Goal: Transaction & Acquisition: Purchase product/service

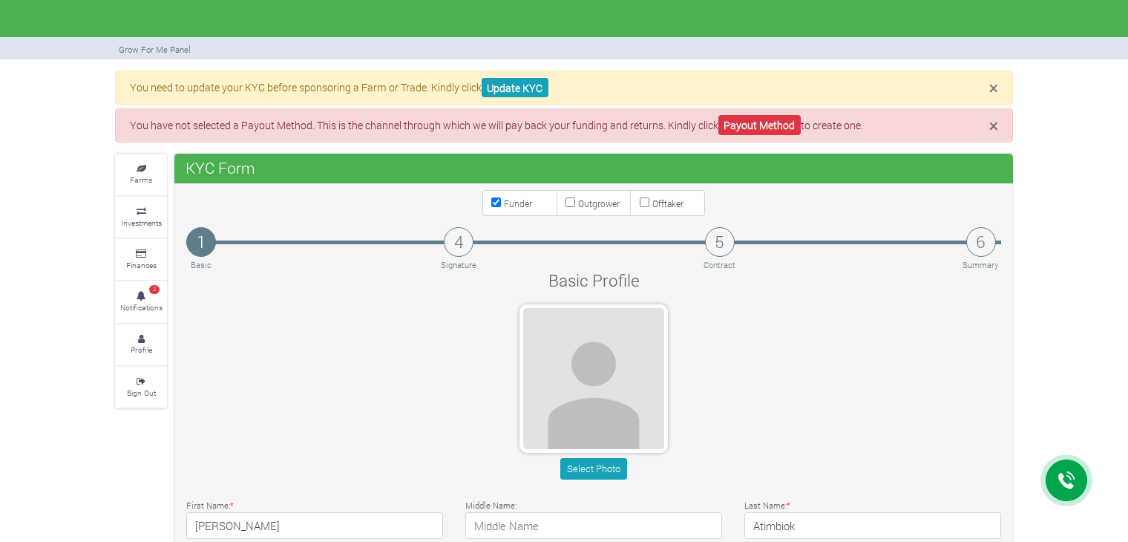
type input "59 980 4430"
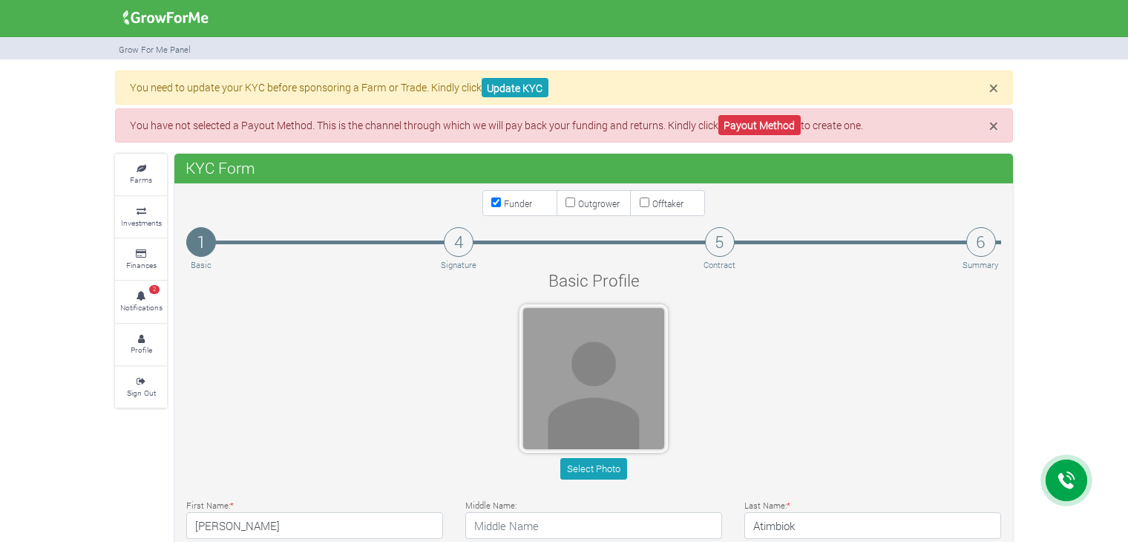
scroll to position [74, 0]
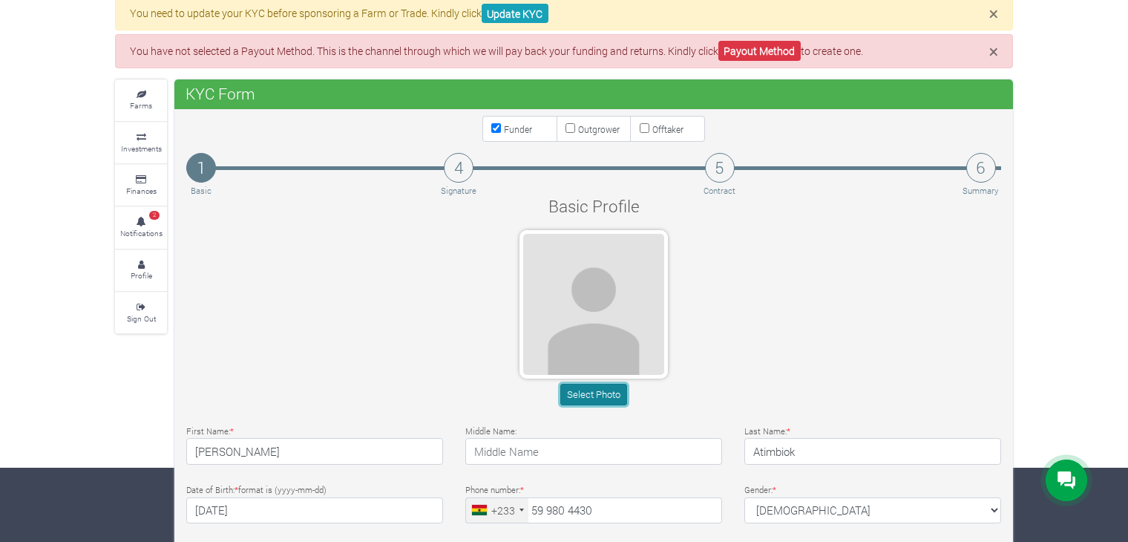
click at [594, 398] on button "Select Photo" at bounding box center [593, 395] width 66 height 22
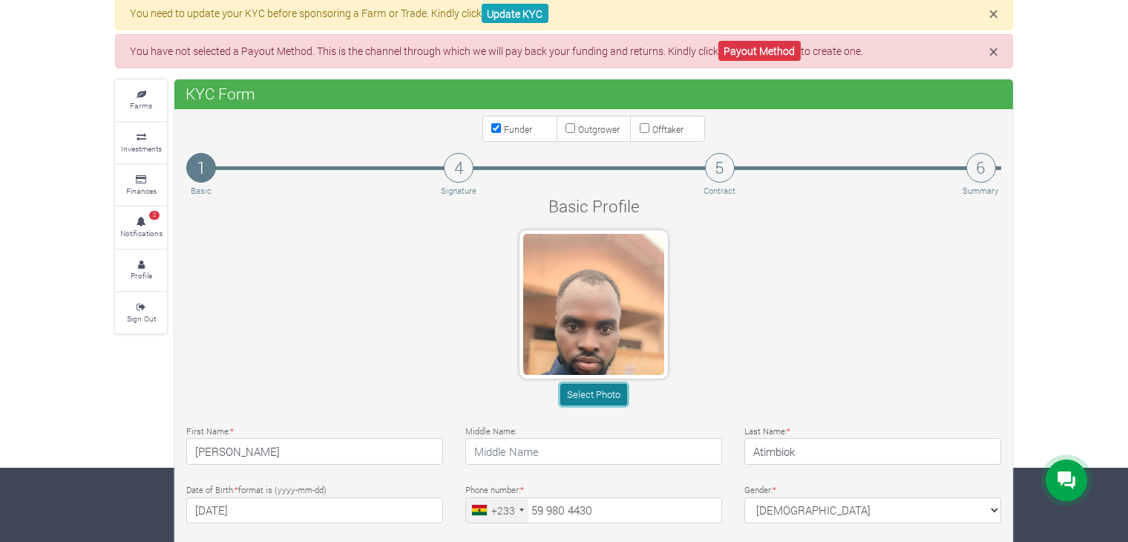
click at [591, 386] on button "Select Photo" at bounding box center [593, 395] width 66 height 22
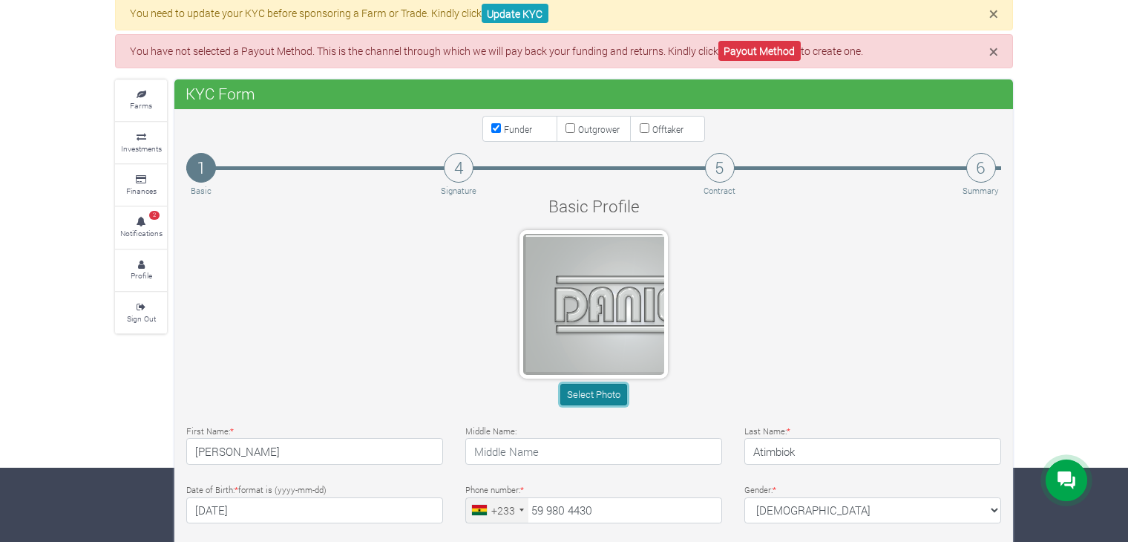
click at [583, 387] on button "Select Photo" at bounding box center [593, 395] width 66 height 22
click at [614, 395] on button "Select Photo" at bounding box center [593, 395] width 66 height 22
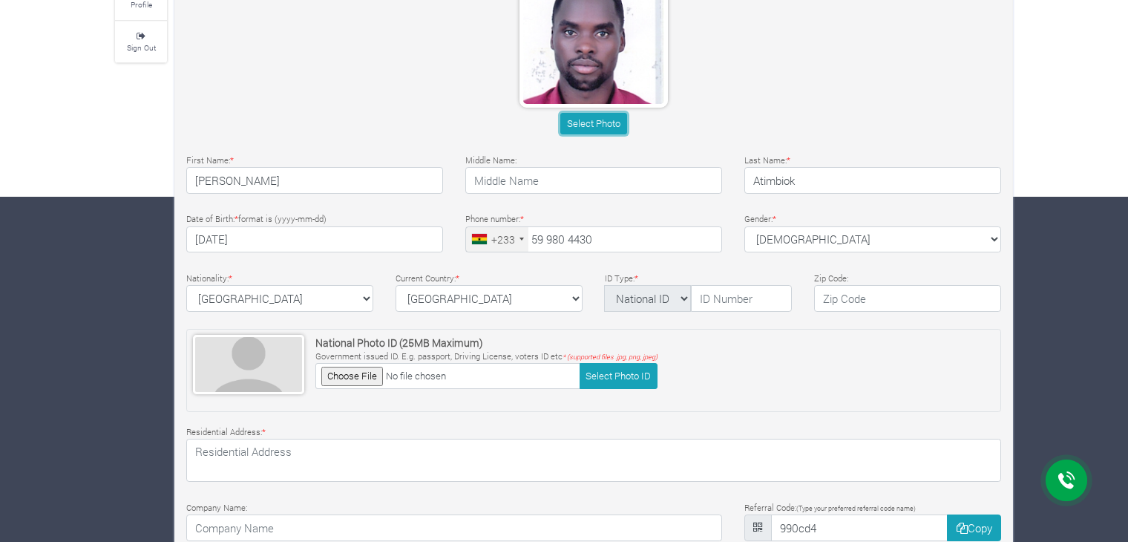
scroll to position [371, 0]
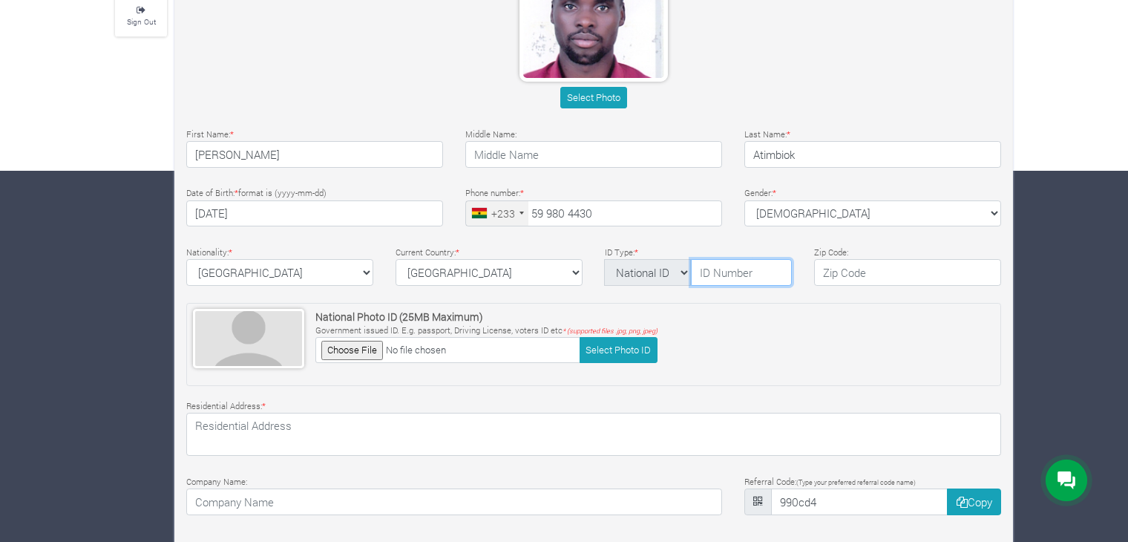
click at [722, 274] on input "text" at bounding box center [741, 272] width 101 height 27
type input "GHA-727462729-2"
click at [861, 273] on input "text" at bounding box center [907, 272] width 187 height 27
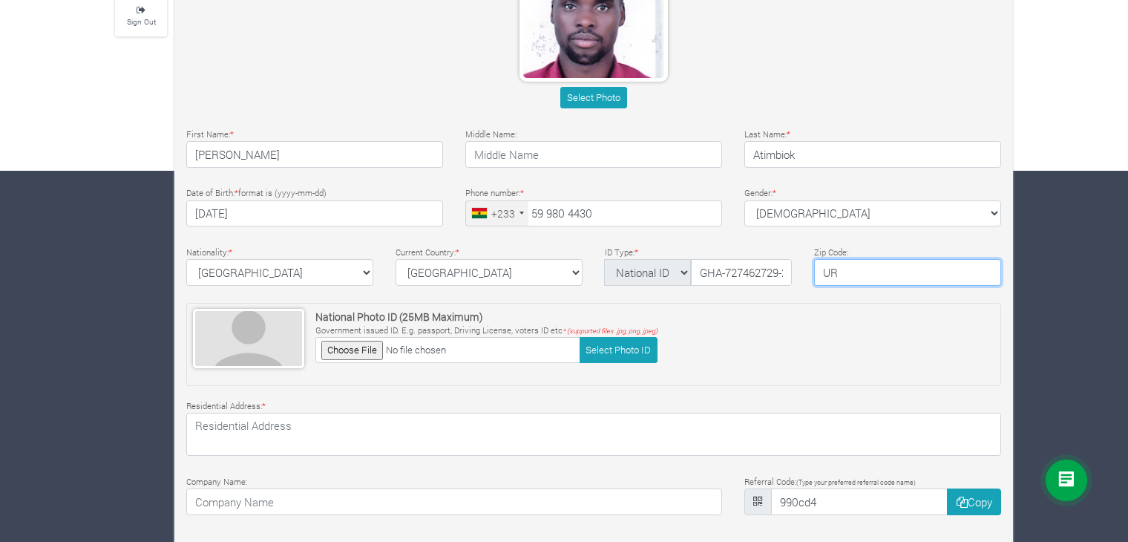
type input "UR"
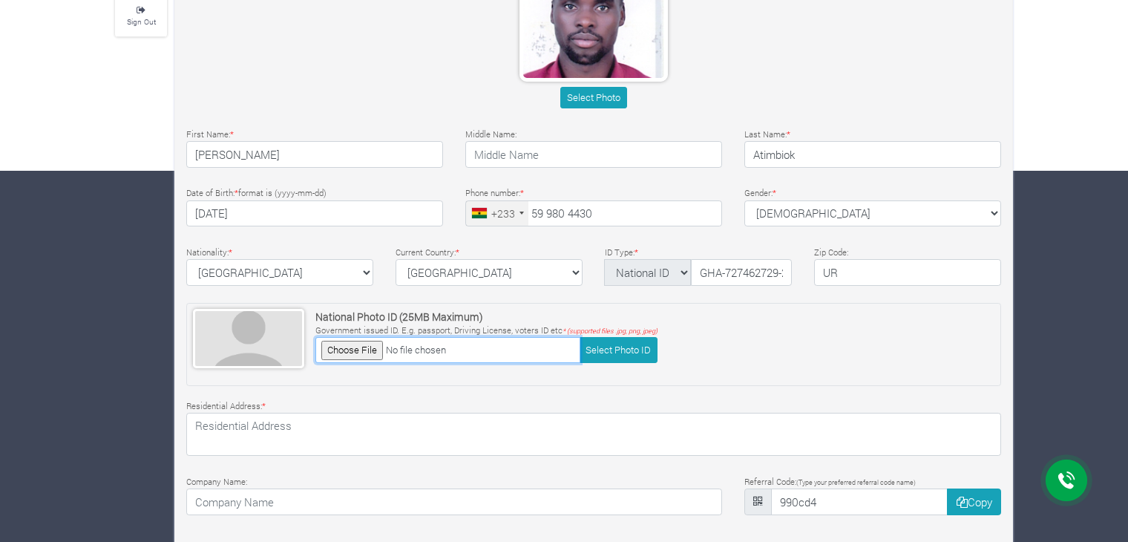
click at [334, 348] on input "file" at bounding box center [447, 350] width 265 height 26
type input "C:\fakepath\ECOWAS, Card.jpg"
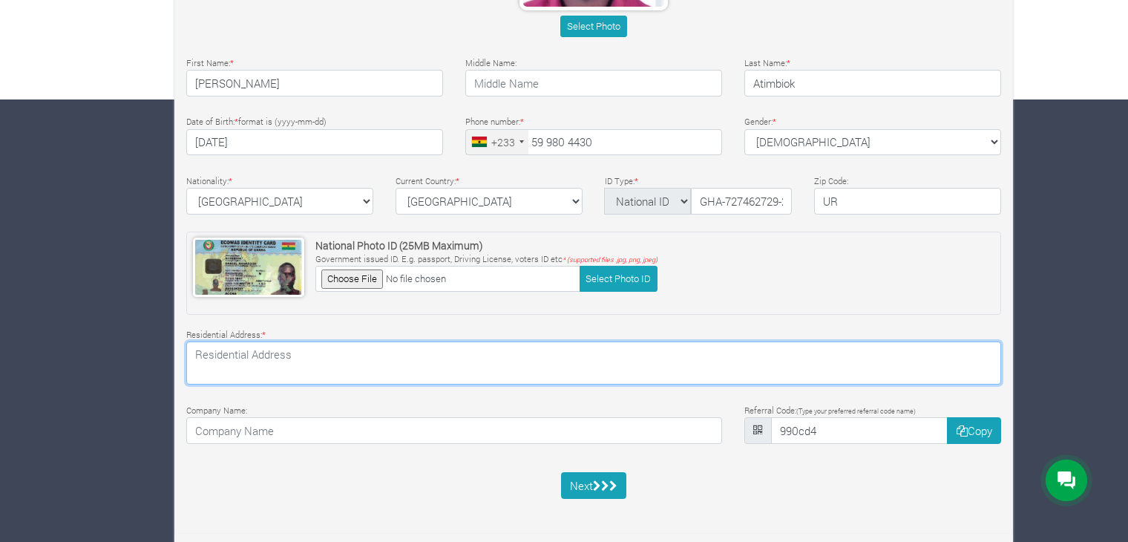
click at [341, 364] on textarea at bounding box center [593, 362] width 815 height 43
type textarea "P.O. Box 10 kadema-Sandema HNO. KAD21"
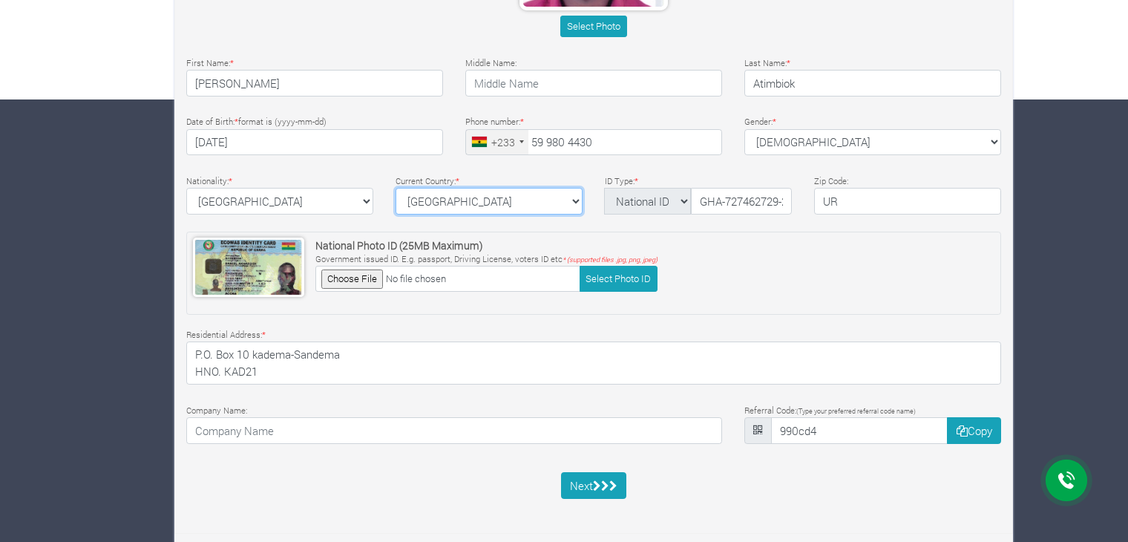
select select "Ghana"
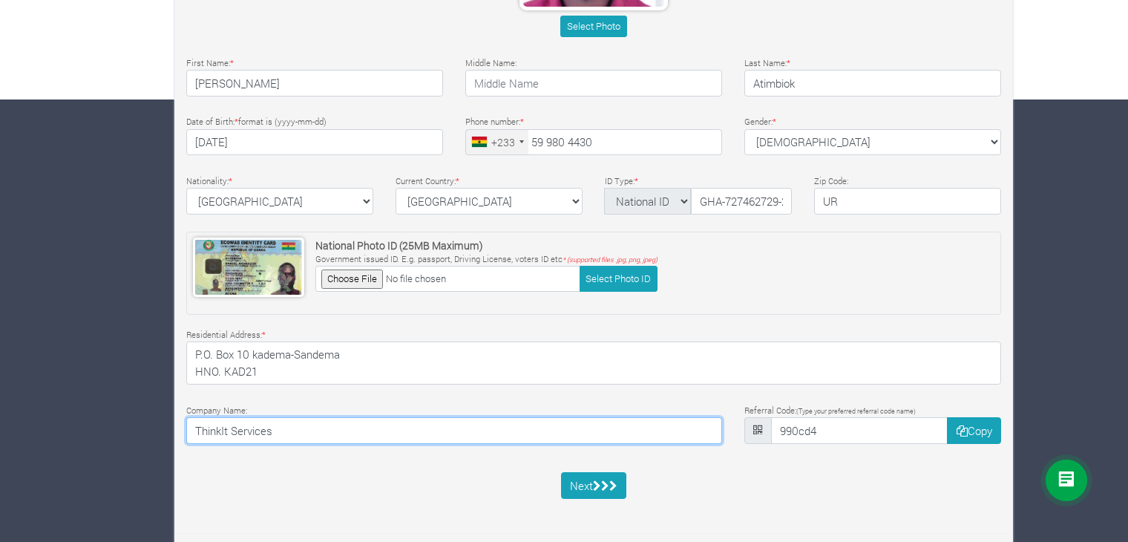
drag, startPoint x: 292, startPoint y: 429, endPoint x: 142, endPoint y: 423, distance: 149.3
click at [142, 423] on div "× You need to update your KYC before sponsoring a Farm or Trade. Kindly click U…" at bounding box center [564, 86] width 920 height 916
type input "DAA U-BETTER ENTERPRISE"
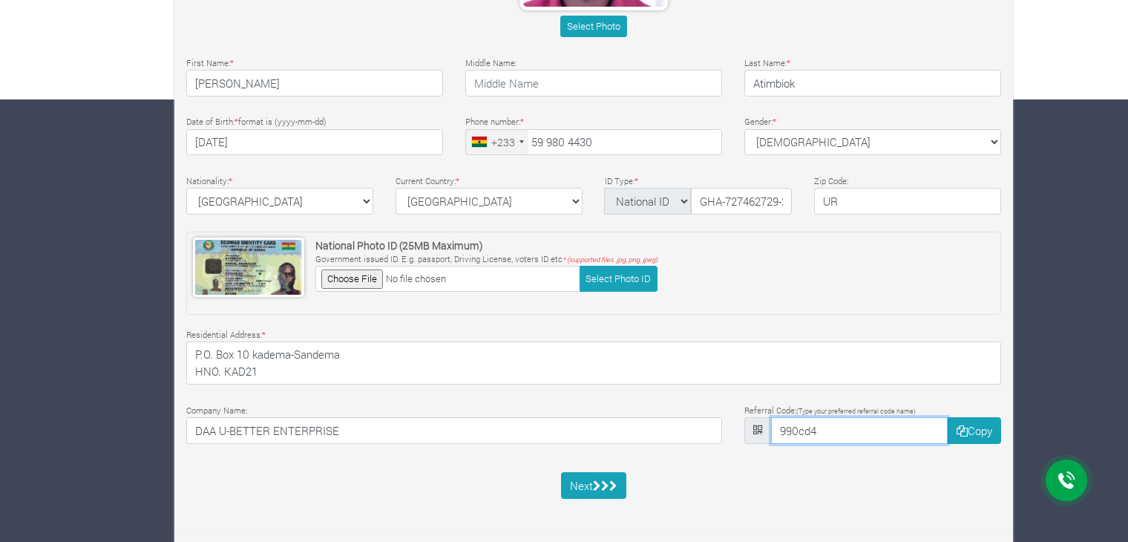
drag, startPoint x: 838, startPoint y: 421, endPoint x: 730, endPoint y: 424, distance: 108.4
click at [730, 424] on div "Company Name: DAA U-BETTER ENTERPRISE Referral Code: (Type your preferred refer…" at bounding box center [593, 425] width 837 height 48
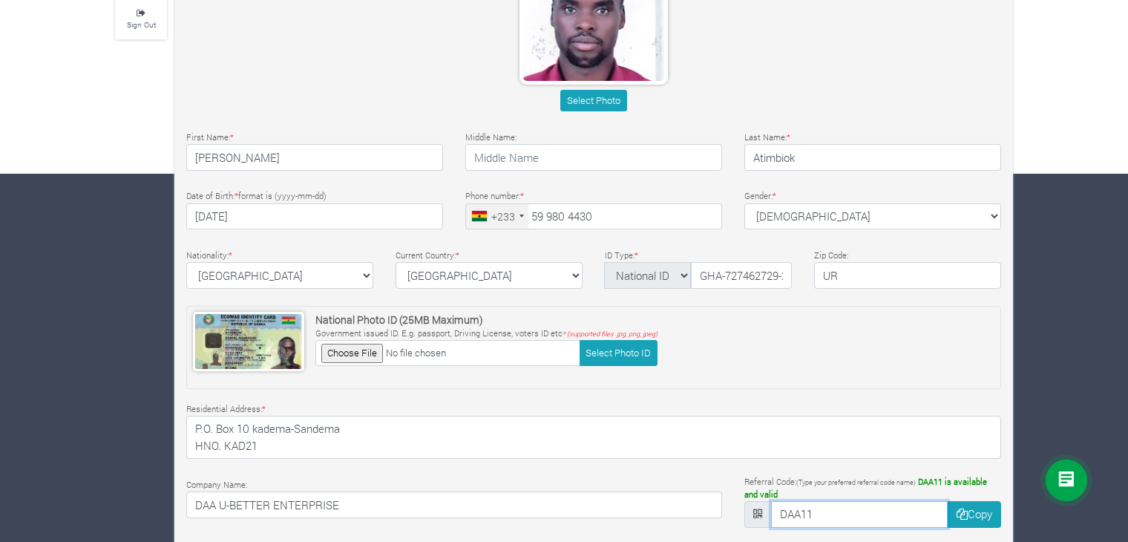
scroll to position [220, 0]
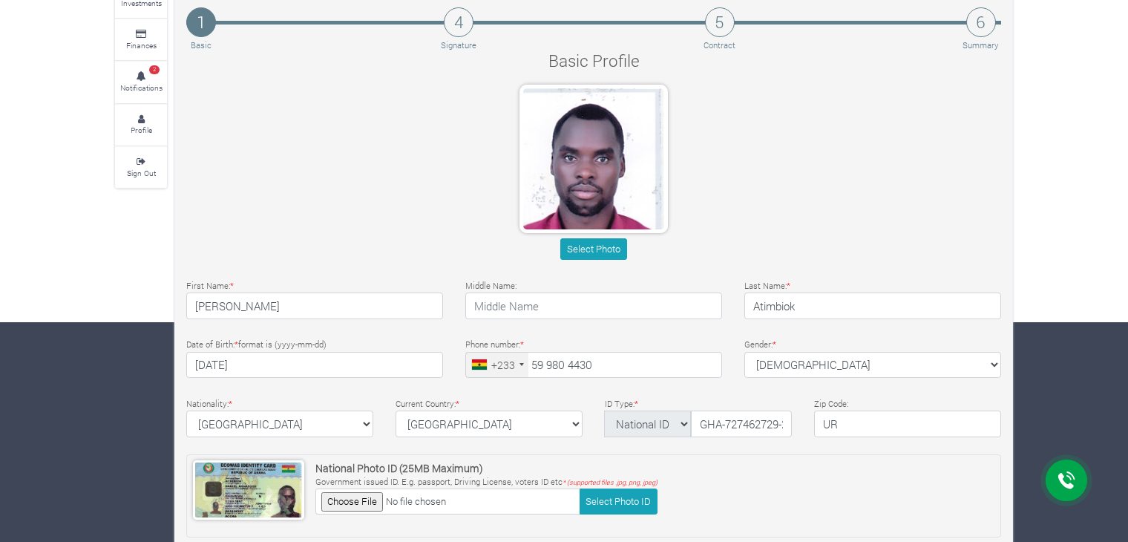
type input "DAA11"
click at [457, 436] on div "Nationality: * Ghana Afghanistan Albania Algeria American Samoa Andorra Angola …" at bounding box center [593, 419] width 837 height 48
click at [462, 421] on select "ghana Afghanistan Albania Algeria American Samoa Andorra Angola Anguilla Antigu…" at bounding box center [488, 423] width 187 height 27
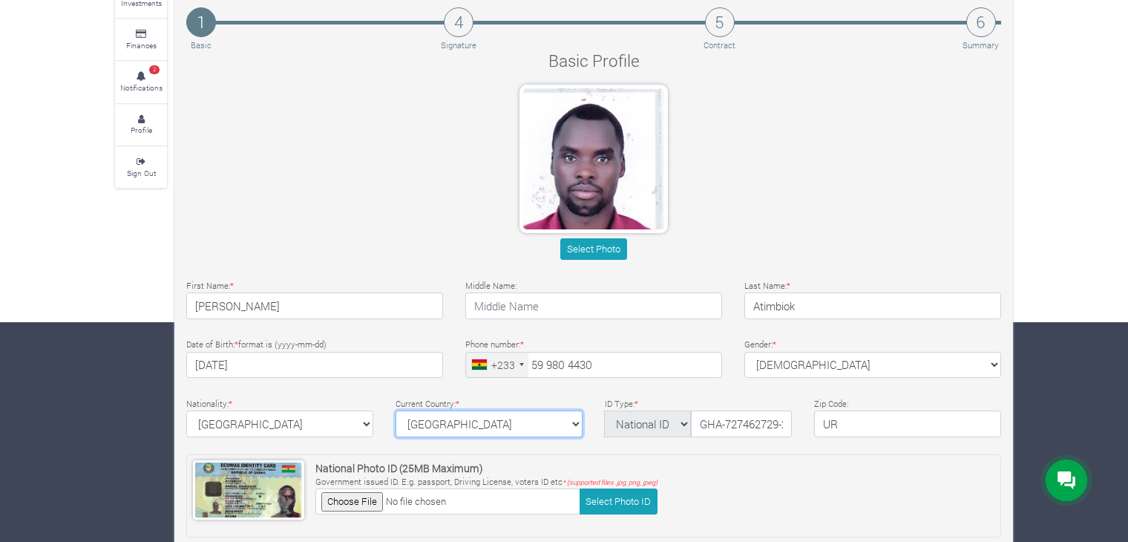
click at [462, 421] on select "ghana Afghanistan Albania Algeria American Samoa Andorra Angola Anguilla Antigu…" at bounding box center [488, 423] width 187 height 27
click at [464, 424] on select "ghana Afghanistan Albania Algeria American Samoa Andorra Angola Anguilla Antigu…" at bounding box center [488, 423] width 187 height 27
click at [395, 410] on select "ghana Afghanistan Albania Algeria American Samoa Andorra Angola Anguilla Antigu…" at bounding box center [488, 423] width 187 height 27
click at [467, 427] on select "ghana Afghanistan Albania Algeria American Samoa Andorra Angola Anguilla Antigu…" at bounding box center [488, 423] width 187 height 27
click at [395, 410] on select "ghana Afghanistan Albania Algeria American Samoa Andorra Angola Anguilla Antigu…" at bounding box center [488, 423] width 187 height 27
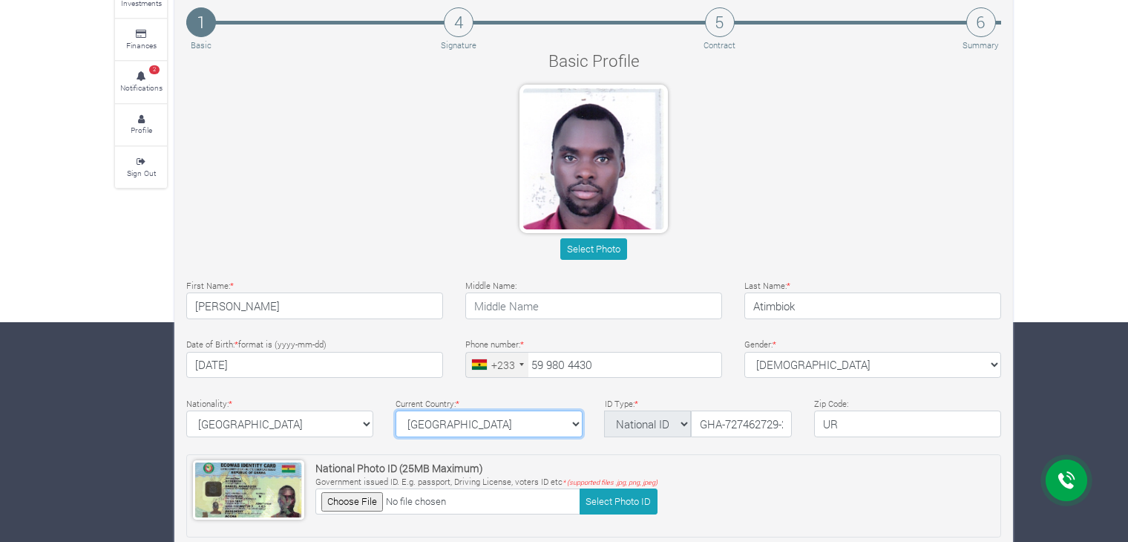
click at [462, 420] on select "ghana Afghanistan Albania Algeria American Samoa Andorra Angola Anguilla Antigu…" at bounding box center [488, 423] width 187 height 27
select select "Ghana"
click at [395, 410] on select "ghana Afghanistan Albania Algeria American Samoa Andorra Angola Anguilla Antigu…" at bounding box center [488, 423] width 187 height 27
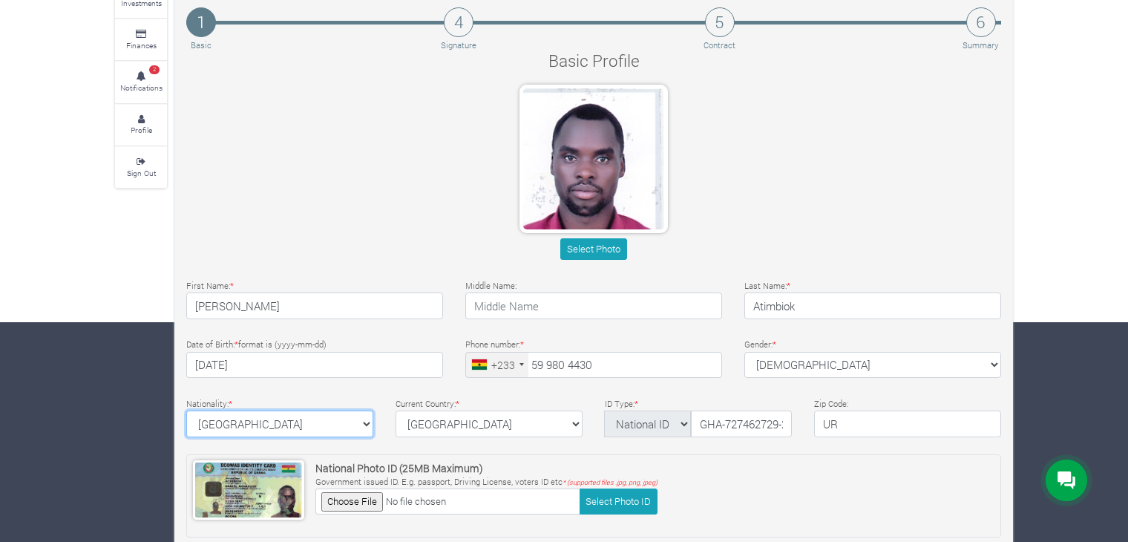
click at [229, 411] on select "Ghana Afghanistan Albania Algeria American Samoa Andorra Angola Anguilla Antigu…" at bounding box center [279, 423] width 187 height 27
click at [186, 410] on select "Ghana Afghanistan Albania Algeria American Samoa Andorra Angola Anguilla Antigu…" at bounding box center [279, 423] width 187 height 27
click at [270, 419] on select "Ghana Afghanistan Albania Algeria American Samoa Andorra Angola Anguilla Antigu…" at bounding box center [279, 423] width 187 height 27
select select "Ghana"
click at [186, 410] on select "Ghana Afghanistan Albania Algeria American Samoa Andorra Angola Anguilla Antigu…" at bounding box center [279, 423] width 187 height 27
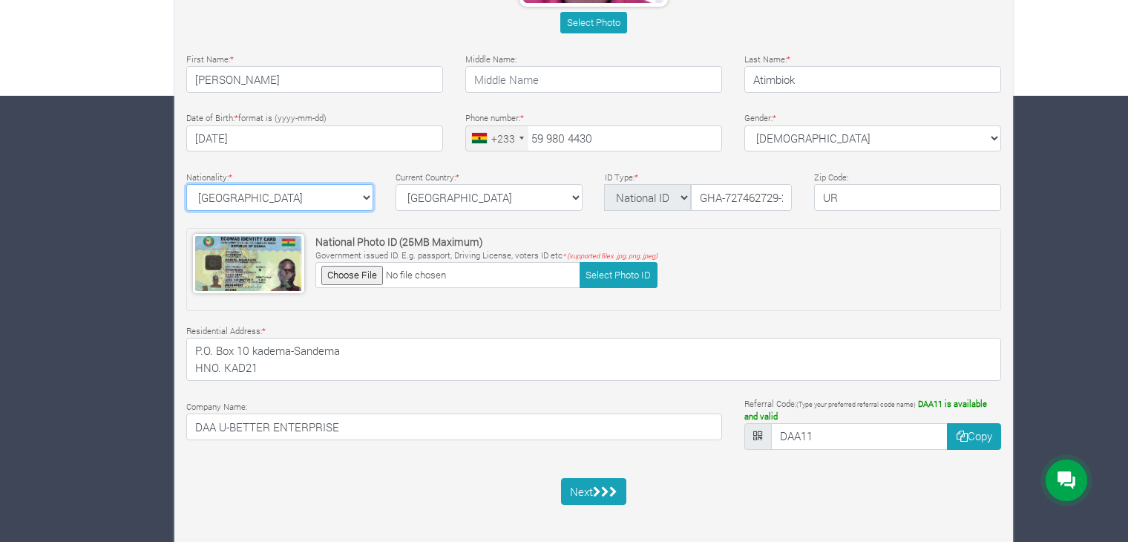
scroll to position [453, 0]
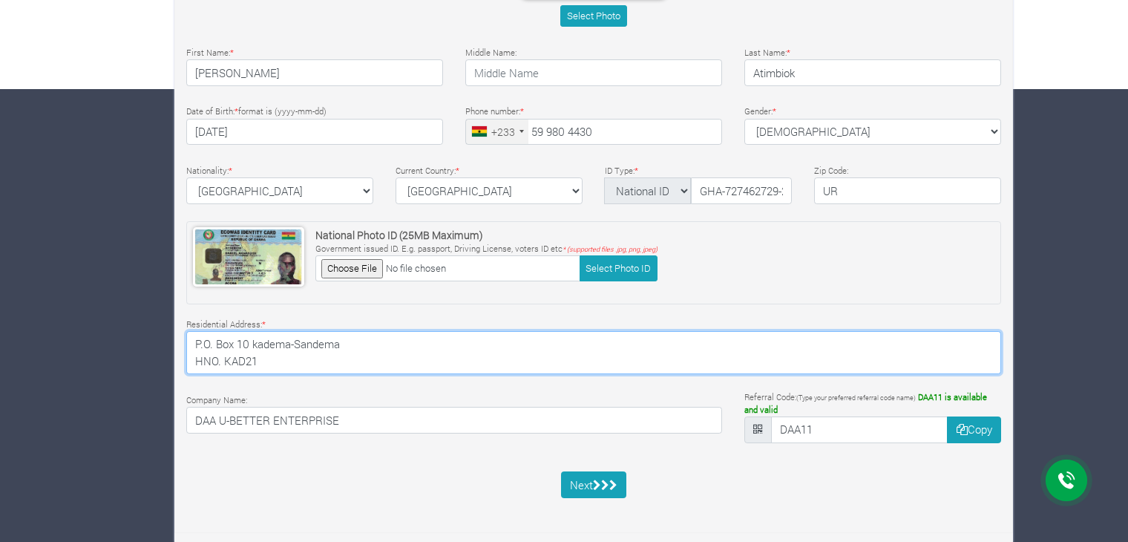
click at [427, 363] on textarea "P.O. Box 10 kadema-Sandema HNO. KAD21" at bounding box center [593, 352] width 815 height 43
type textarea "P.O. Box 10 kadema-Sandema HNO. KAD21 UR-2700-2801"
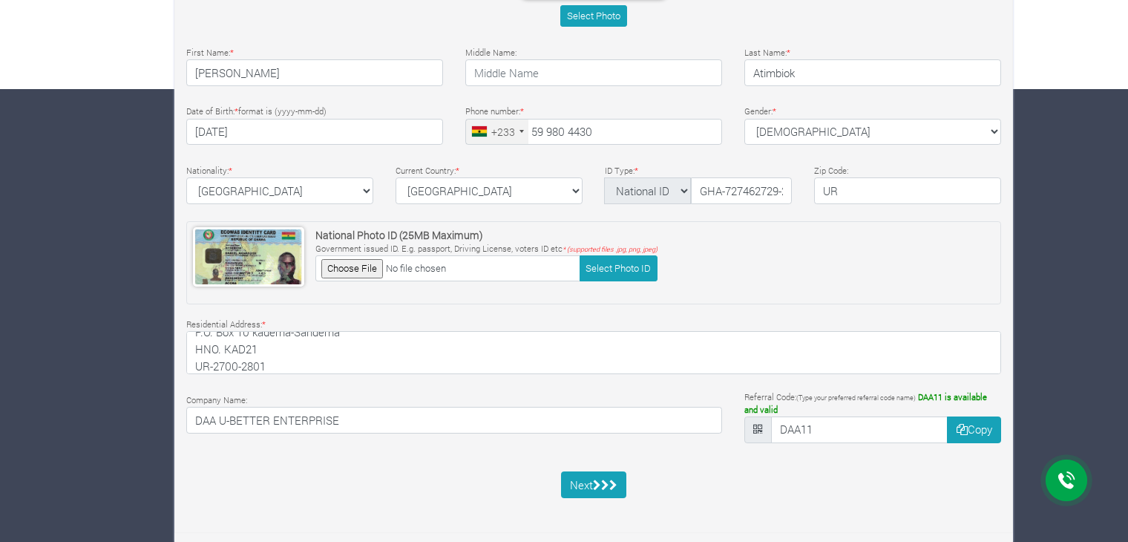
click at [806, 289] on div "National Photo ID (25MB Maximum) Government issued ID. E.g. passport, Driving L…" at bounding box center [593, 262] width 815 height 83
click at [607, 476] on button "Next" at bounding box center [594, 484] width 66 height 27
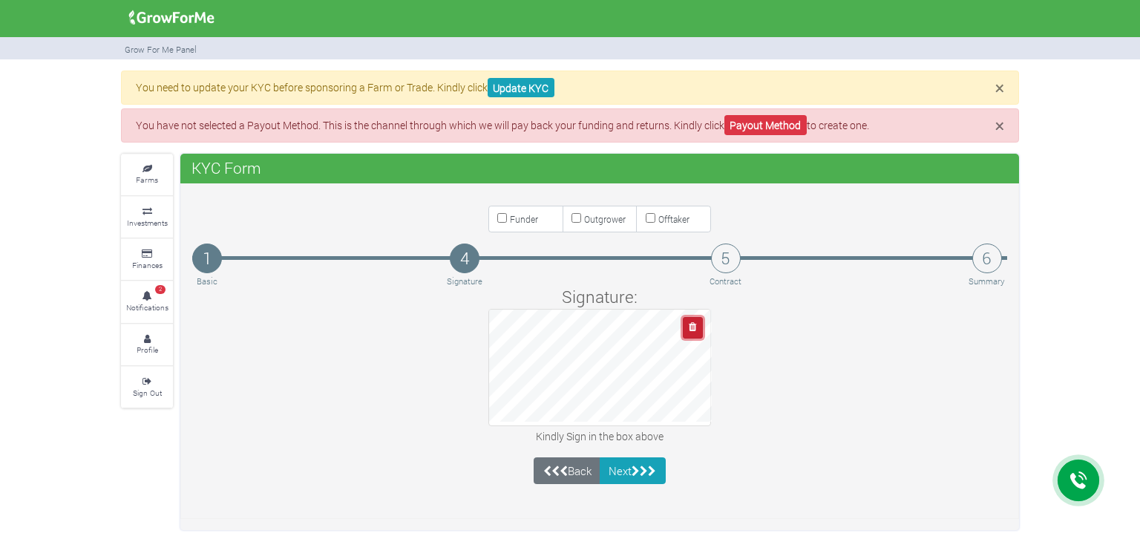
click at [689, 324] on icon "button" at bounding box center [692, 327] width 7 height 10
click at [644, 471] on icon "submit" at bounding box center [644, 470] width 8 height 11
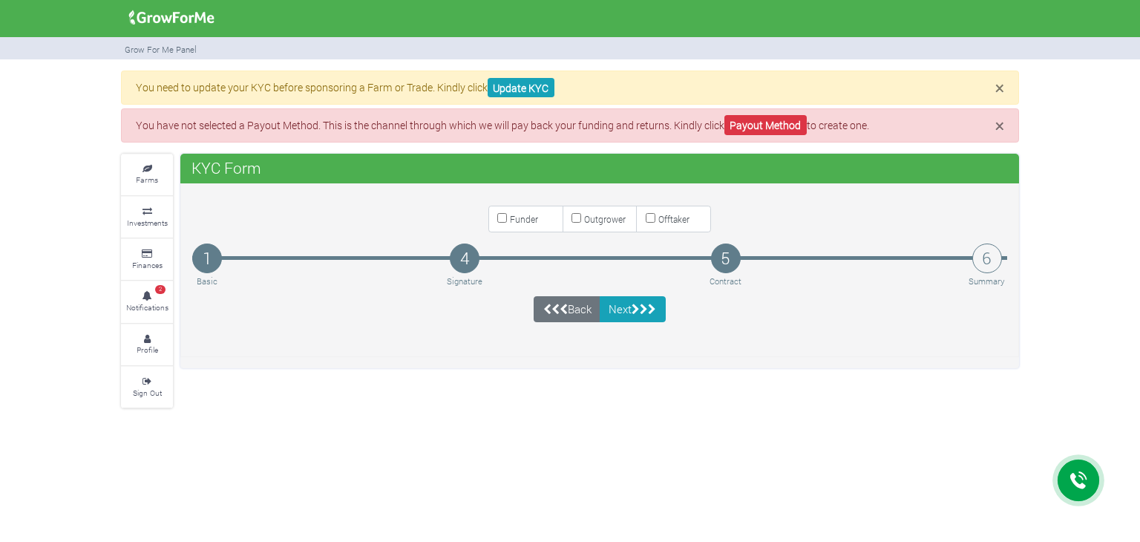
click at [505, 218] on input "Funder" at bounding box center [502, 218] width 10 height 10
checkbox input "true"
click at [469, 256] on h4 "4" at bounding box center [465, 258] width 30 height 30
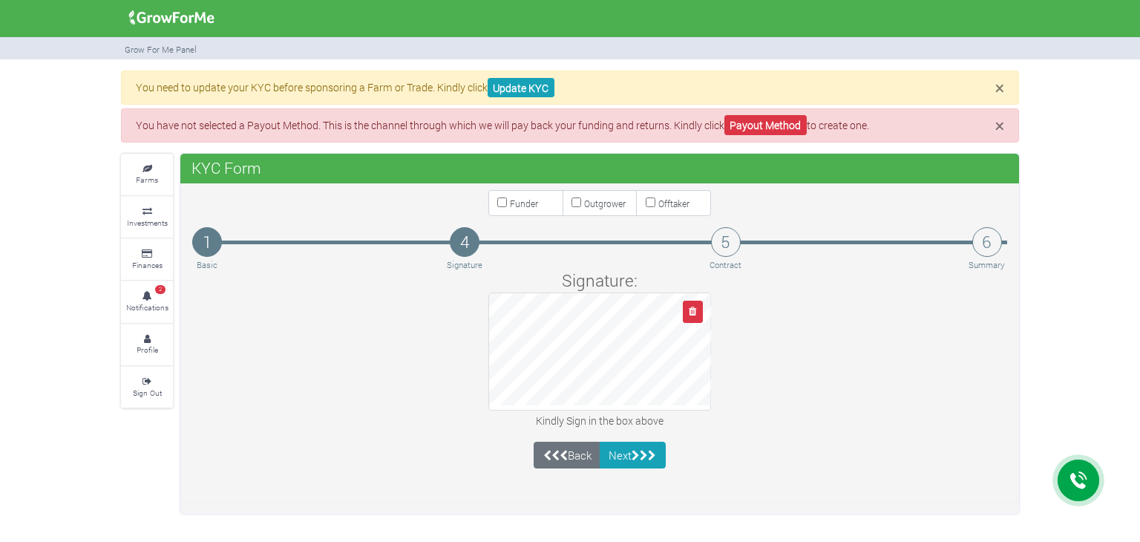
click at [502, 206] on input "Funder" at bounding box center [502, 202] width 10 height 10
checkbox input "true"
click at [626, 446] on button "Next" at bounding box center [633, 455] width 66 height 27
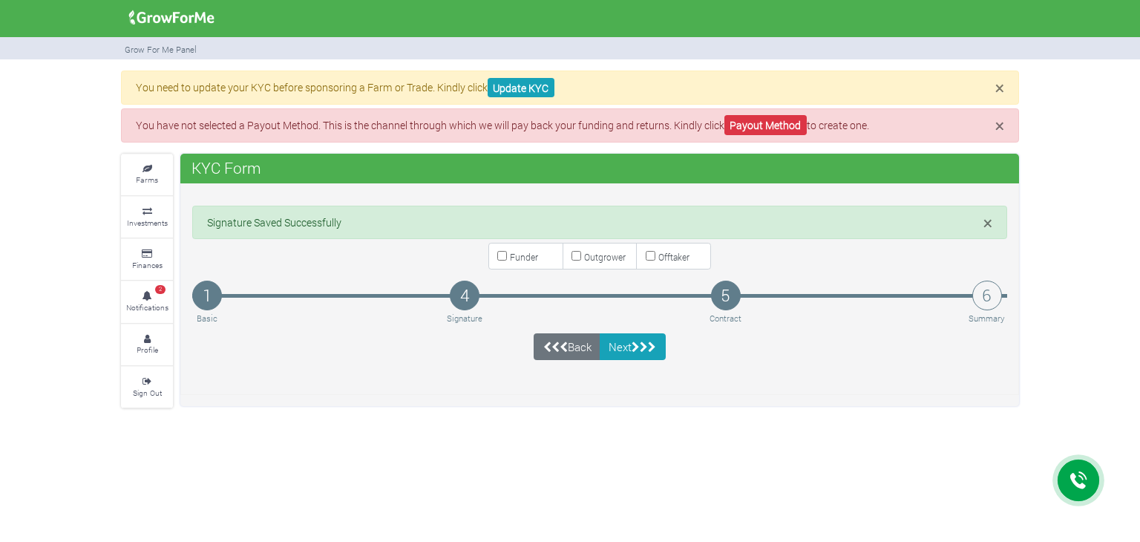
click at [506, 251] on input "Funder" at bounding box center [502, 256] width 10 height 10
checkbox input "true"
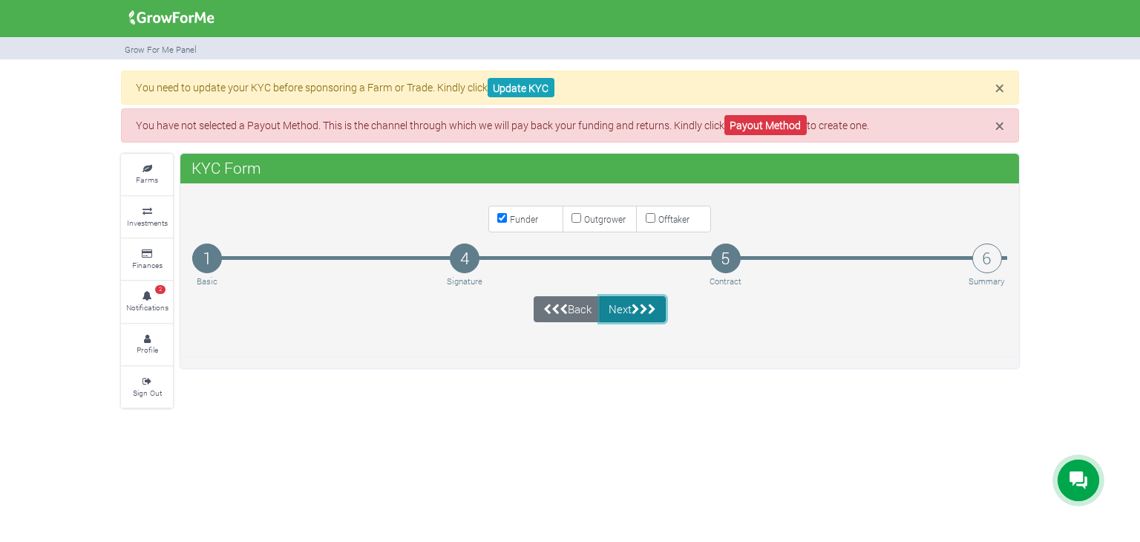
click at [643, 311] on icon "submit" at bounding box center [644, 308] width 8 height 11
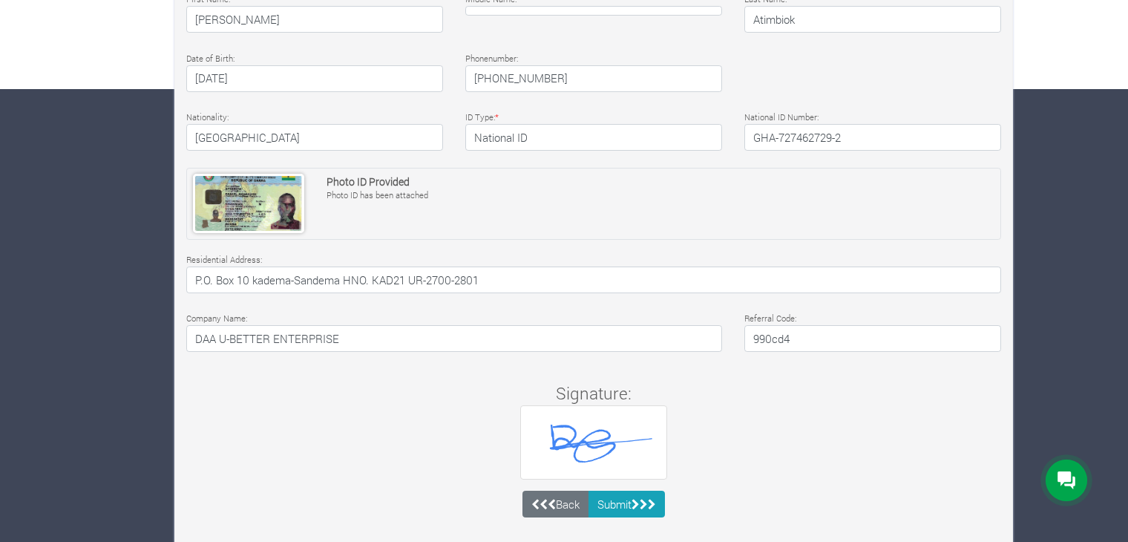
scroll to position [470, 0]
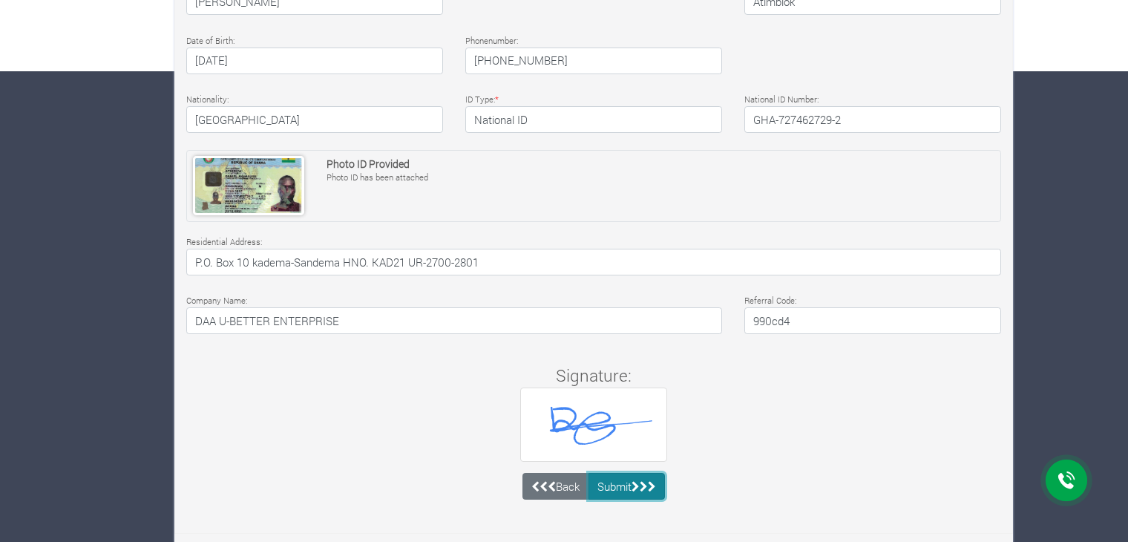
click at [623, 474] on button "Submit" at bounding box center [626, 486] width 77 height 27
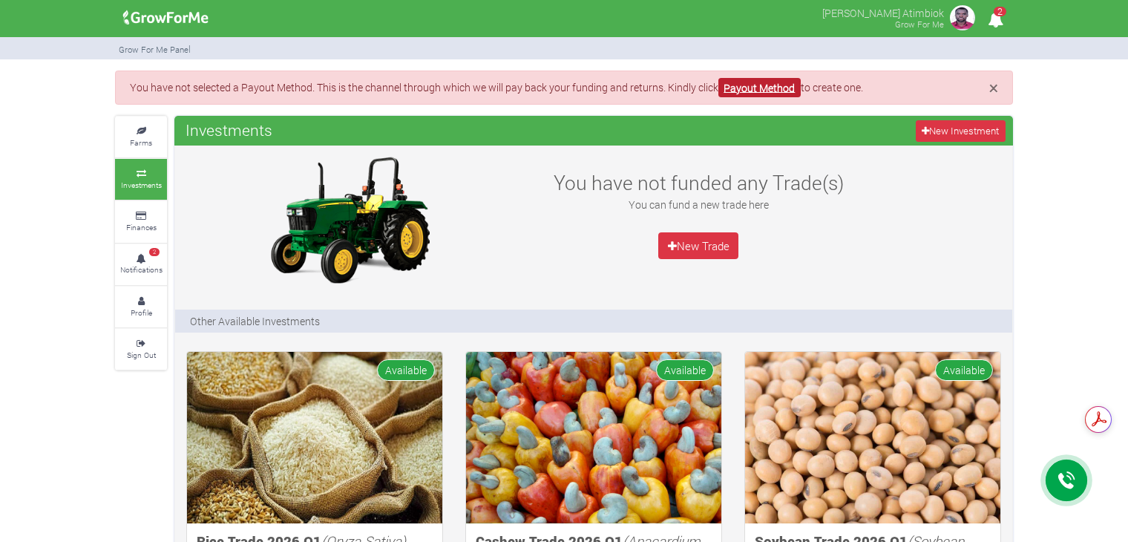
click at [743, 85] on link "Payout Method" at bounding box center [759, 88] width 82 height 20
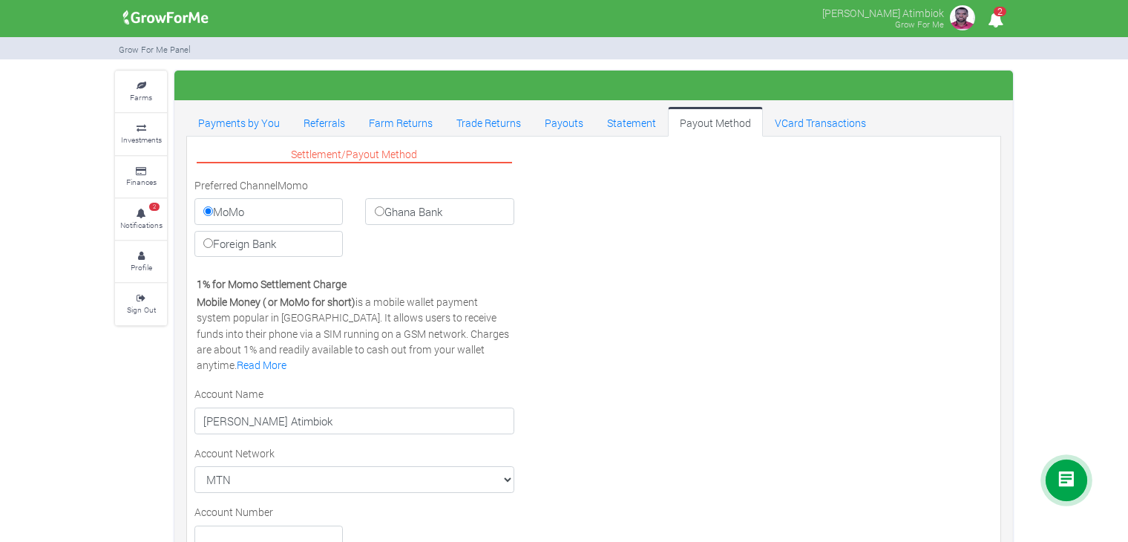
click at [383, 208] on input "Ghana Bank" at bounding box center [380, 211] width 10 height 10
radio input "true"
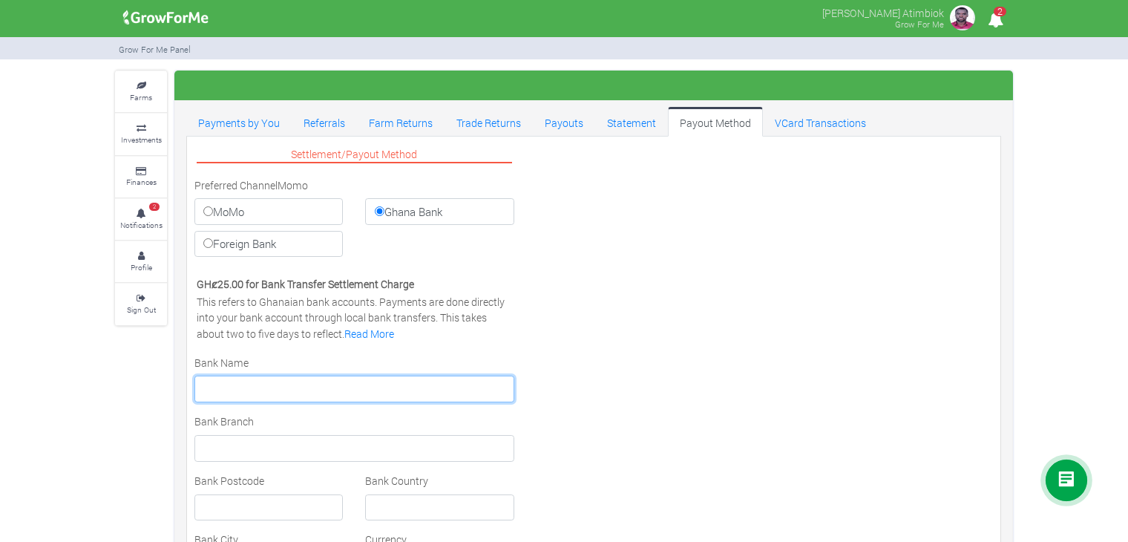
click at [244, 385] on input "text" at bounding box center [354, 388] width 320 height 27
type input "Bank of Africa"
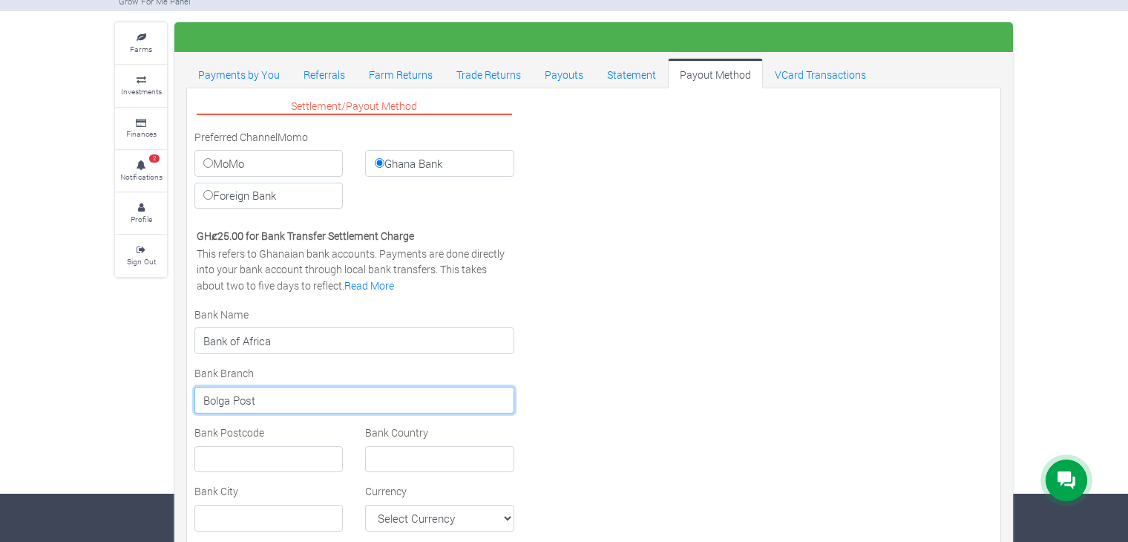
scroll to position [74, 0]
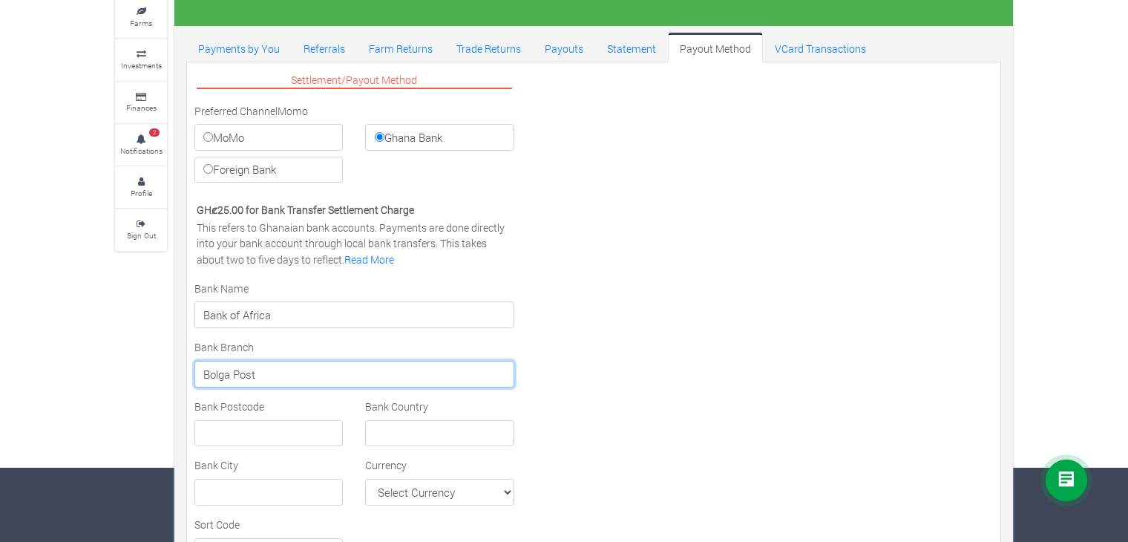
type input "Bolga Post"
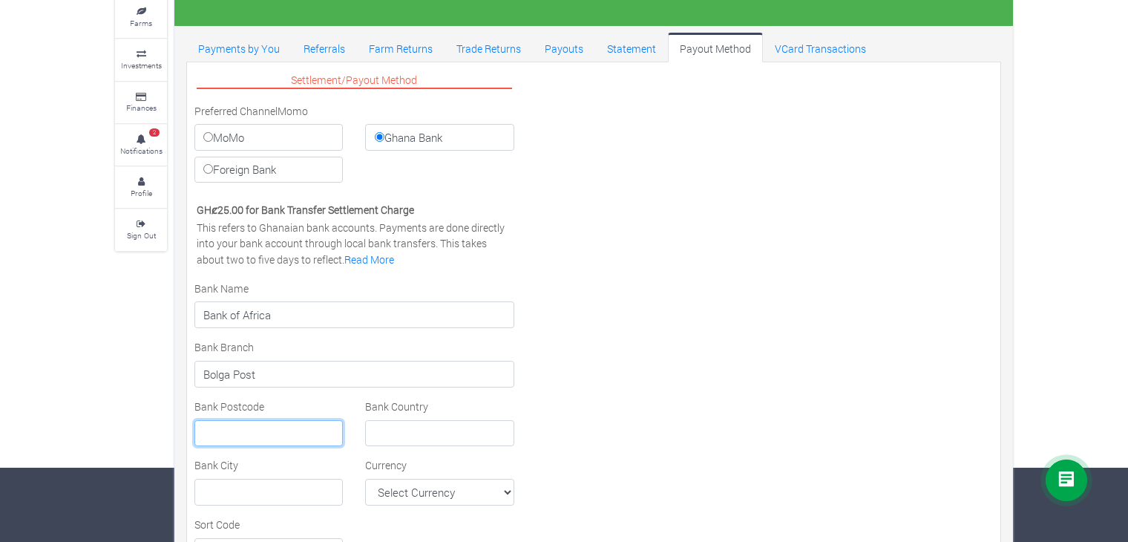
click at [276, 428] on input "text" at bounding box center [268, 433] width 148 height 27
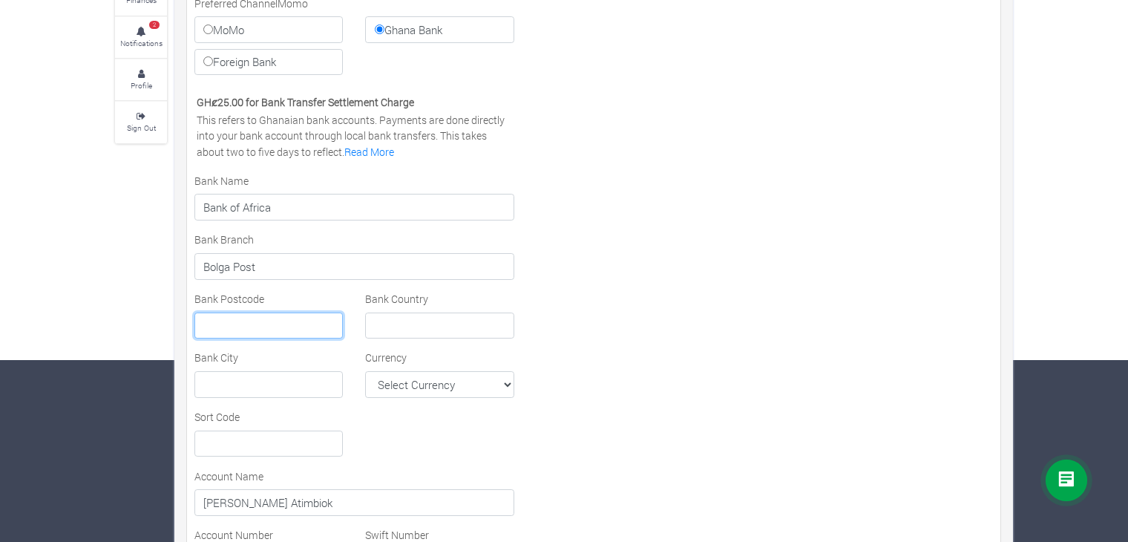
scroll to position [223, 0]
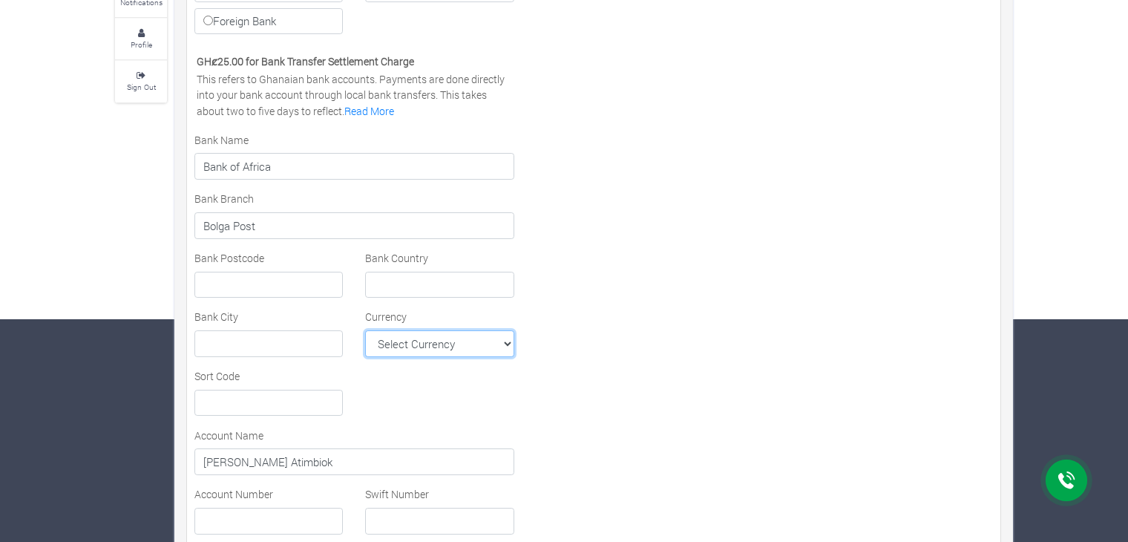
click at [405, 344] on select "Select Currency AFN ALL DZD AOA ARS AMD AWG AUD AZN BHD BSD BDT BBD BYN BZD BMD…" at bounding box center [439, 343] width 148 height 27
select select "GHS"
click at [365, 330] on select "Select Currency AFN ALL DZD AOA ARS AMD AWG AUD AZN BHD BSD BDT BBD BYN BZD BMD…" at bounding box center [439, 343] width 148 height 27
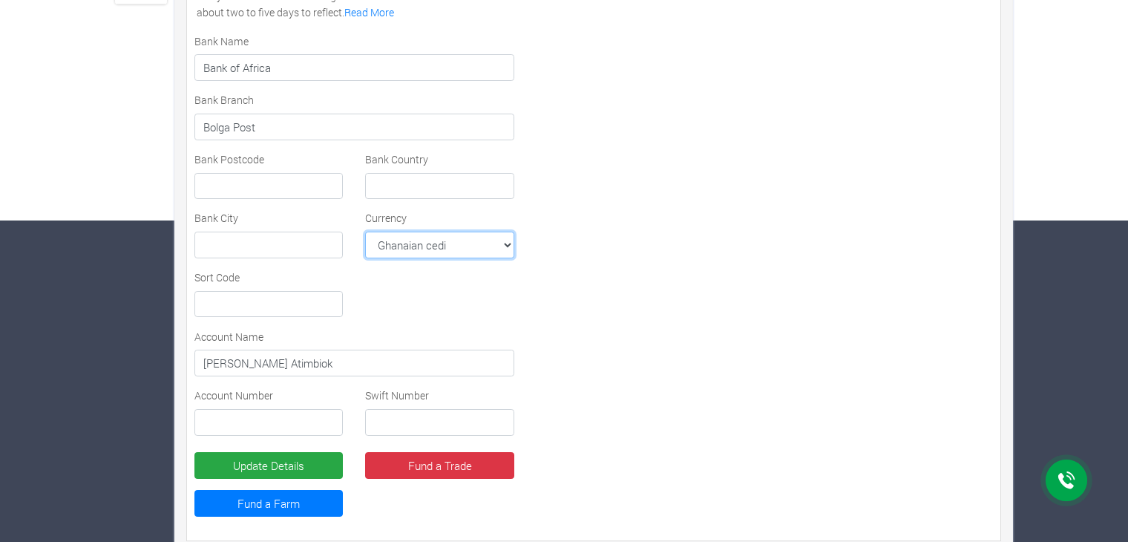
scroll to position [335, 0]
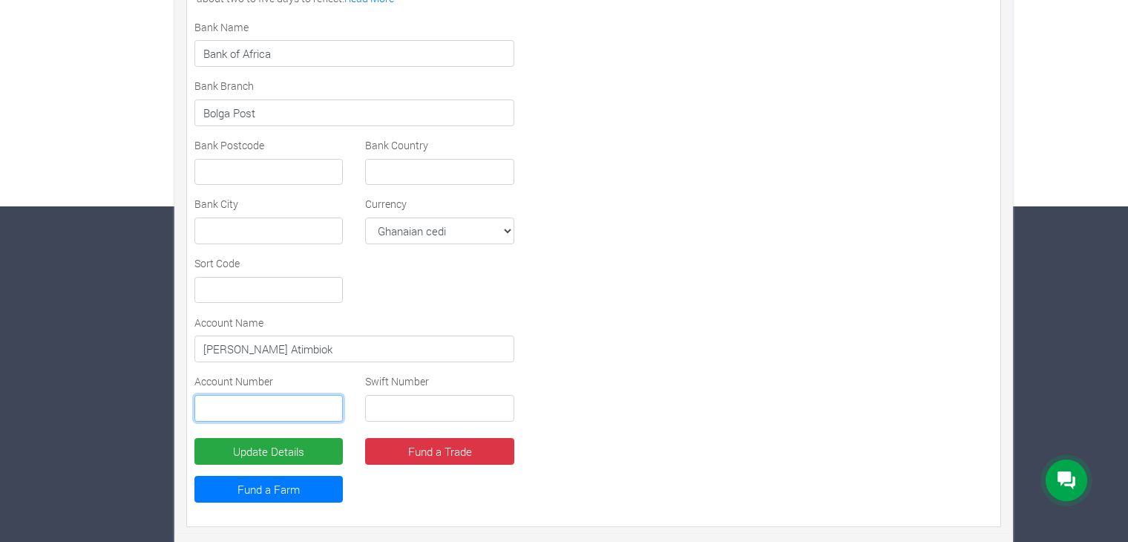
click at [294, 413] on input "text" at bounding box center [268, 408] width 148 height 27
type input "07355490008"
click at [565, 353] on div "Settlement/Payout Method Preferred Channel Momo MoMo Ghana Bank Foreign Bank Vi…" at bounding box center [593, 164] width 821 height 710
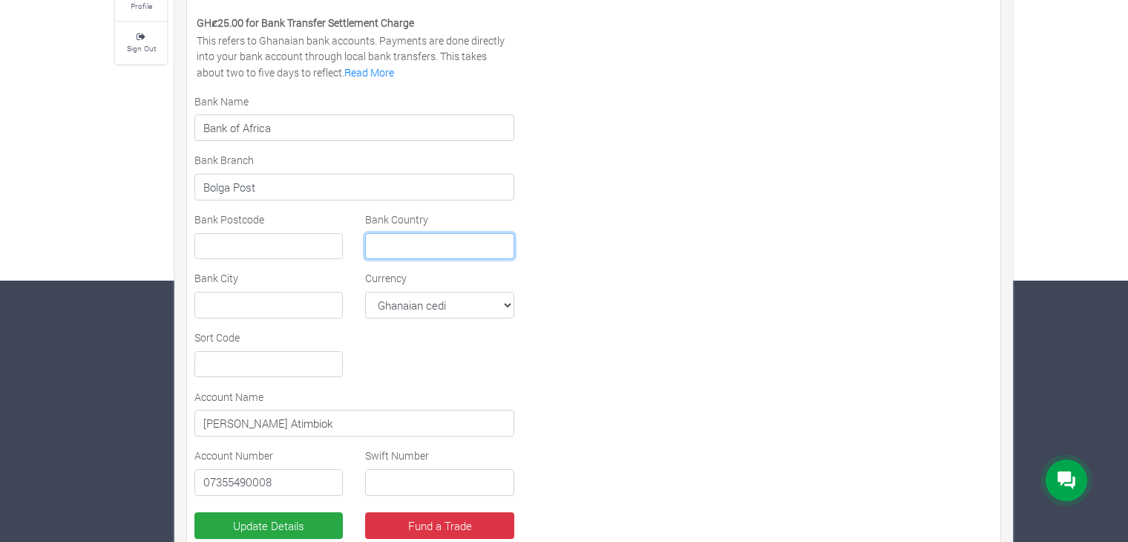
click at [486, 234] on input "text" at bounding box center [439, 246] width 148 height 27
type input "[GEOGRAPHIC_DATA]"
click at [550, 184] on div "Settlement/Payout Method Preferred Channel Momo MoMo Ghana Bank Foreign Bank Vi…" at bounding box center [593, 238] width 821 height 710
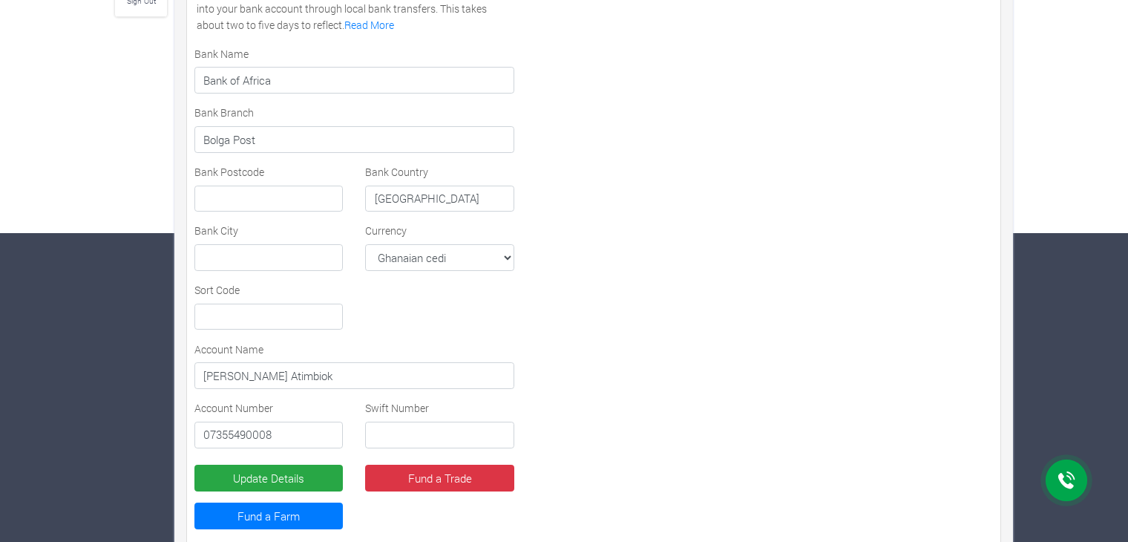
scroll to position [335, 0]
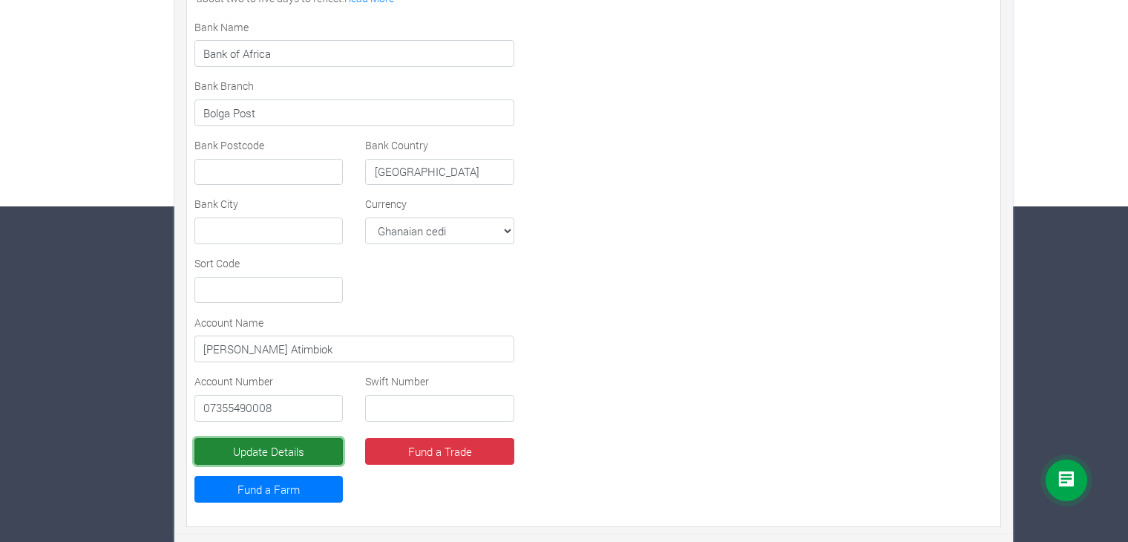
click at [280, 448] on button "Update Details" at bounding box center [268, 451] width 148 height 27
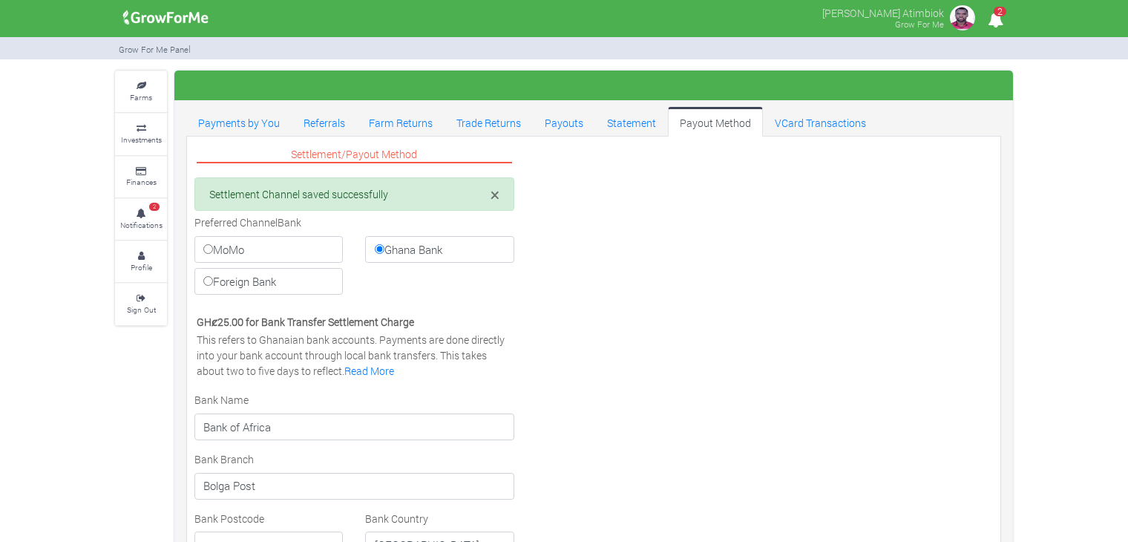
select select "GHS"
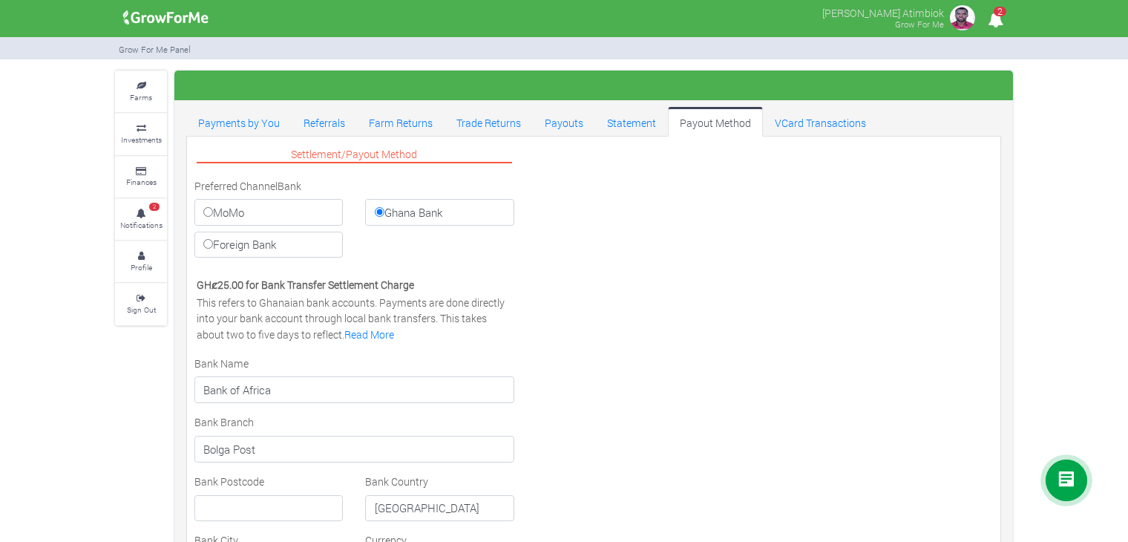
scroll to position [335, 0]
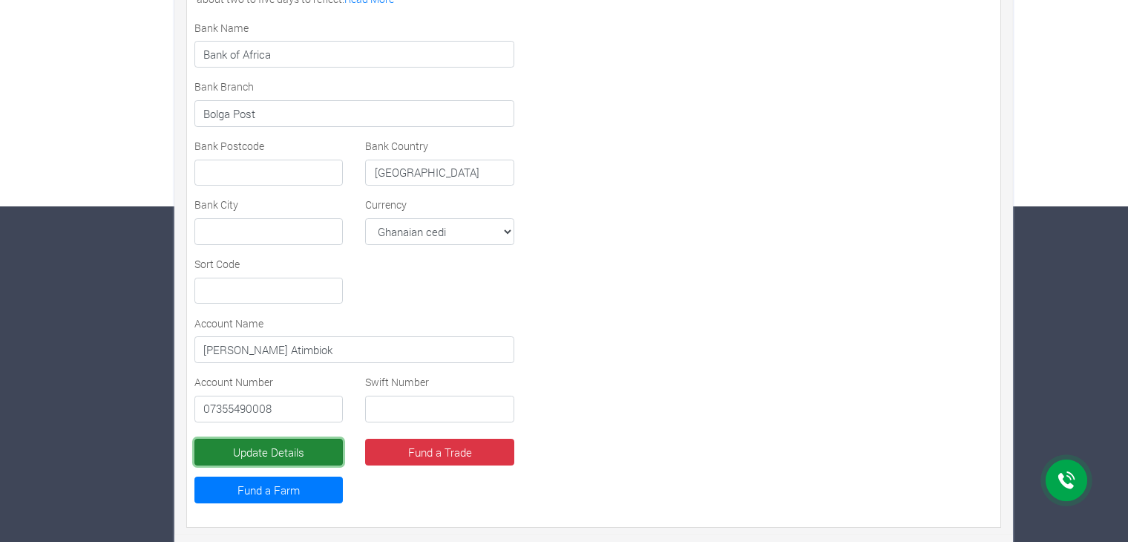
click at [251, 443] on button "Update Details" at bounding box center [268, 452] width 148 height 27
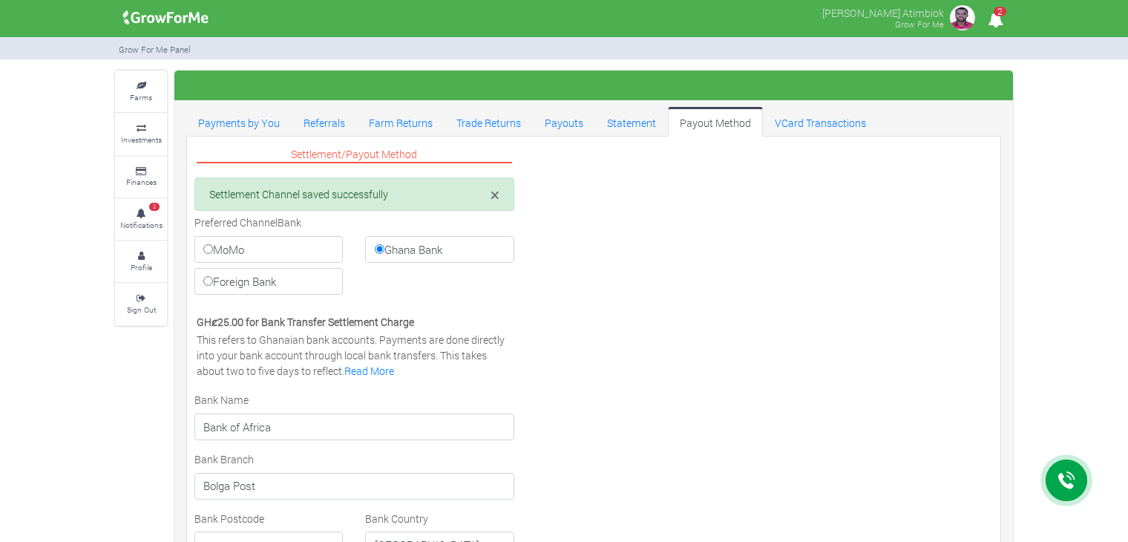
select select "GHS"
click at [321, 128] on link "Referrals" at bounding box center [324, 122] width 65 height 30
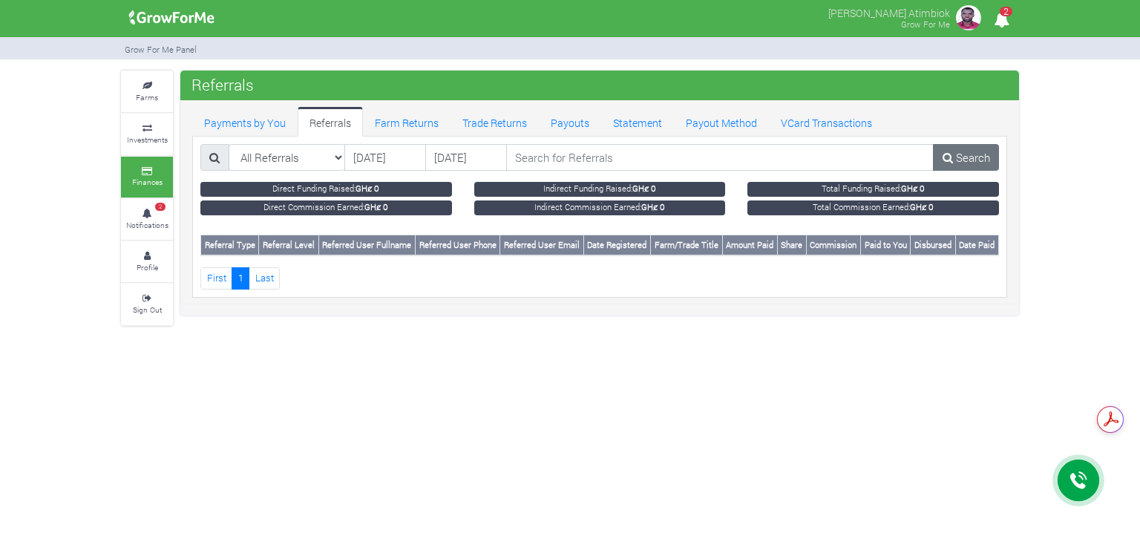
click at [309, 171] on div "All Referrals All Referrals Direct Referrals Indirect Referrals [DATE] [DATE] S…" at bounding box center [599, 163] width 821 height 38
click at [321, 154] on select "All Referrals All Referrals Direct Referrals Indirect Referrals" at bounding box center [287, 157] width 117 height 27
click at [696, 128] on link "Payout Method" at bounding box center [721, 122] width 95 height 30
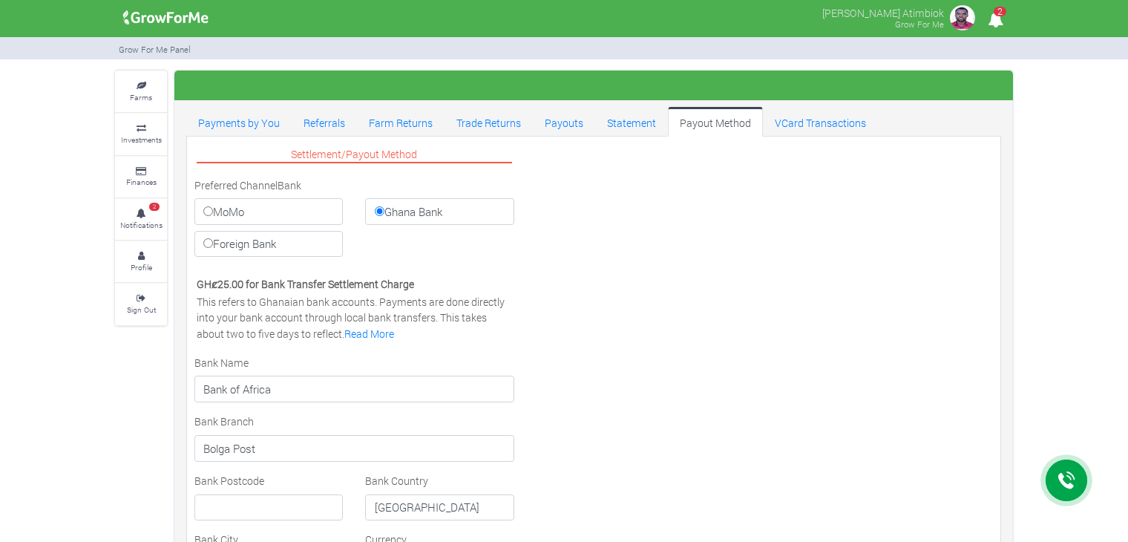
select select "GHS"
click at [625, 129] on link "Statement" at bounding box center [631, 122] width 73 height 30
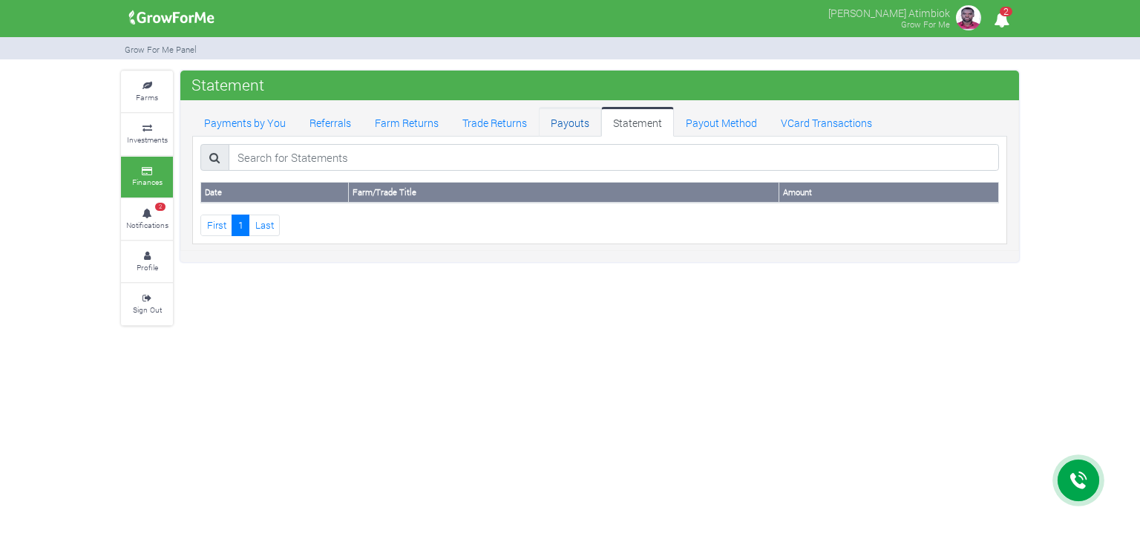
click at [577, 125] on link "Payouts" at bounding box center [570, 122] width 62 height 30
click at [496, 125] on link "Trade Returns" at bounding box center [494, 122] width 88 height 30
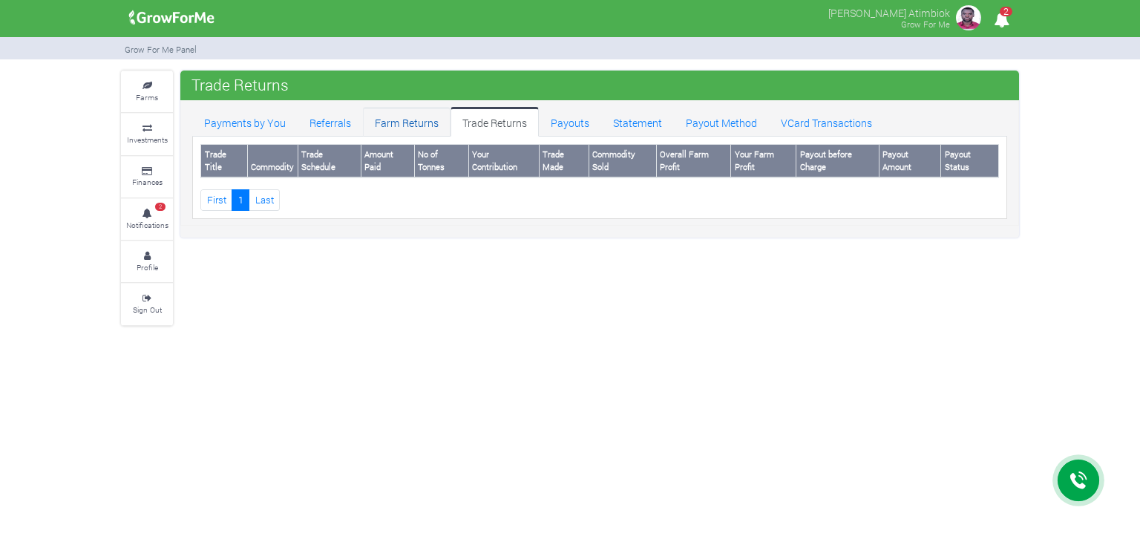
click at [422, 128] on link "Farm Returns" at bounding box center [407, 122] width 88 height 30
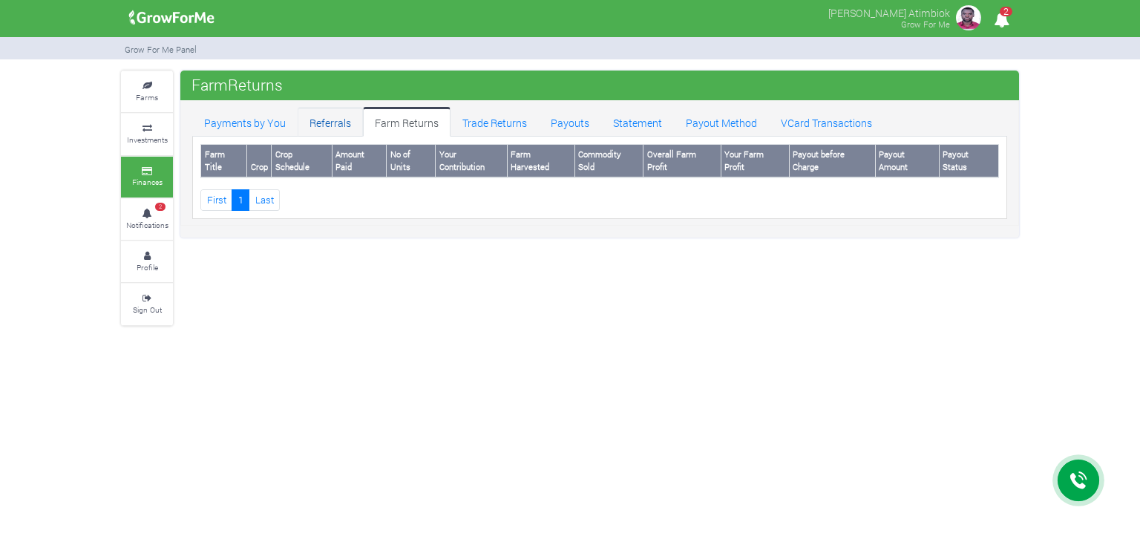
click at [333, 128] on link "Referrals" at bounding box center [330, 122] width 65 height 30
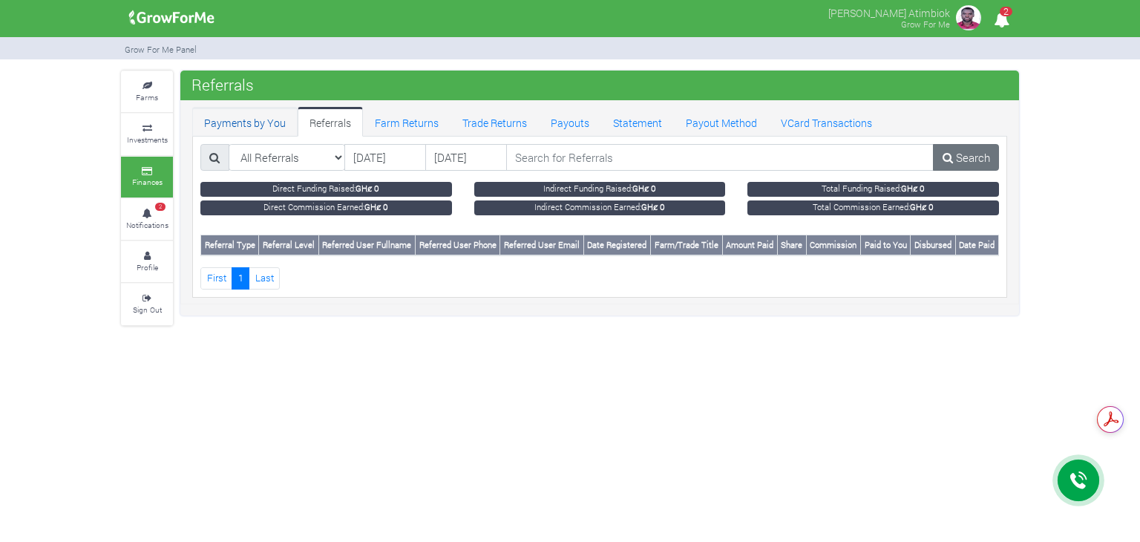
click at [264, 124] on link "Payments by You" at bounding box center [244, 122] width 105 height 30
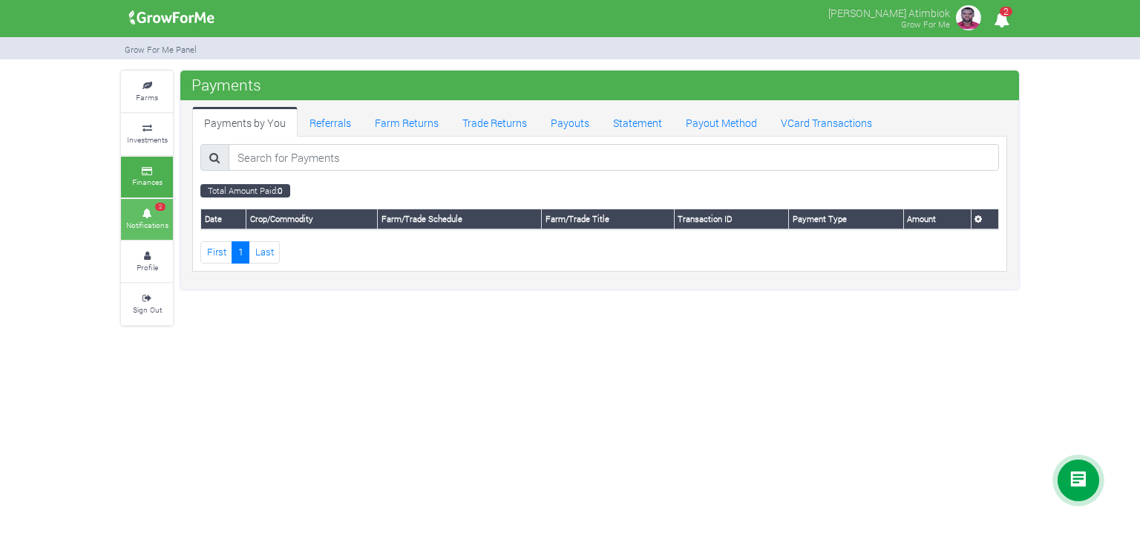
click at [152, 206] on link "2 Notifications" at bounding box center [147, 219] width 52 height 41
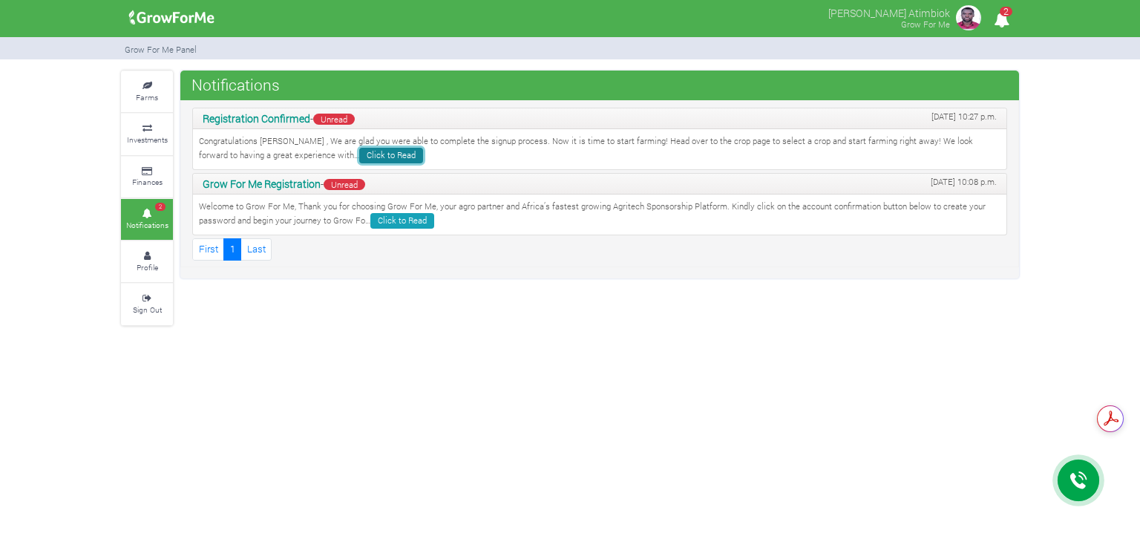
click at [359, 153] on link "Click to Read" at bounding box center [391, 156] width 64 height 16
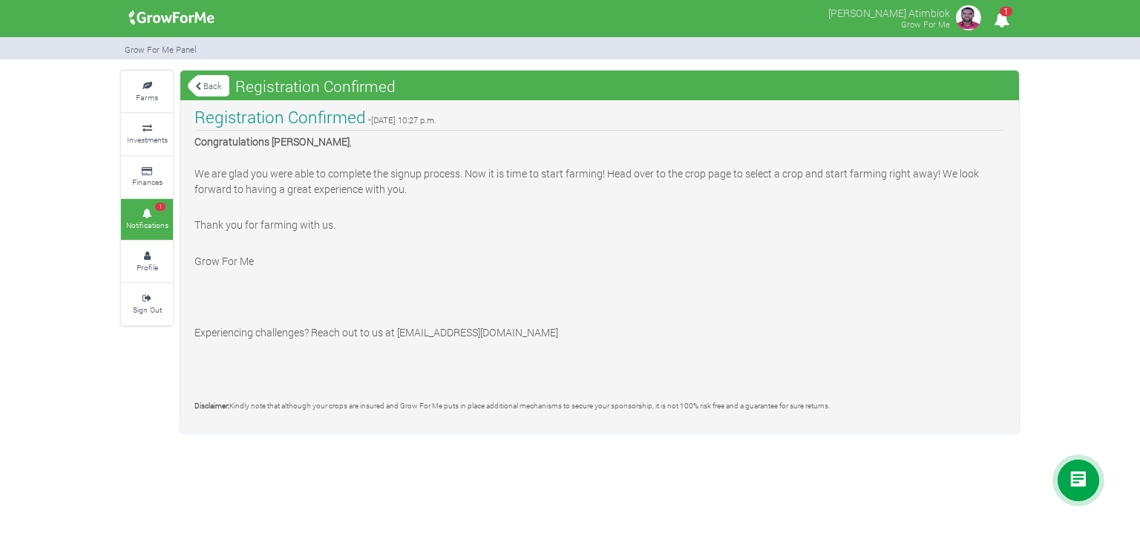
click at [152, 220] on small "Notifications" at bounding box center [147, 225] width 42 height 10
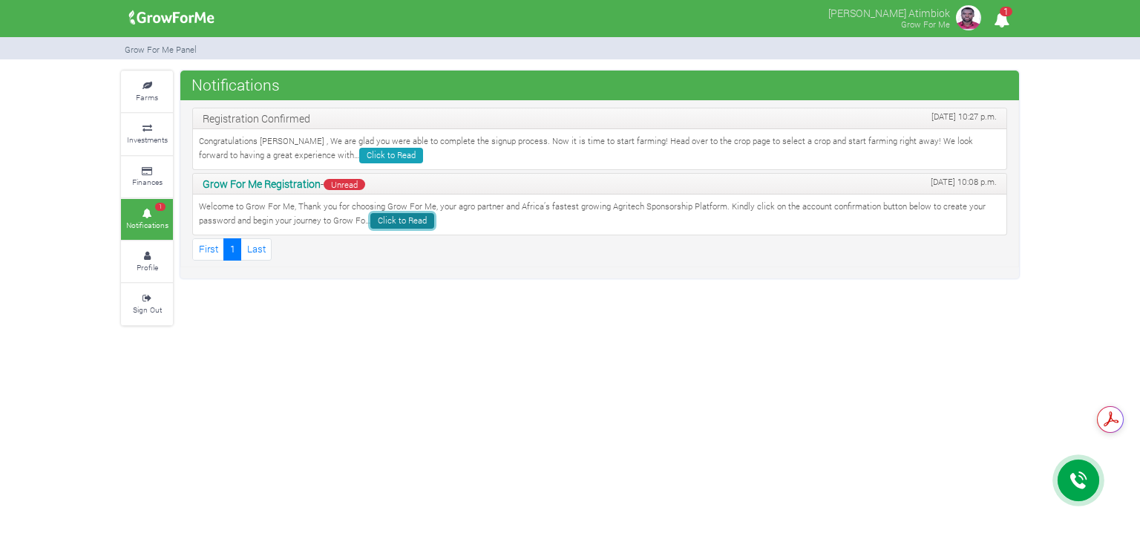
click at [417, 220] on link "Click to Read" at bounding box center [402, 221] width 64 height 16
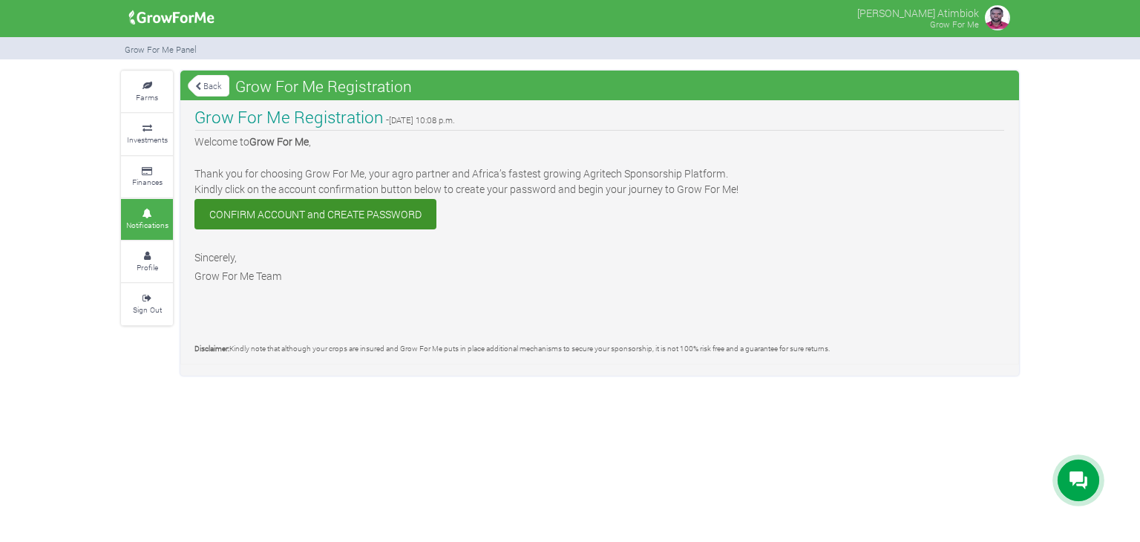
click at [214, 84] on link "Back" at bounding box center [209, 85] width 42 height 24
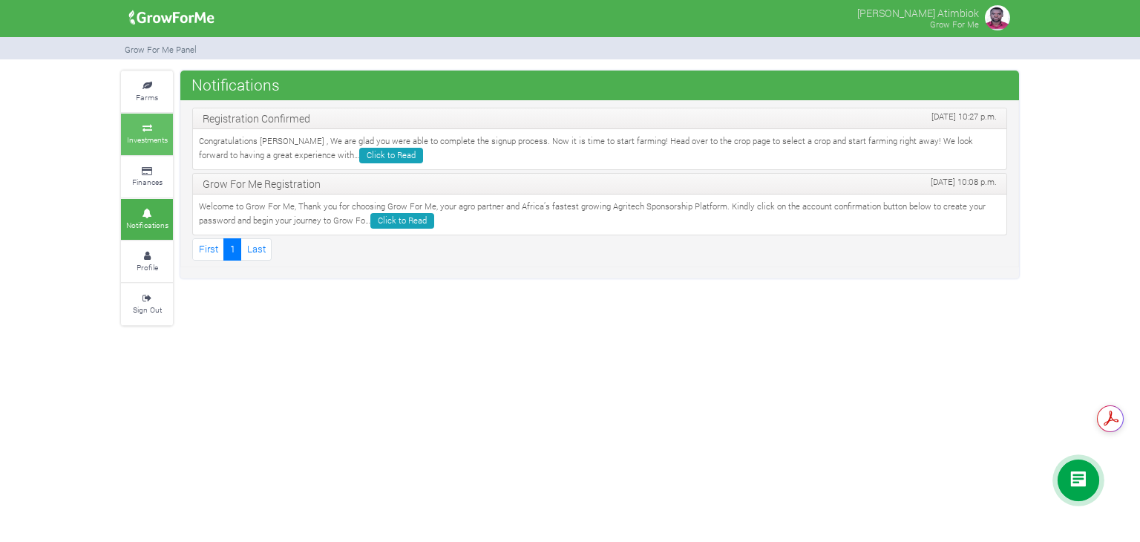
click at [153, 125] on icon at bounding box center [147, 128] width 45 height 7
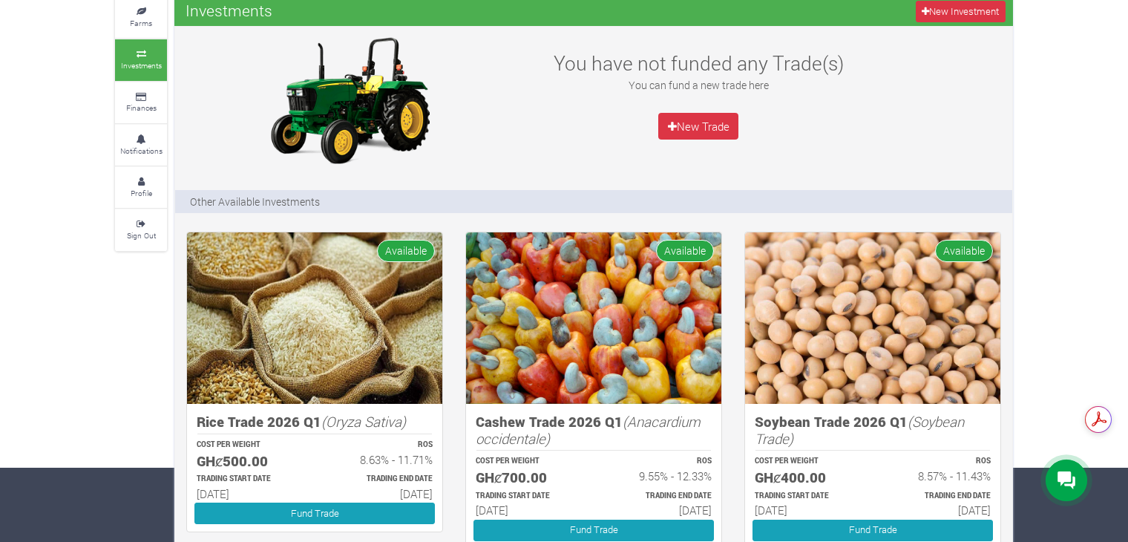
scroll to position [148, 0]
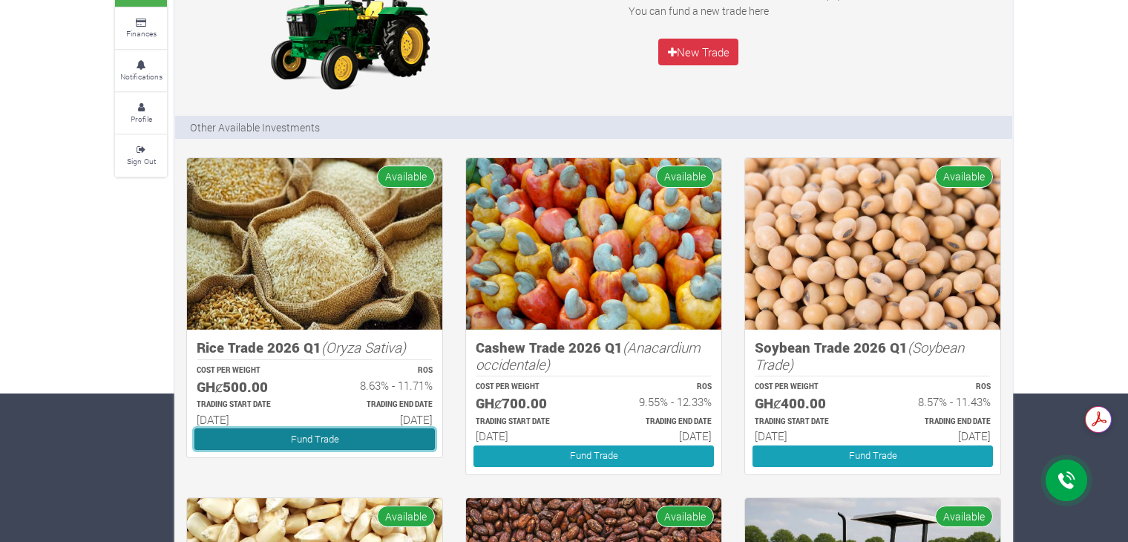
click at [278, 436] on link "Fund Trade" at bounding box center [314, 439] width 240 height 22
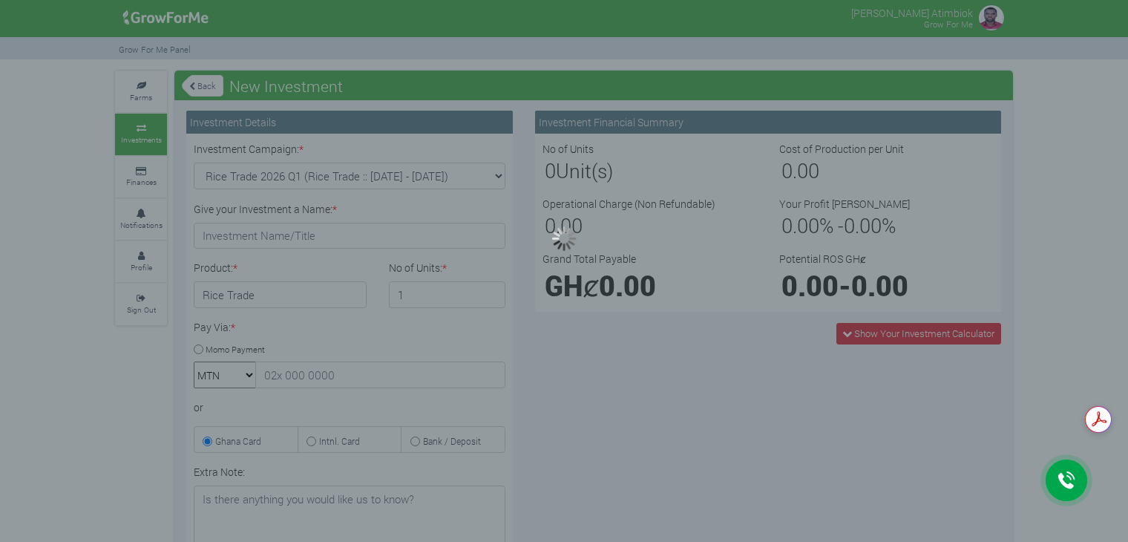
type input "1"
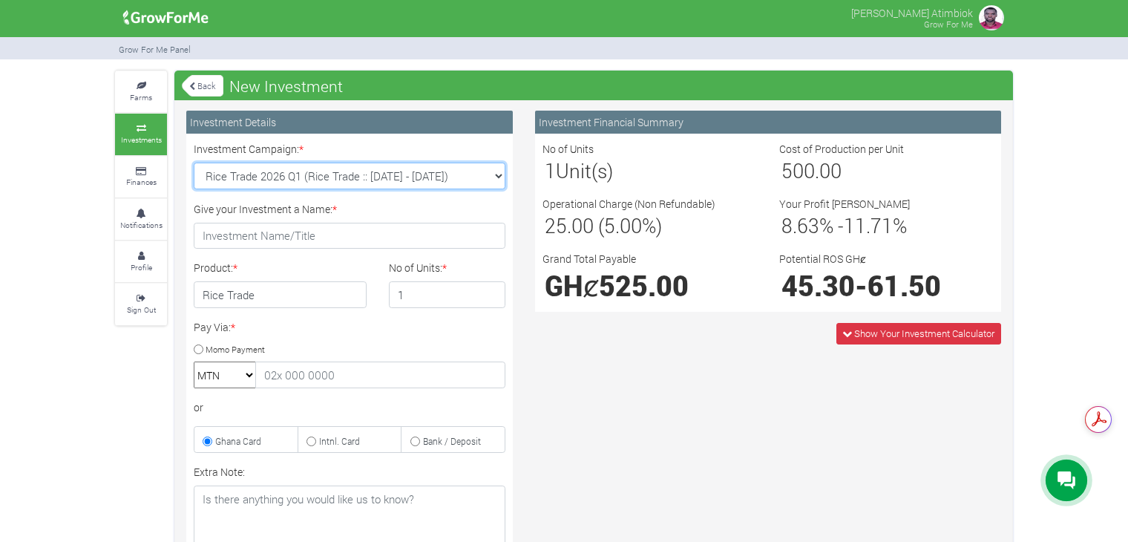
click at [393, 173] on select "Rice Trade 2026 Q1 (Rice Trade :: [DATE] - [DATE]) Cocoa/Shearnut Trade 2026 Q1…" at bounding box center [350, 176] width 312 height 27
select select "50"
click at [194, 163] on select "Rice Trade 2026 Q1 (Rice Trade :: 01st Jan 2026 - 30th Jun 2026) Cocoa/Shearnut…" at bounding box center [350, 176] width 312 height 27
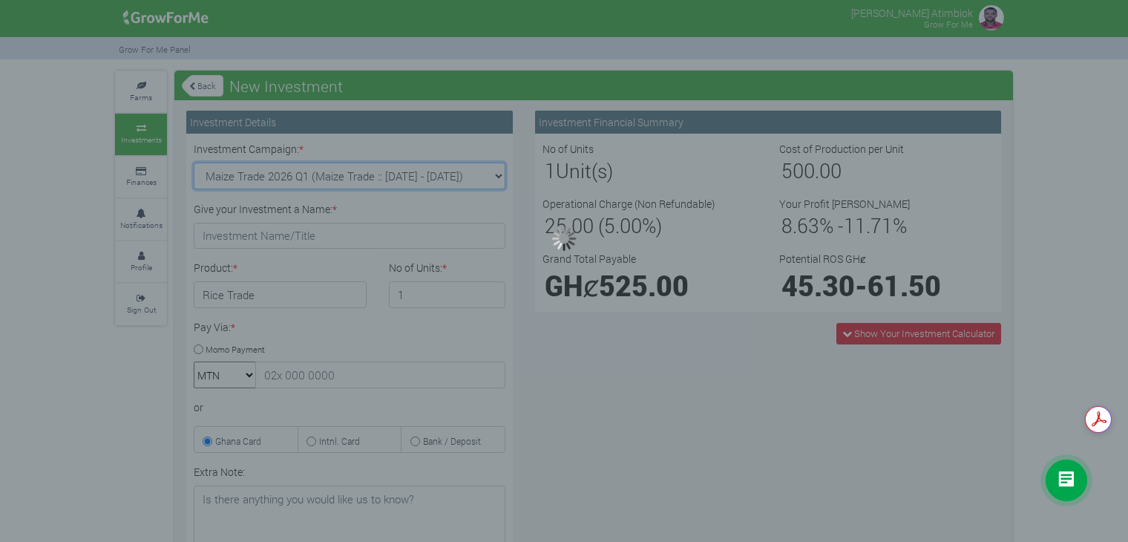
type input "1"
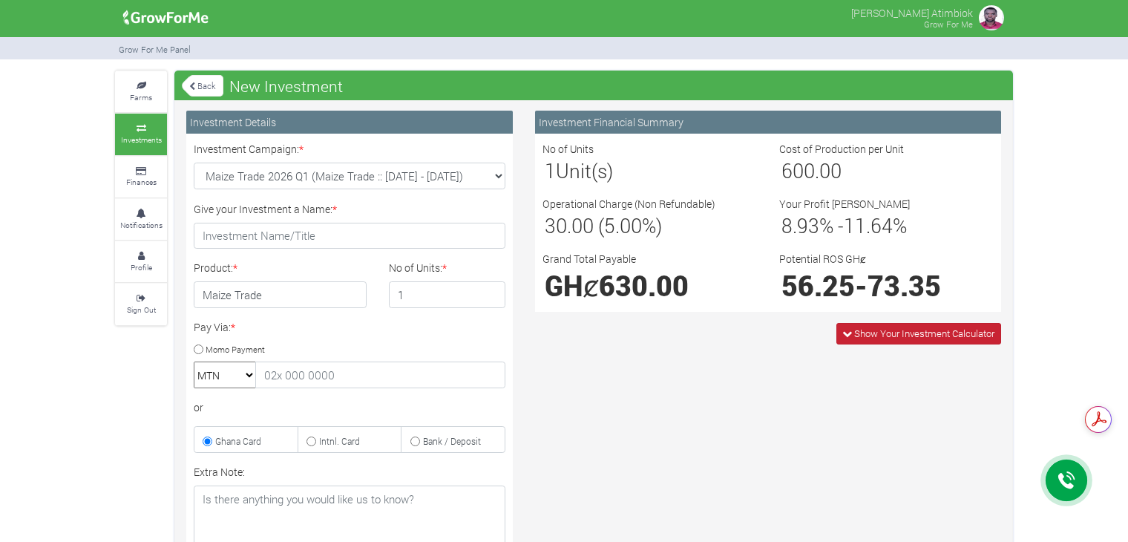
click at [849, 339] on span "Show Your Investment Calculator" at bounding box center [918, 334] width 165 height 22
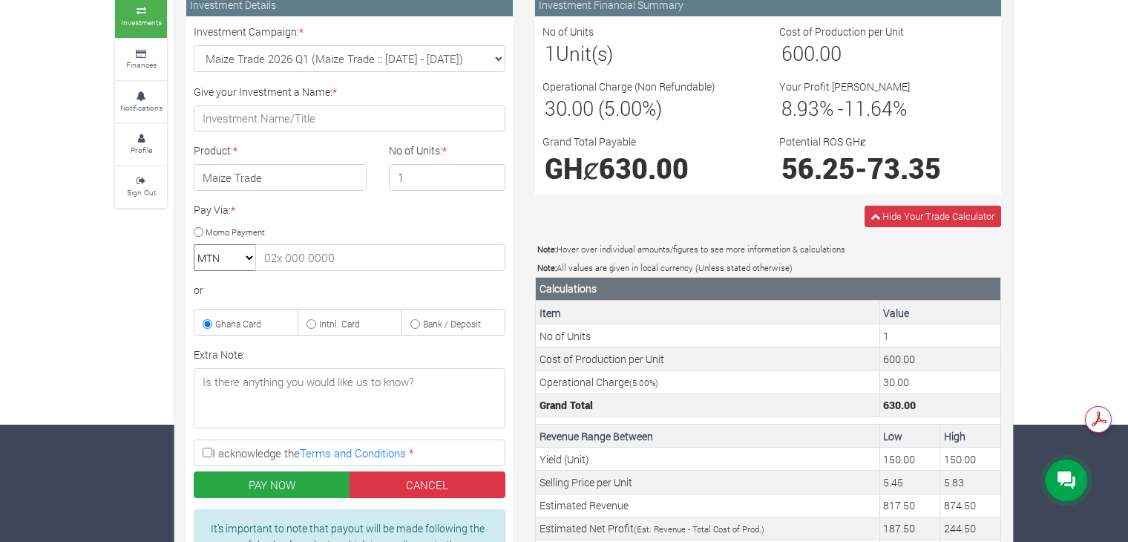
click at [249, 258] on select "MTN Telecel Airtel Tigo" at bounding box center [225, 257] width 62 height 27
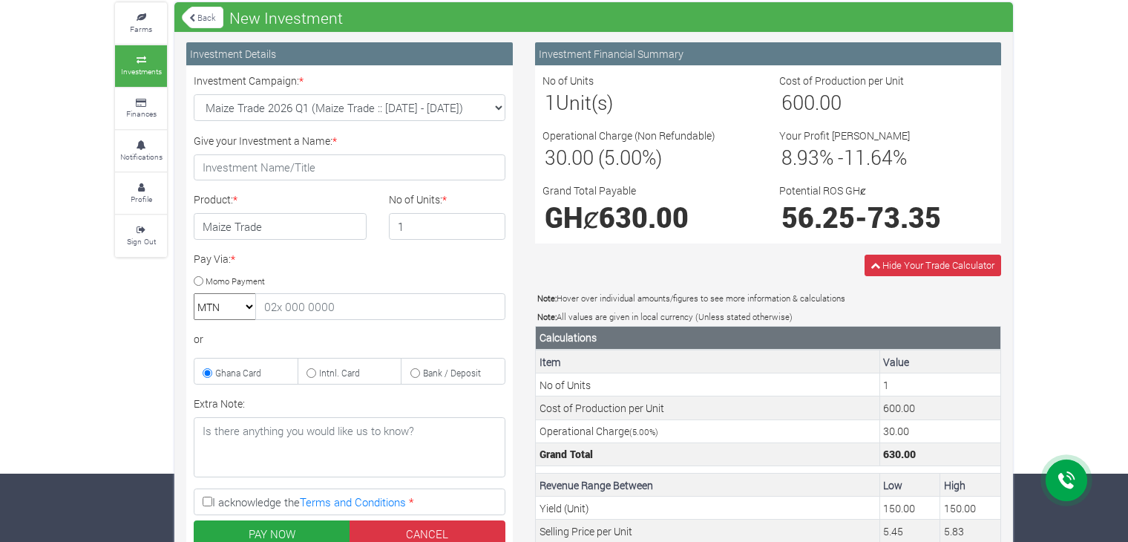
scroll to position [43, 0]
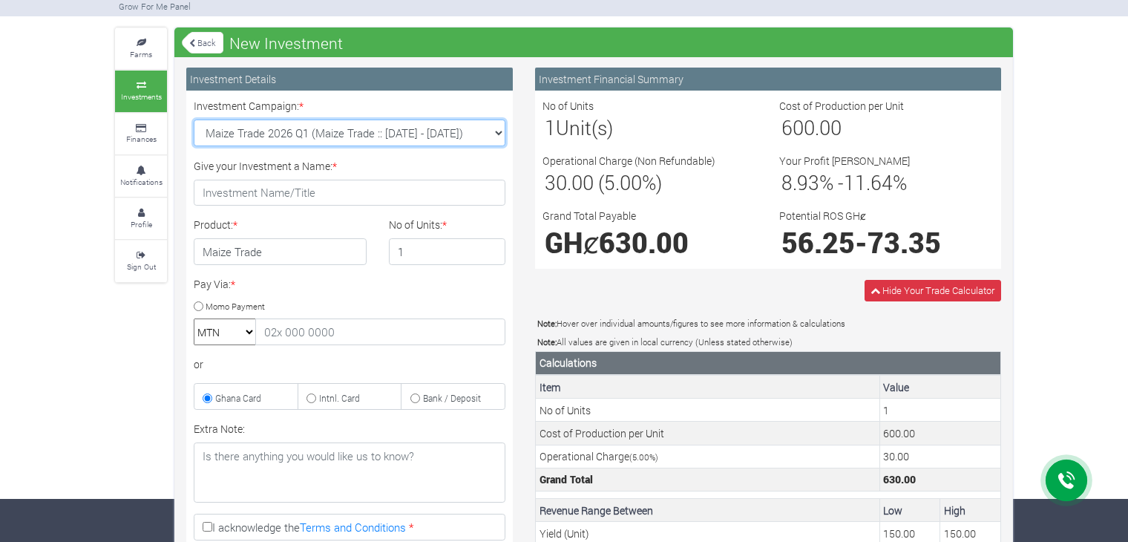
click at [326, 134] on select "Rice Trade 2026 Q1 (Rice Trade :: 01st Jan 2026 - 30th Jun 2026) Cocoa/Shearnut…" at bounding box center [350, 132] width 312 height 27
select select "52"
click at [194, 119] on select "Rice Trade 2026 Q1 (Rice Trade :: 01st Jan 2026 - 30th Jun 2026) Cocoa/Shearnut…" at bounding box center [350, 132] width 312 height 27
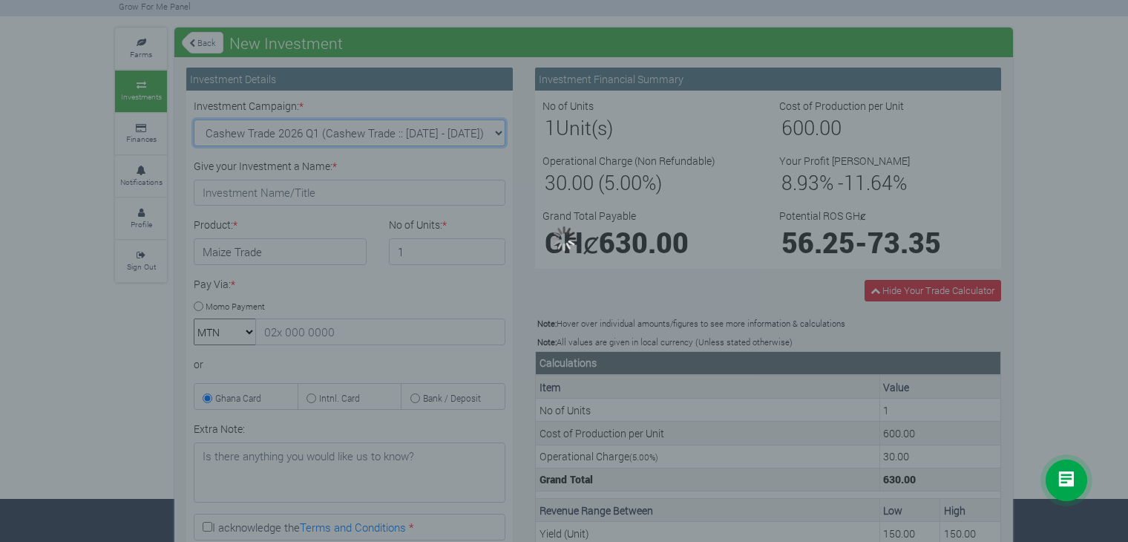
type input "1"
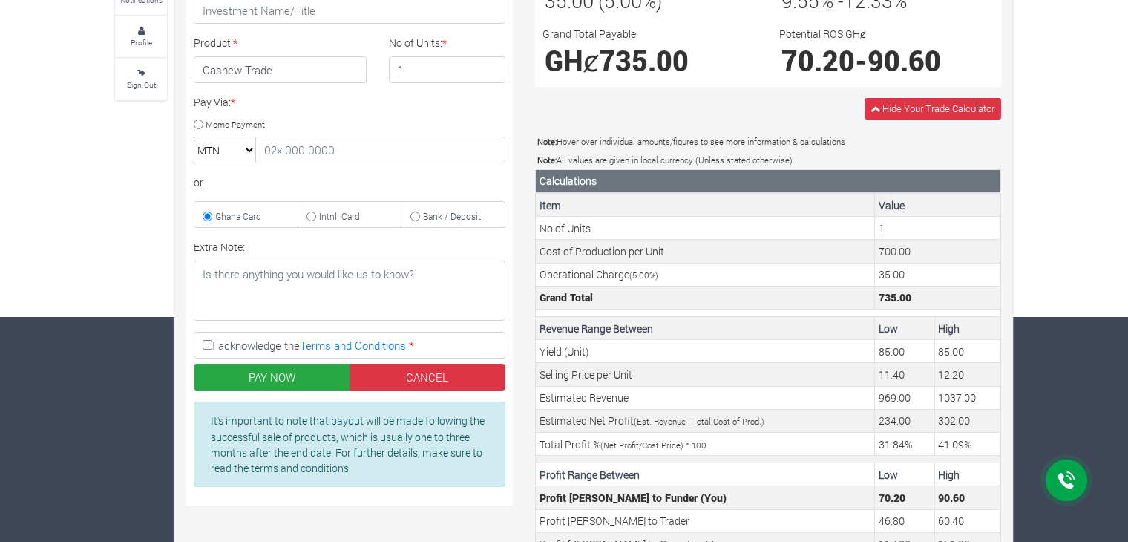
scroll to position [0, 0]
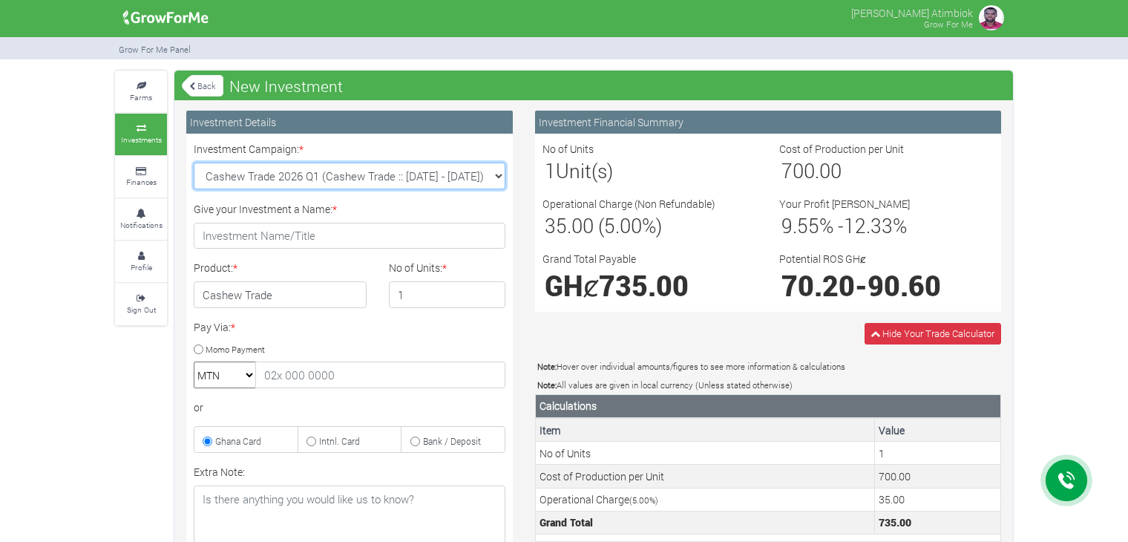
click at [359, 177] on select "Rice Trade 2026 Q1 (Rice Trade :: 01st Jan 2026 - 30th Jun 2026) Cocoa/Shearnut…" at bounding box center [350, 176] width 312 height 27
select select "54"
click at [194, 163] on select "Rice Trade 2026 Q1 (Rice Trade :: 01st Jan 2026 - 30th Jun 2026) Cocoa/Shearnut…" at bounding box center [350, 176] width 312 height 27
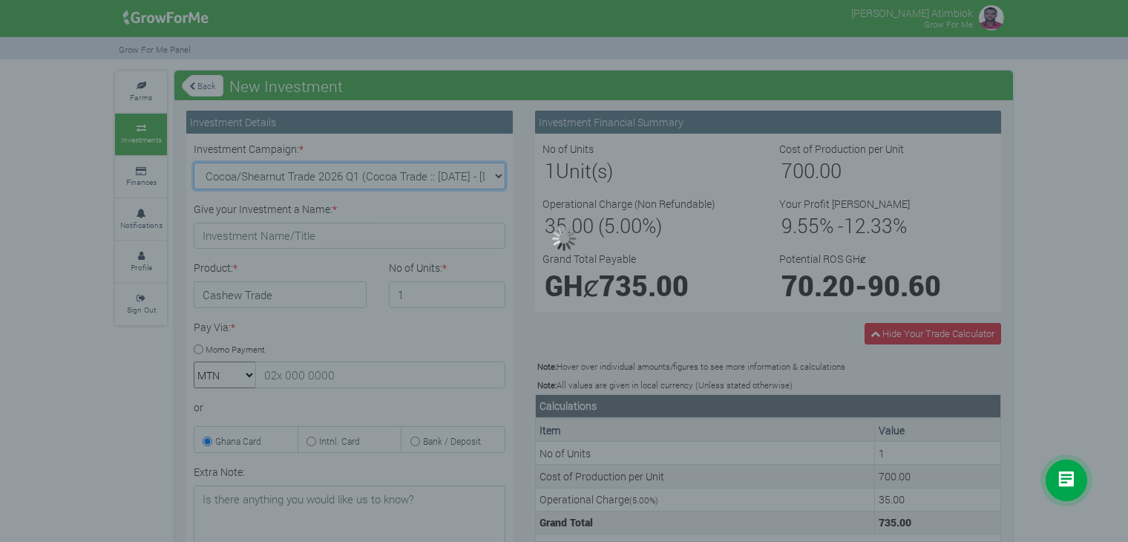
type input "1"
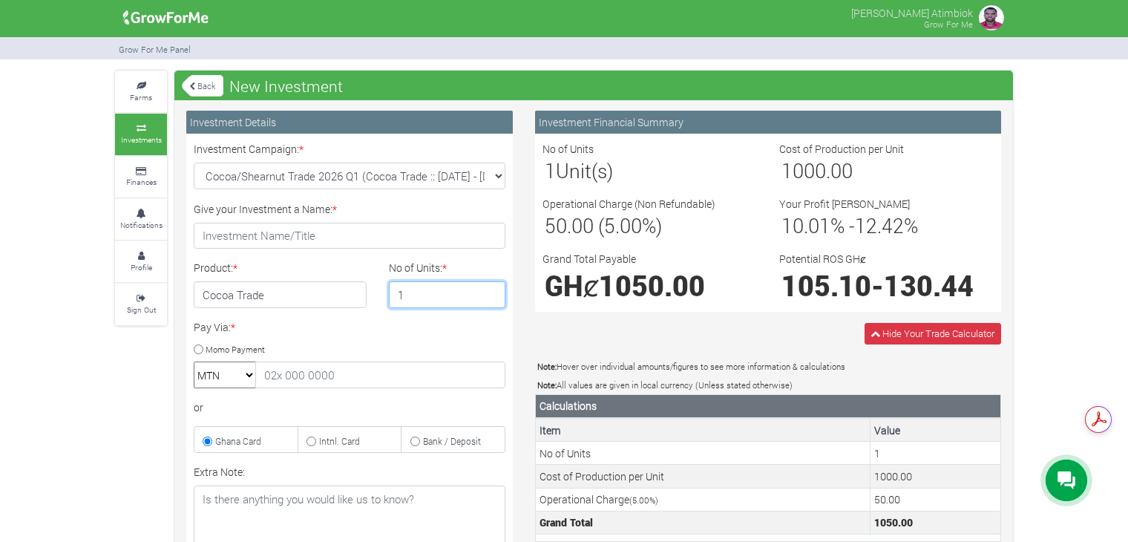
click at [413, 287] on input "1" at bounding box center [447, 294] width 117 height 27
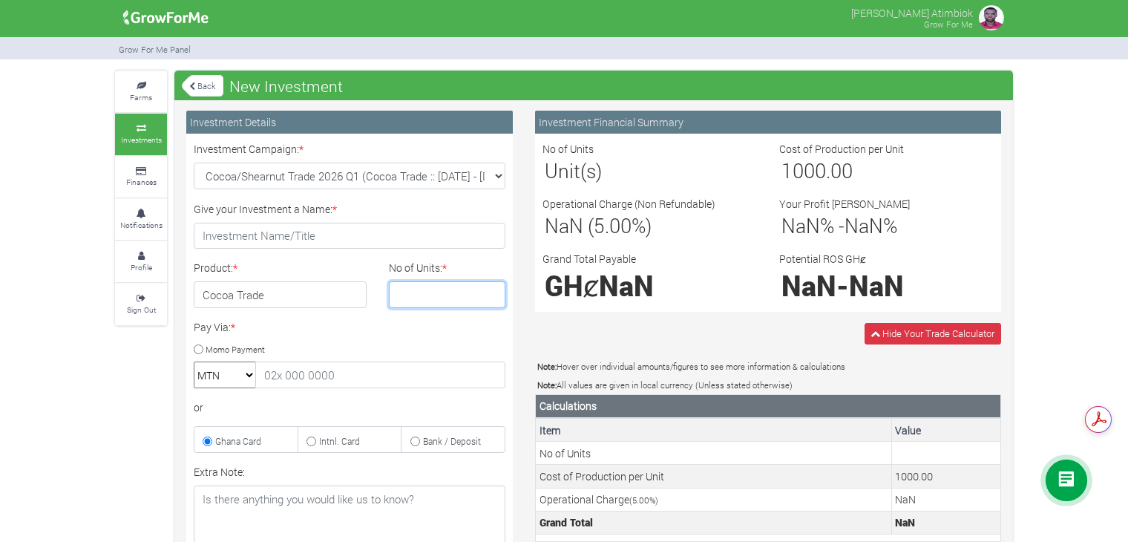
type input "2"
type input "1"
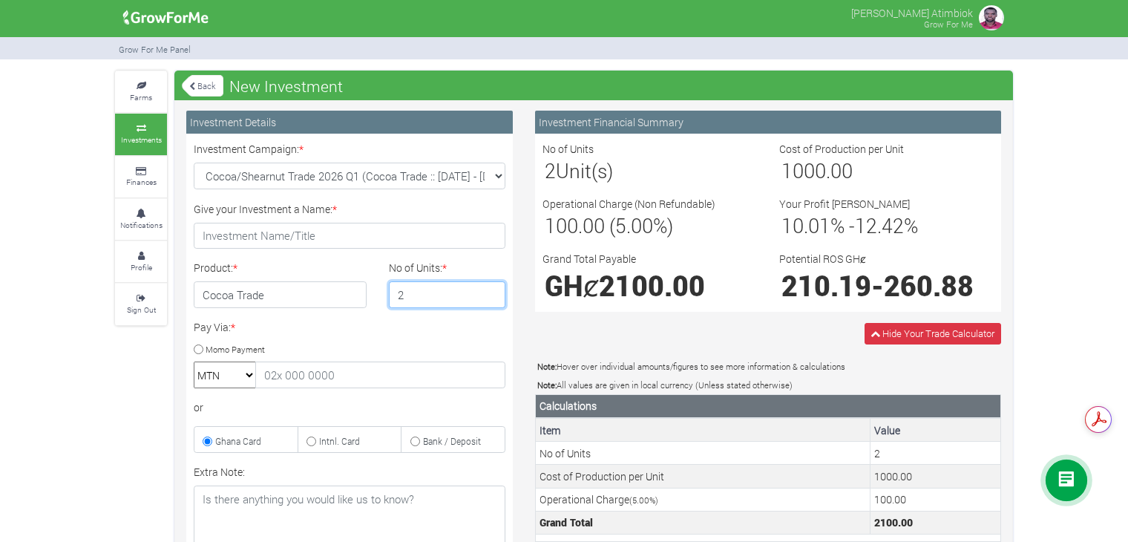
type input "2"
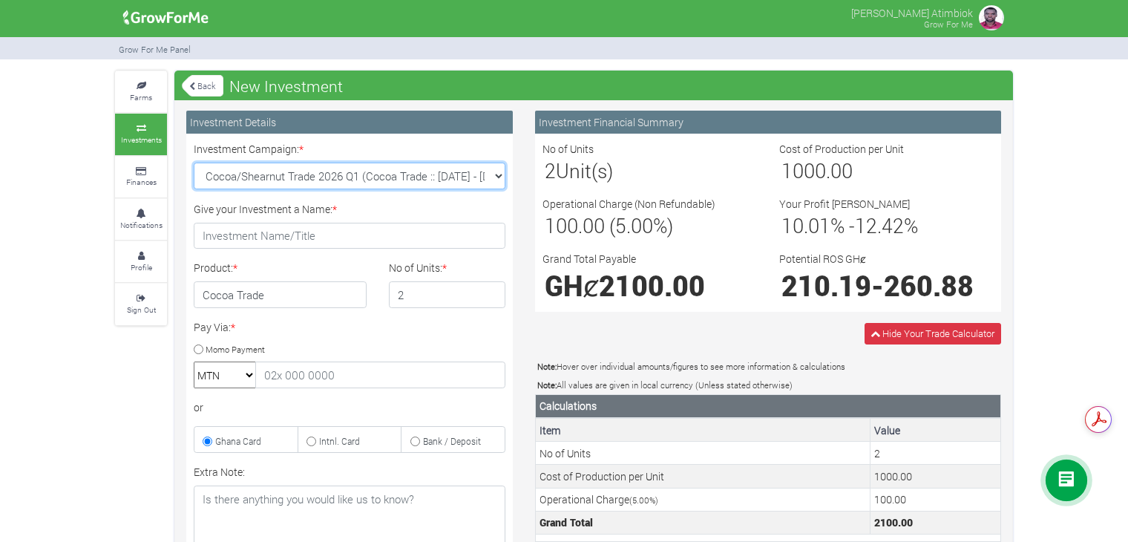
click at [282, 171] on select "Rice Trade 2026 Q1 (Rice Trade :: 01st Jan 2026 - 30th Jun 2026) Cocoa/Shearnut…" at bounding box center [350, 176] width 312 height 27
select select "42"
click at [194, 163] on select "Rice Trade 2026 Q1 (Rice Trade :: 01st Jan 2026 - 30th Jun 2026) Cocoa/Shearnut…" at bounding box center [350, 176] width 312 height 27
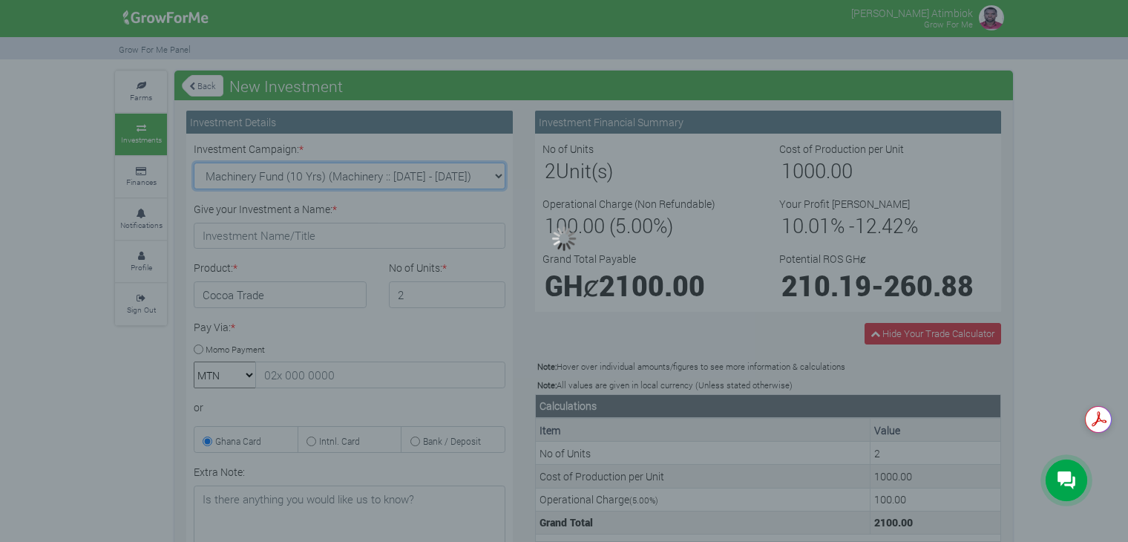
type input "1"
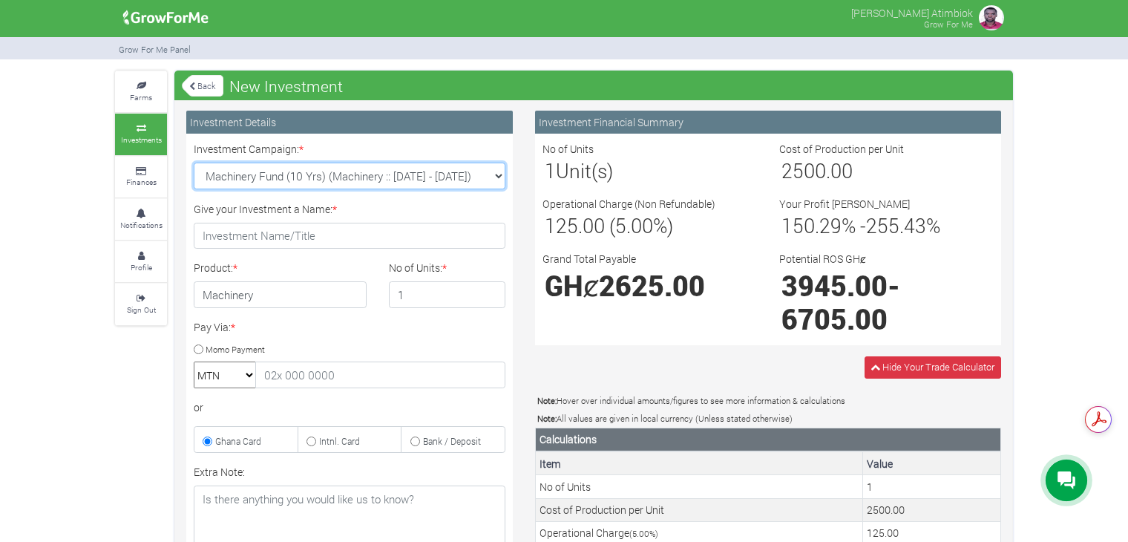
click at [415, 179] on select "Rice Trade 2026 Q1 (Rice Trade :: 01st Jan 2026 - 30th Jun 2026) Cocoa/Shearnut…" at bounding box center [350, 176] width 312 height 27
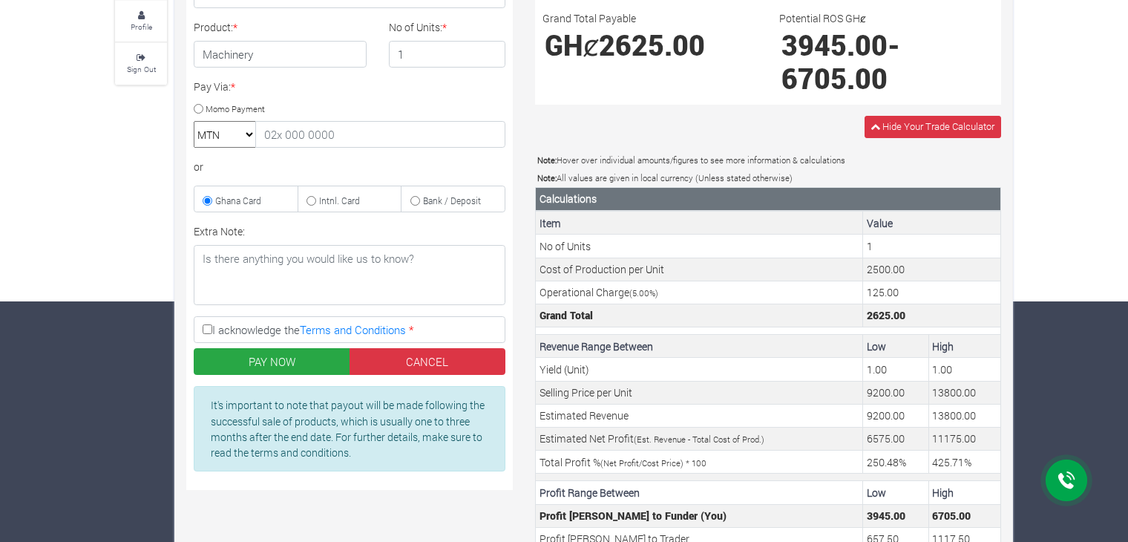
scroll to position [74, 0]
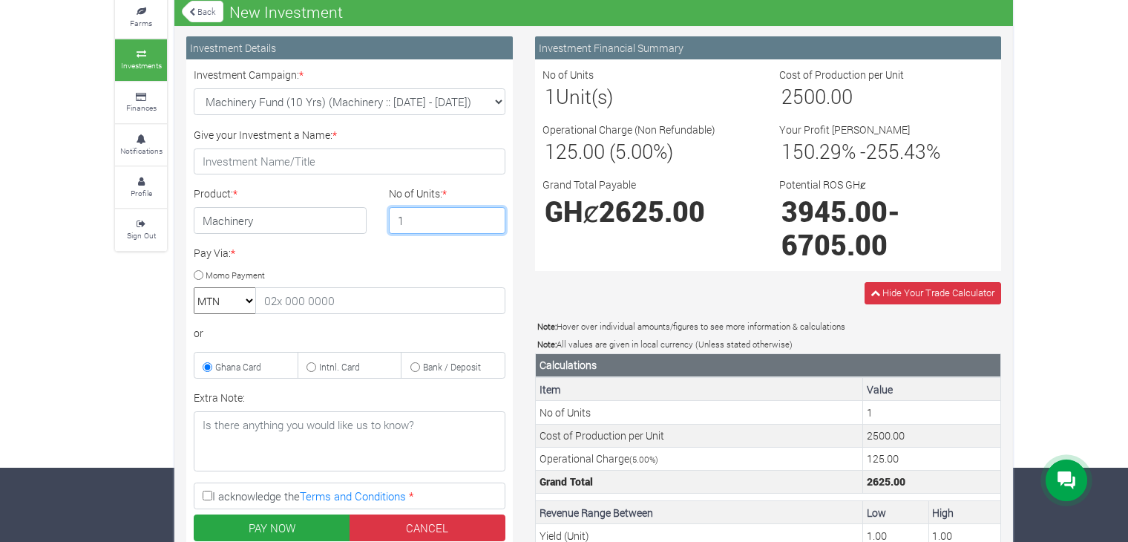
click at [404, 211] on input "1" at bounding box center [447, 220] width 117 height 27
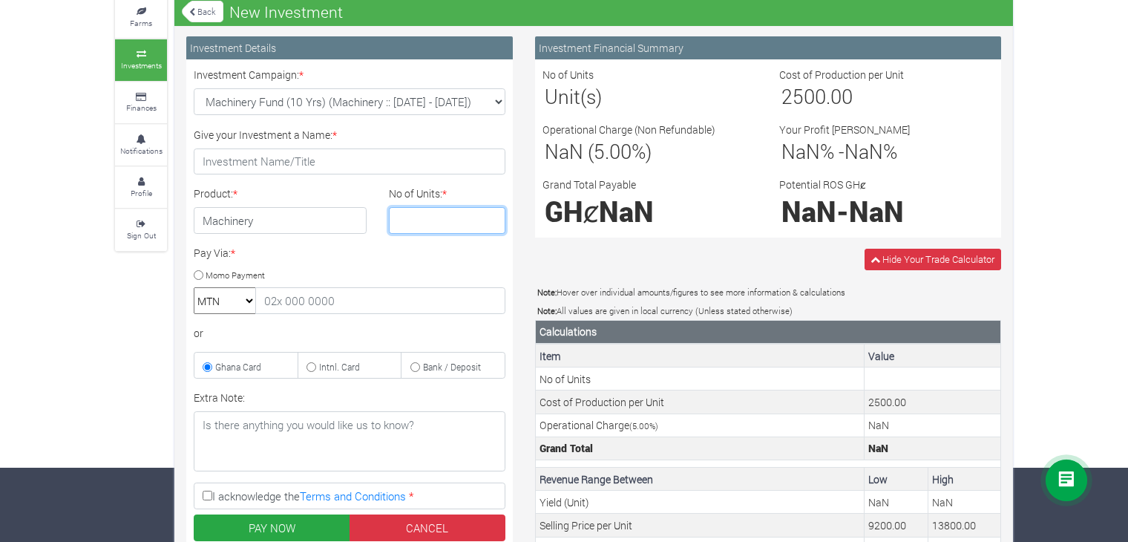
type input "3"
type input "1"
type input "2"
type input "1"
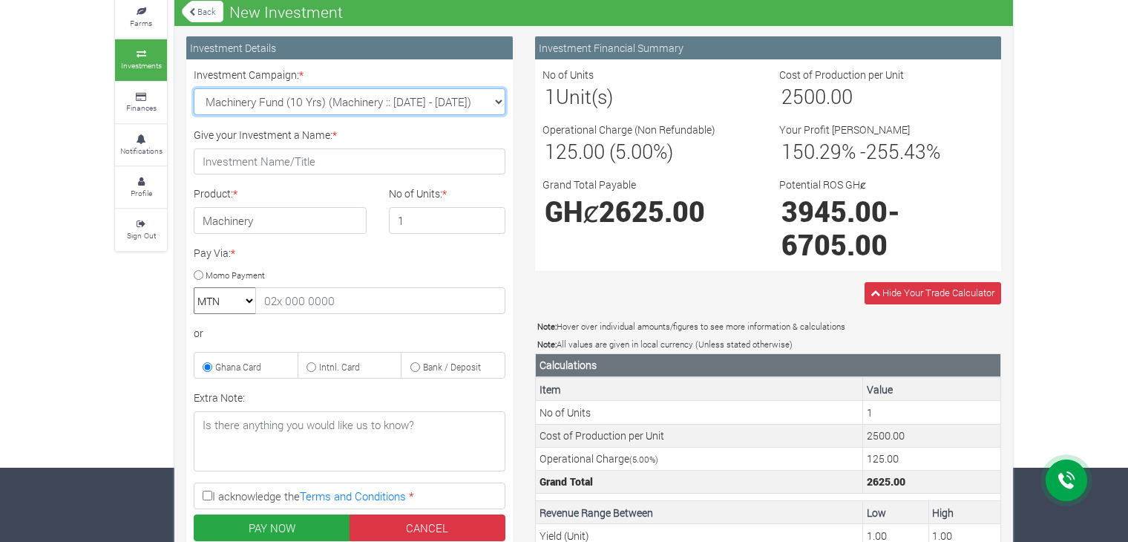
click at [364, 105] on select "Rice Trade 2026 Q1 (Rice Trade :: 01st Jan 2026 - 30th Jun 2026) Cocoa/Shearnut…" at bounding box center [350, 101] width 312 height 27
select select "51"
click at [194, 88] on select "Rice Trade 2026 Q1 (Rice Trade :: 01st Jan 2026 - 30th Jun 2026) Cocoa/Shearnut…" at bounding box center [350, 101] width 312 height 27
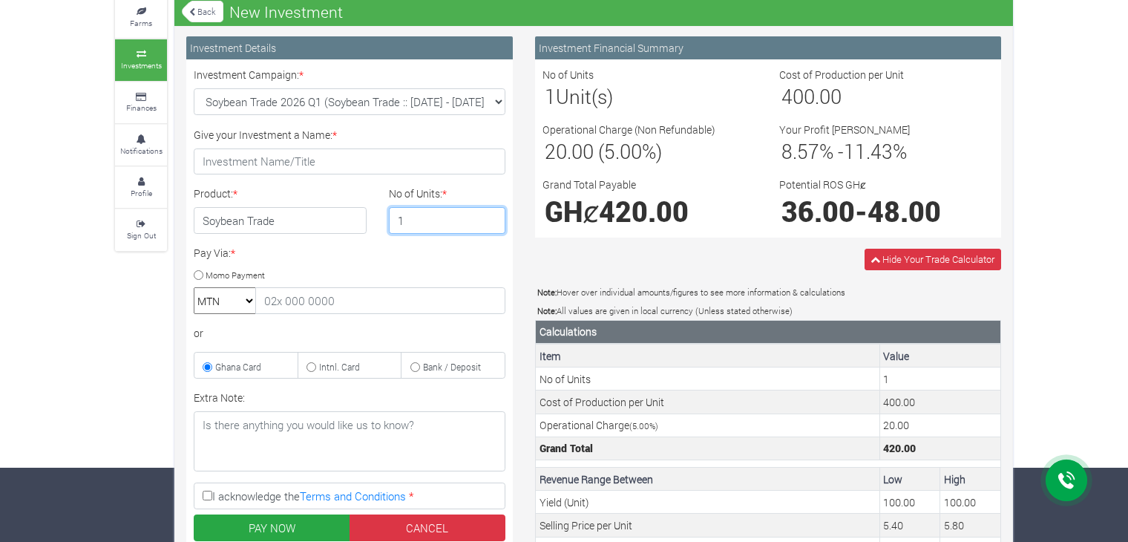
drag, startPoint x: 433, startPoint y: 224, endPoint x: 332, endPoint y: 223, distance: 100.9
click at [332, 223] on div "Product: * Soybean Trade No of Units: * 1" at bounding box center [350, 215] width 334 height 59
click at [332, 223] on h4 "Soybean Trade" at bounding box center [280, 220] width 173 height 27
click at [466, 220] on input "1" at bounding box center [447, 220] width 117 height 27
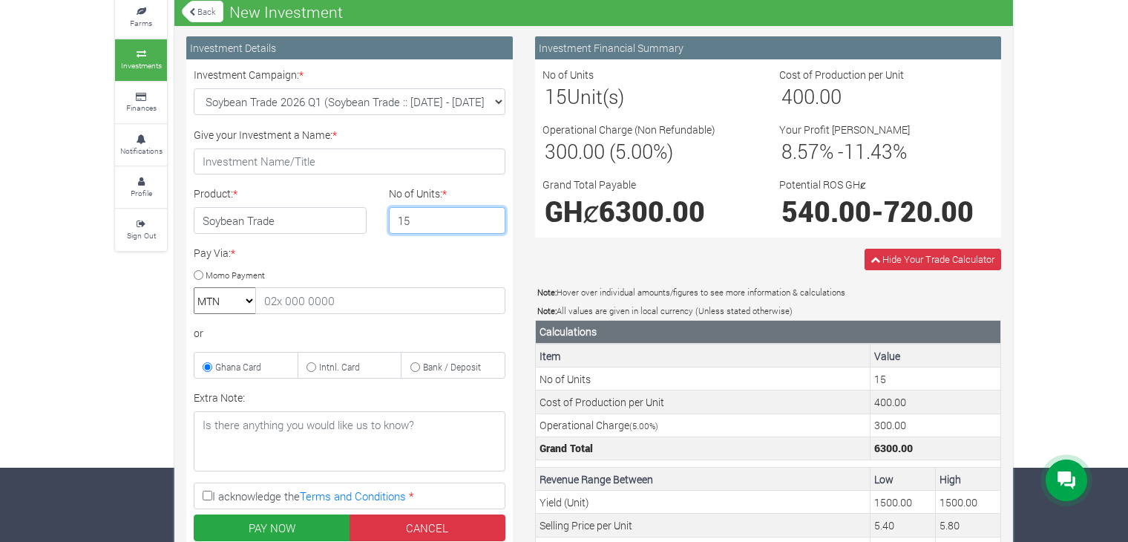
type input "1"
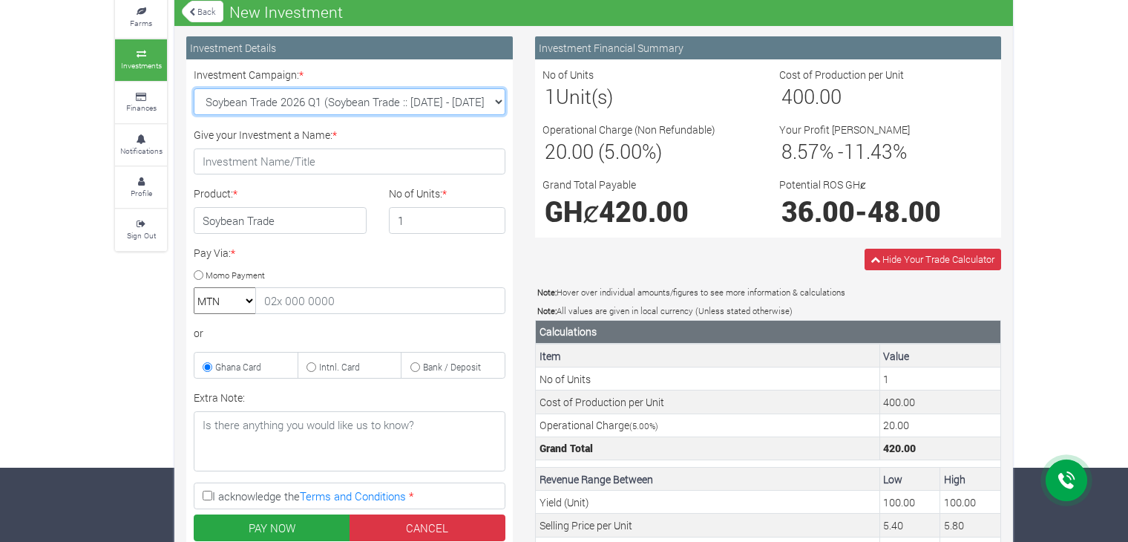
click at [363, 89] on select "Rice Trade 2026 Q1 (Rice Trade :: 01st Jan 2026 - 30th Jun 2026) Cocoa/Shearnut…" at bounding box center [350, 101] width 312 height 27
select select "53"
click at [194, 88] on select "Rice Trade 2026 Q1 (Rice Trade :: 01st Jan 2026 - 30th Jun 2026) Cocoa/Shearnut…" at bounding box center [350, 101] width 312 height 27
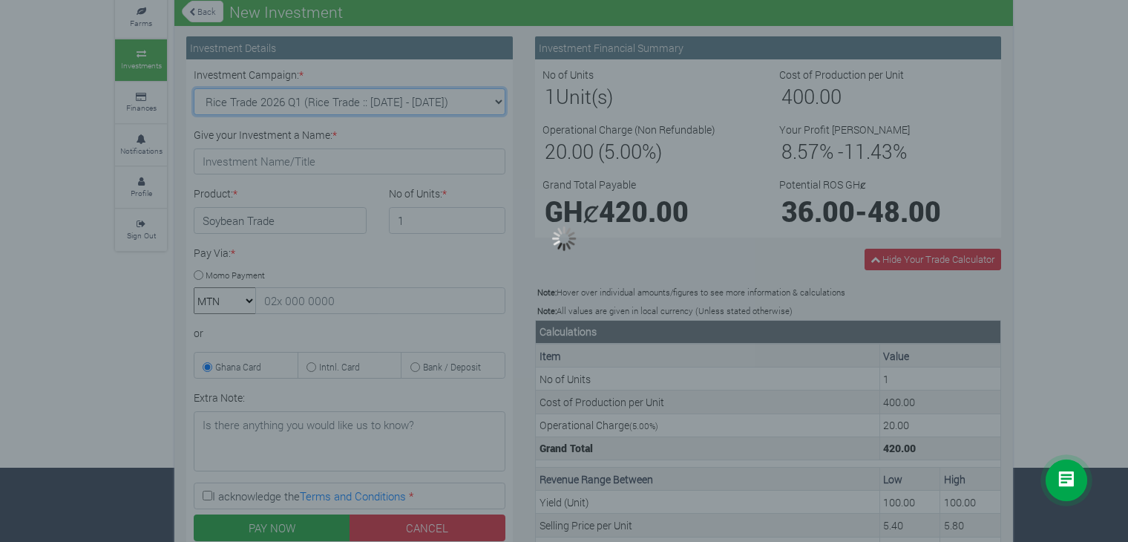
type input "1"
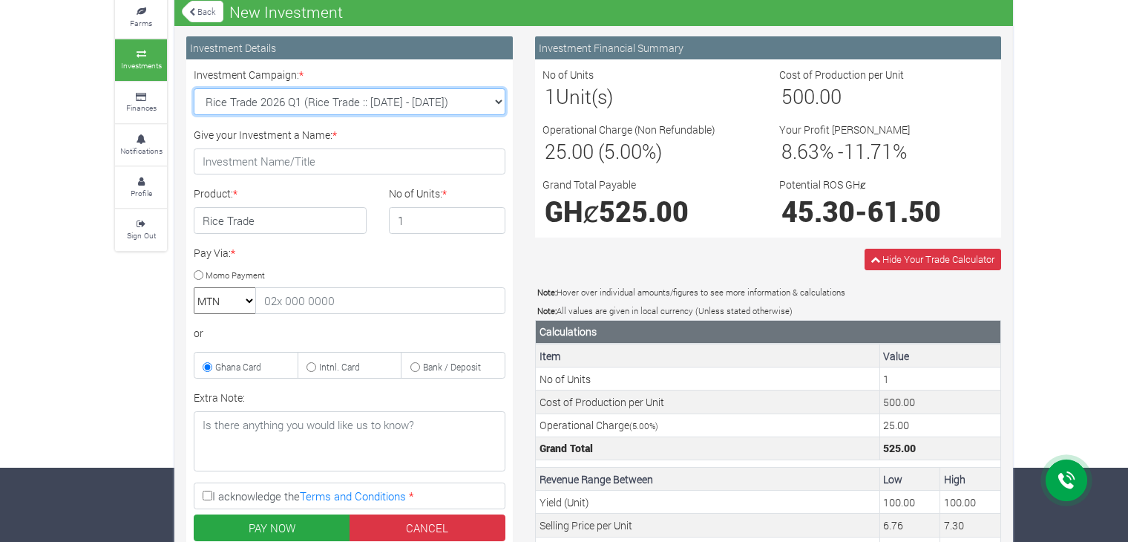
click at [374, 100] on select "Rice Trade 2026 Q1 (Rice Trade :: 01st Jan 2026 - 30th Jun 2026) Cocoa/Shearnut…" at bounding box center [350, 101] width 312 height 27
click at [332, 107] on select "Rice Trade 2026 Q1 (Rice Trade :: 01st Jan 2026 - 30th Jun 2026) Cocoa/Shearnut…" at bounding box center [350, 101] width 312 height 27
click at [316, 107] on select "Rice Trade 2026 Q1 (Rice Trade :: 01st Jan 2026 - 30th Jun 2026) Cocoa/Shearnut…" at bounding box center [350, 101] width 312 height 27
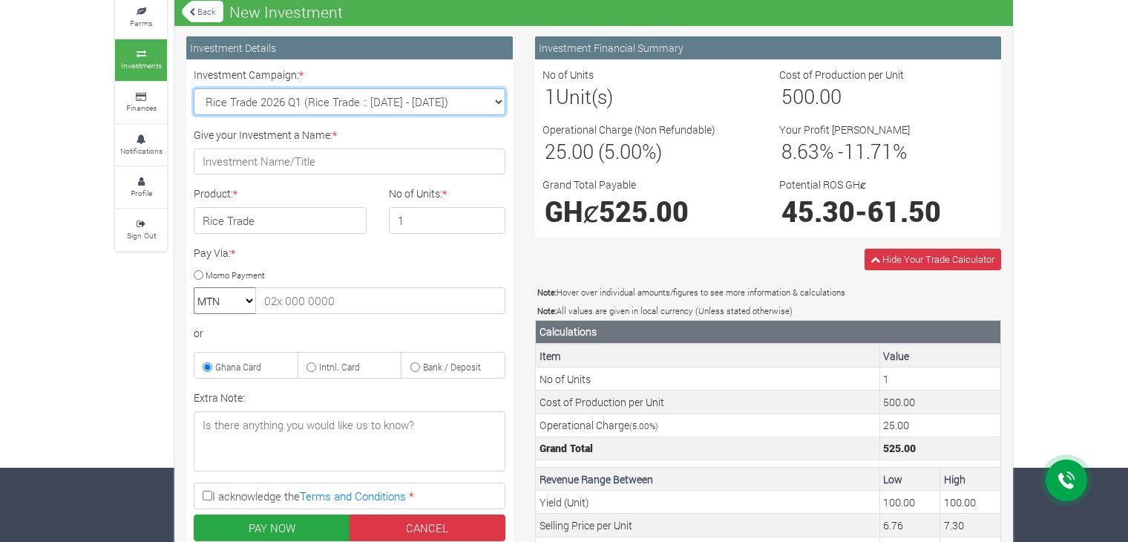
select select "54"
click at [194, 88] on select "Rice Trade 2026 Q1 (Rice Trade :: 01st Jan 2026 - 30th Jun 2026) Cocoa/Shearnut…" at bounding box center [350, 101] width 312 height 27
click at [0, 0] on div at bounding box center [0, 0] width 0 height 0
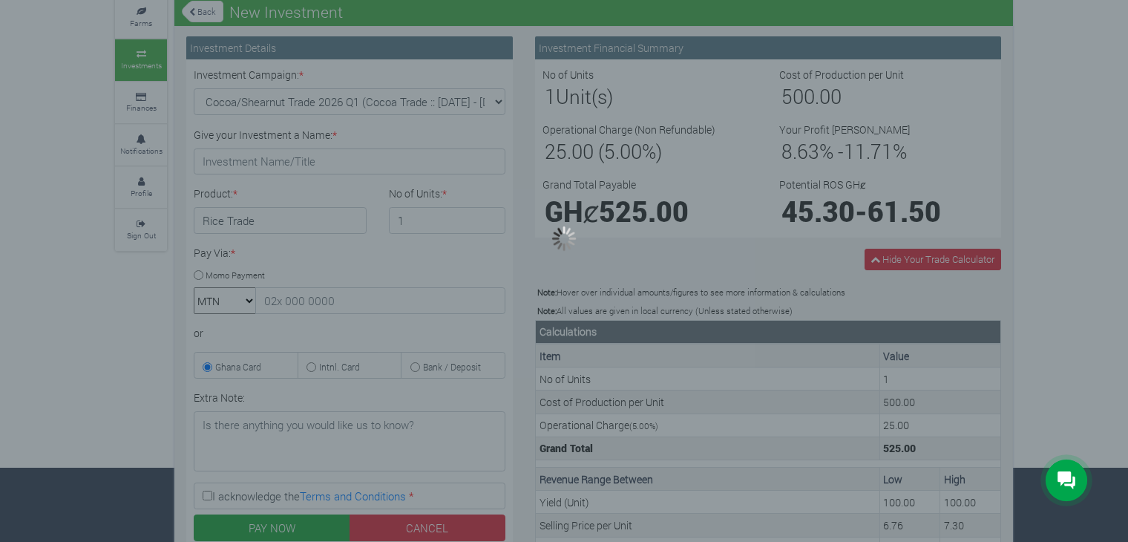
type input "1"
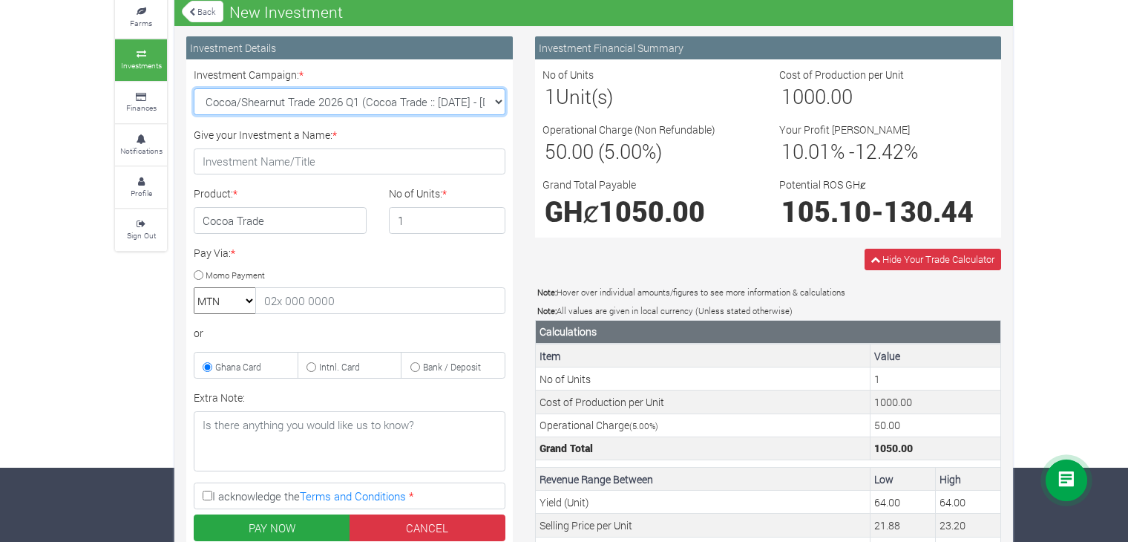
click at [389, 111] on select "Rice Trade 2026 Q1 (Rice Trade :: 01st Jan 2026 - 30th Jun 2026) Cocoa/Shearnut…" at bounding box center [350, 101] width 312 height 27
select select "50"
click at [194, 88] on select "Rice Trade 2026 Q1 (Rice Trade :: 01st Jan 2026 - 30th Jun 2026) Cocoa/Shearnut…" at bounding box center [350, 101] width 312 height 27
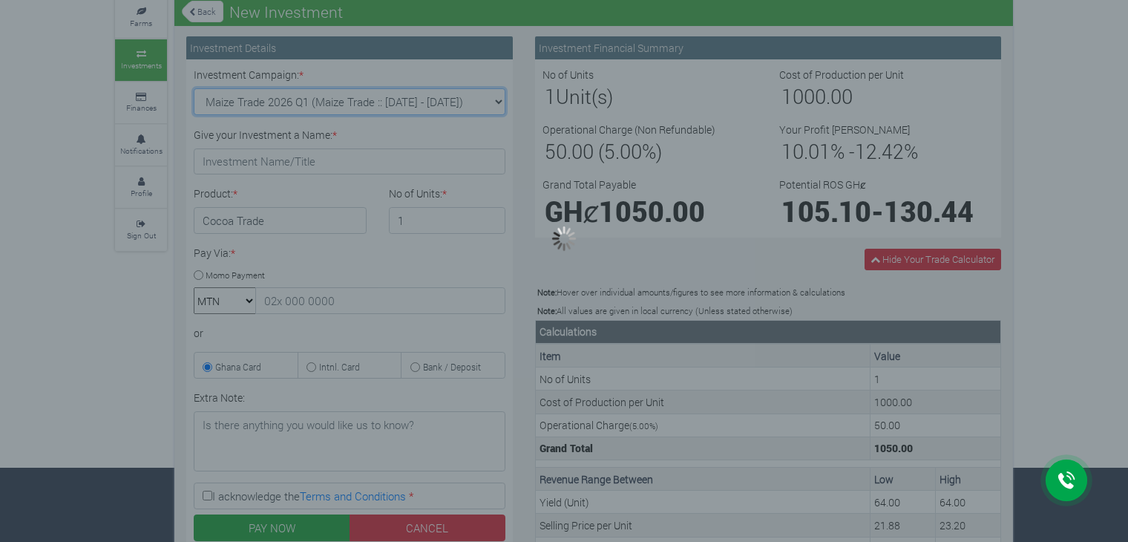
type input "1"
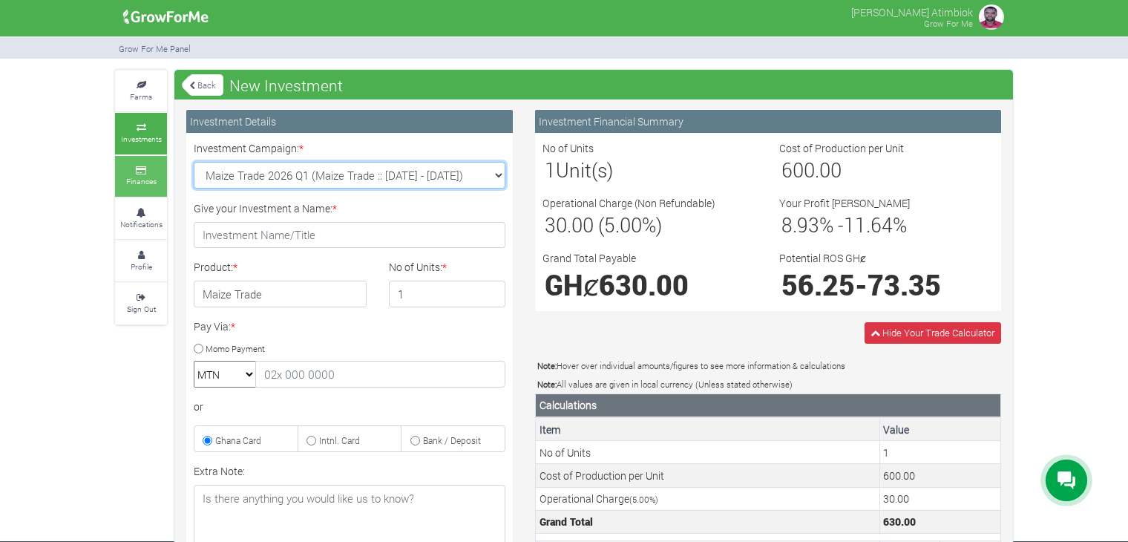
scroll to position [0, 0]
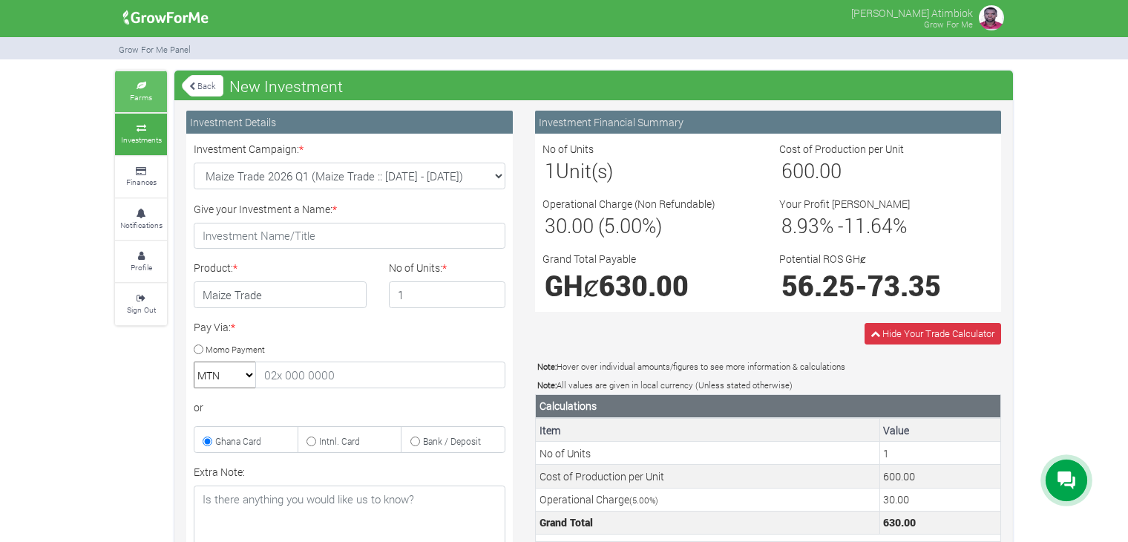
click at [154, 93] on link "Farms" at bounding box center [141, 91] width 52 height 41
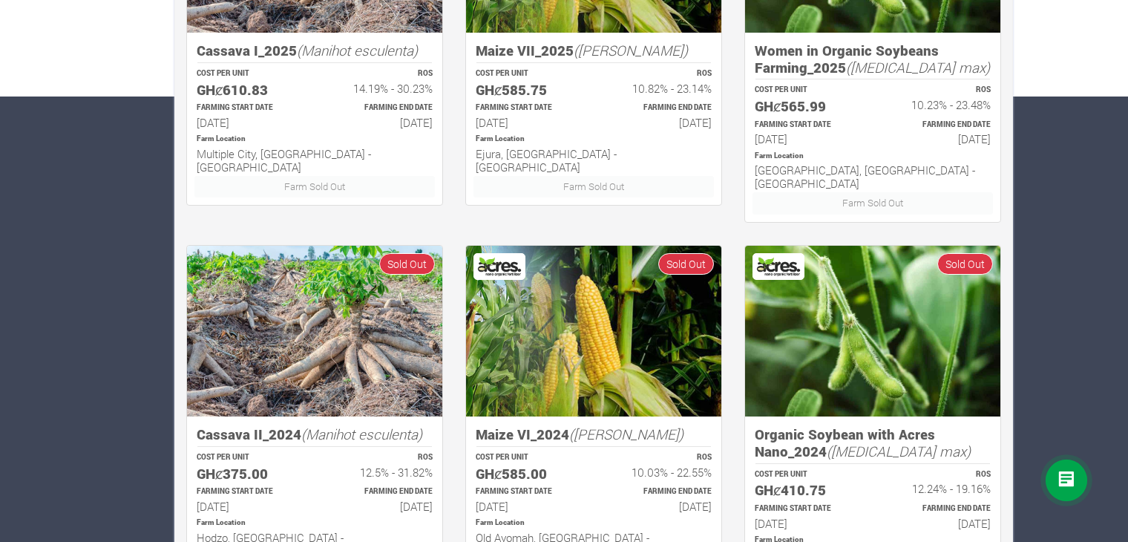
scroll to position [74, 0]
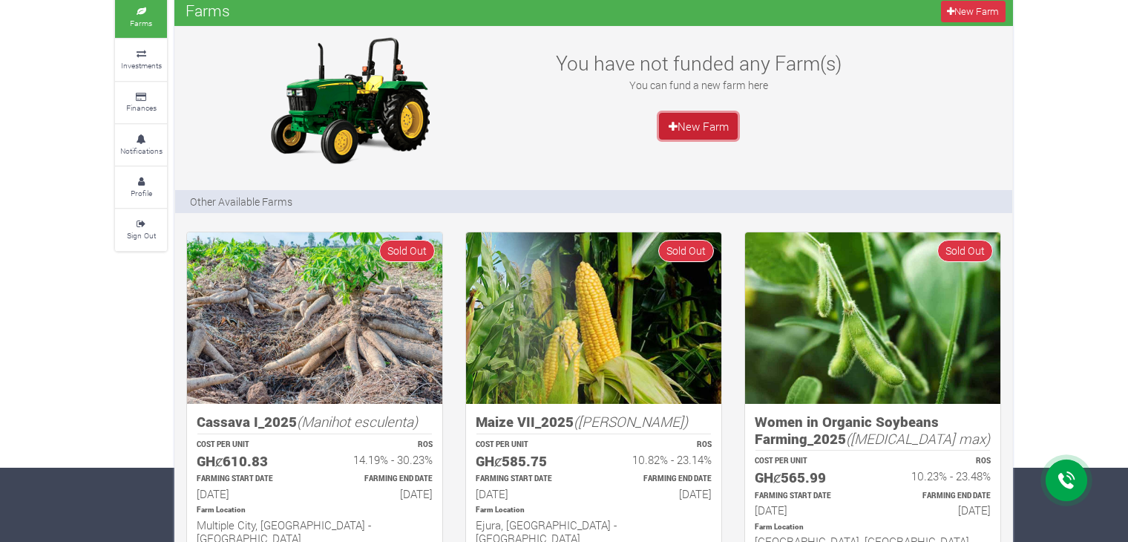
click at [723, 119] on link "New Farm" at bounding box center [698, 126] width 79 height 27
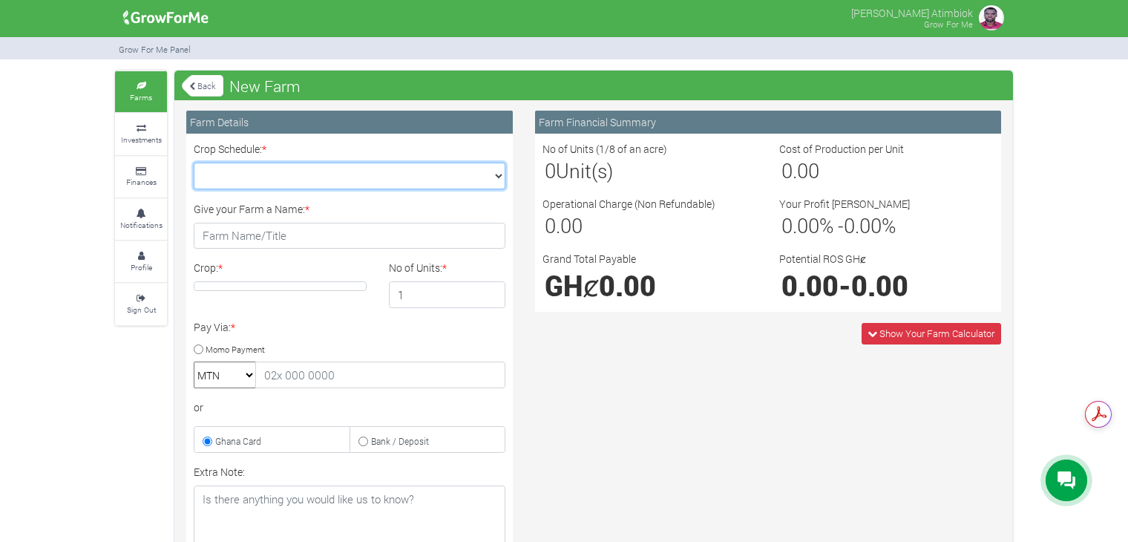
click at [421, 175] on select "Crop Schedule: *" at bounding box center [350, 176] width 312 height 27
click at [524, 171] on div "Farm Financial Summary No of Units (1/8 of an acre) 0 Unit(s) Cost of Productio…" at bounding box center [768, 211] width 488 height 201
click at [500, 174] on select "Crop Schedule: *" at bounding box center [350, 176] width 312 height 27
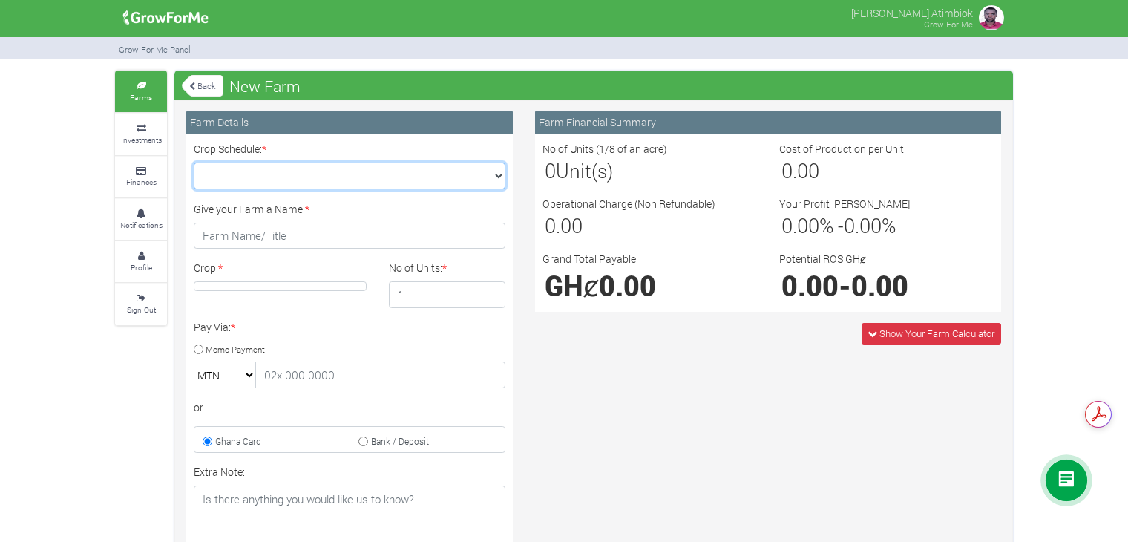
click at [500, 174] on select "Crop Schedule: *" at bounding box center [350, 176] width 312 height 27
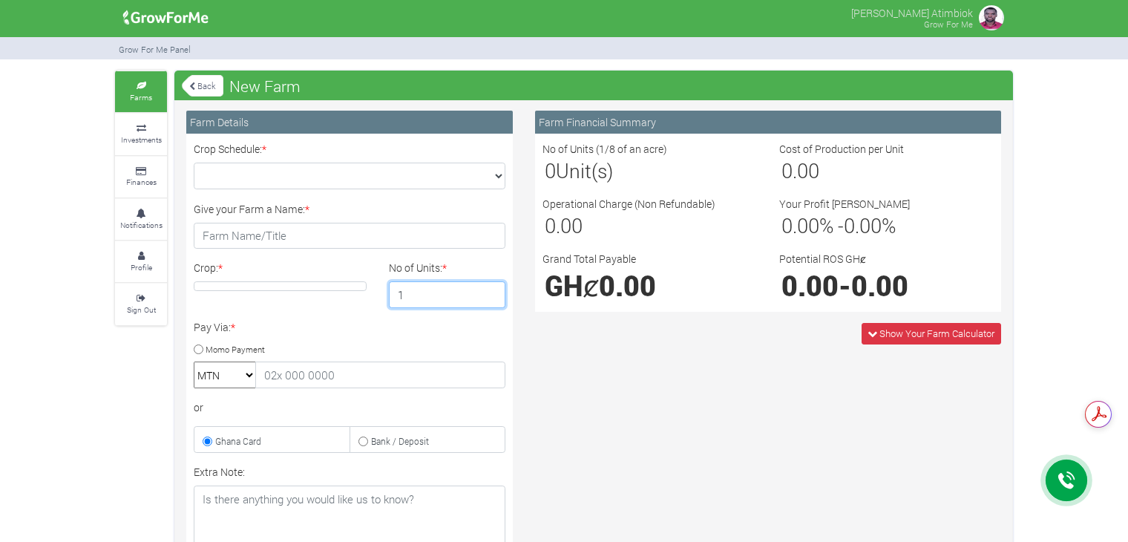
click at [412, 292] on input "1" at bounding box center [447, 294] width 117 height 27
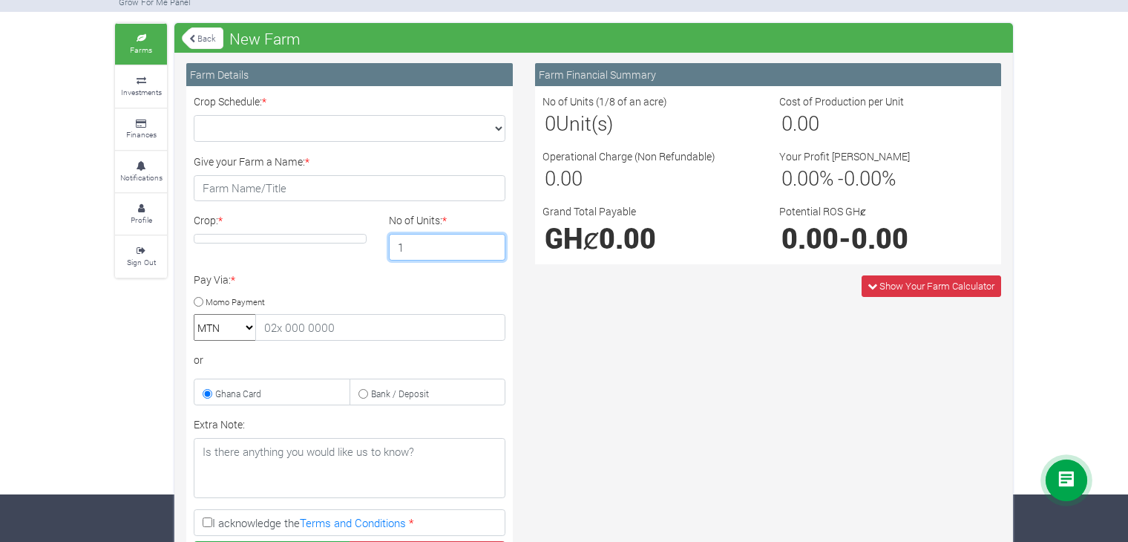
scroll to position [74, 0]
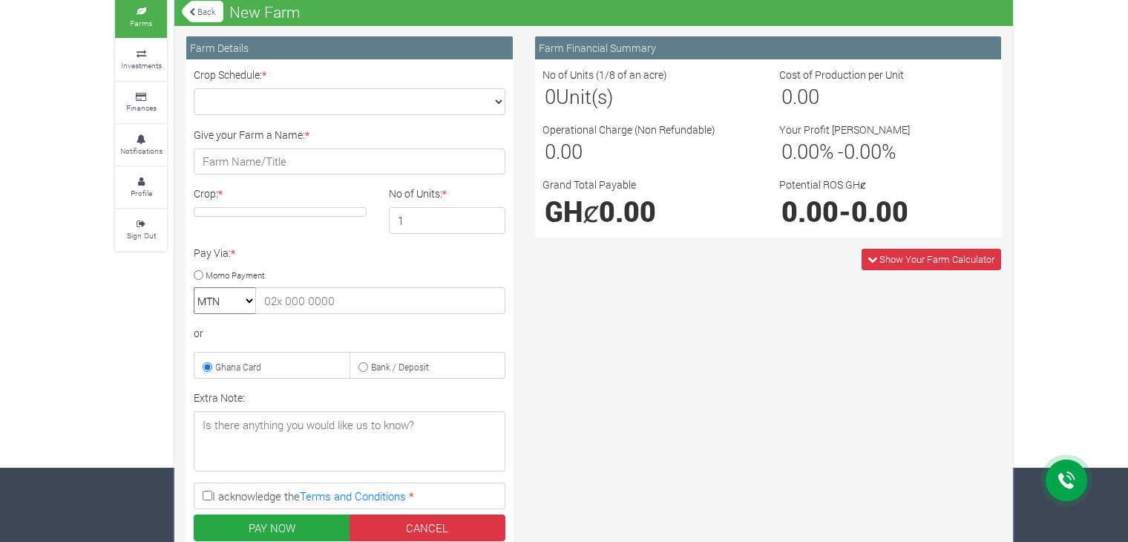
click at [240, 210] on h4 at bounding box center [280, 212] width 173 height 10
click at [297, 99] on select "Crop Schedule: *" at bounding box center [350, 101] width 312 height 27
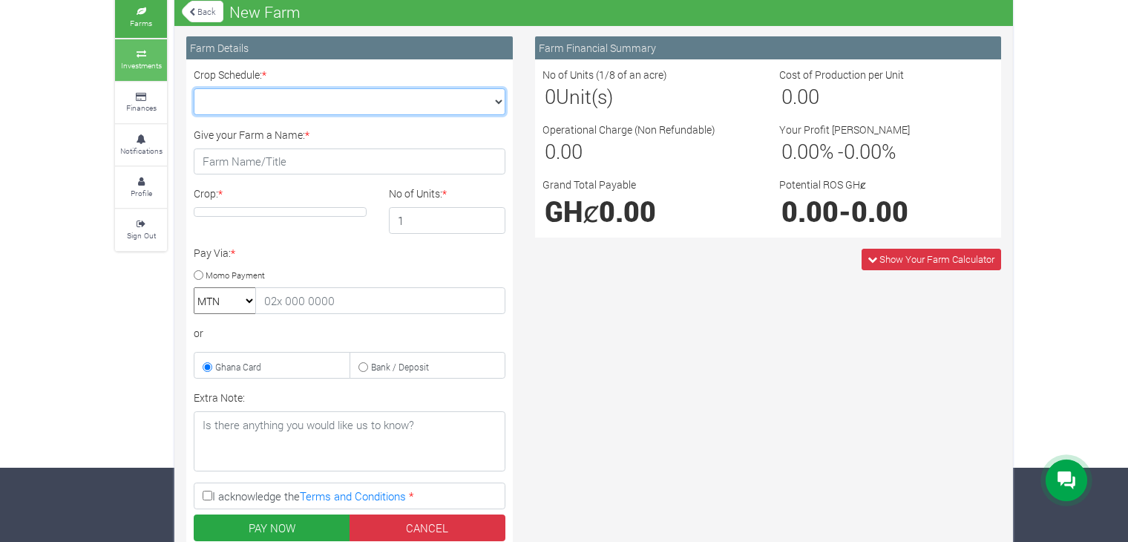
scroll to position [0, 0]
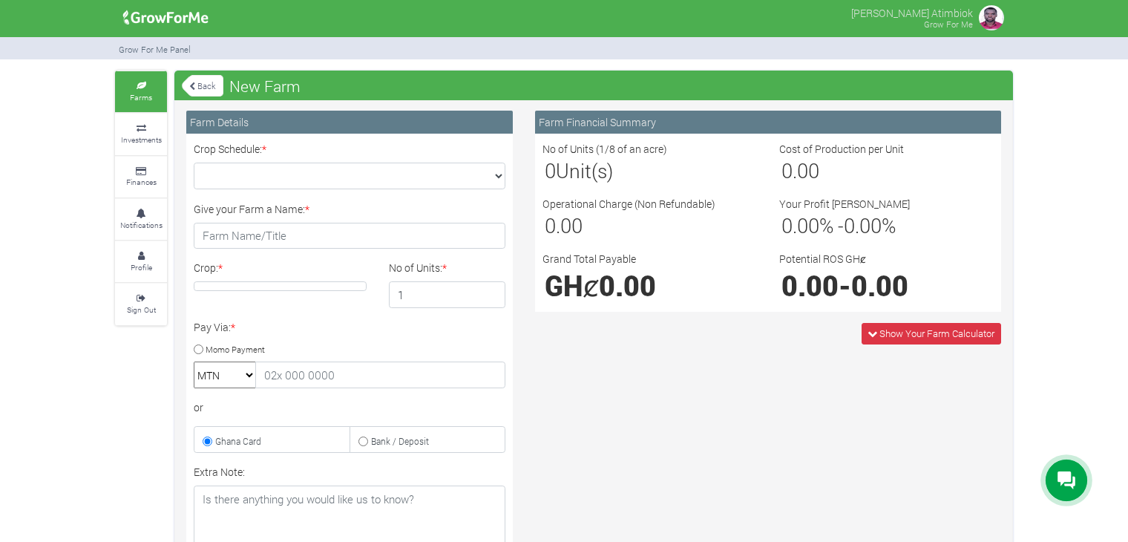
click at [187, 85] on link "Back" at bounding box center [203, 85] width 42 height 24
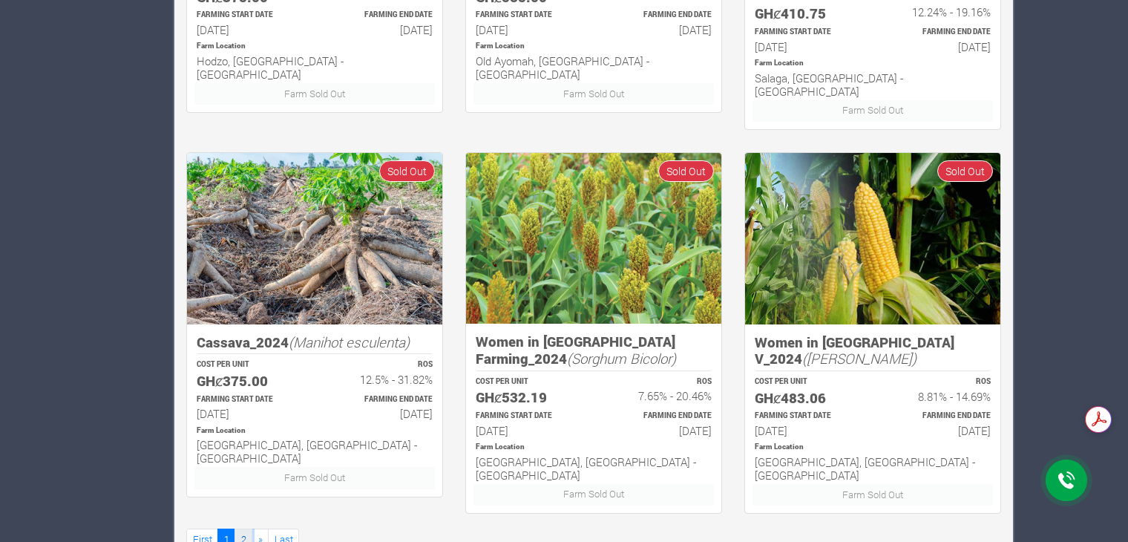
click at [242, 528] on link "2" at bounding box center [243, 539] width 18 height 22
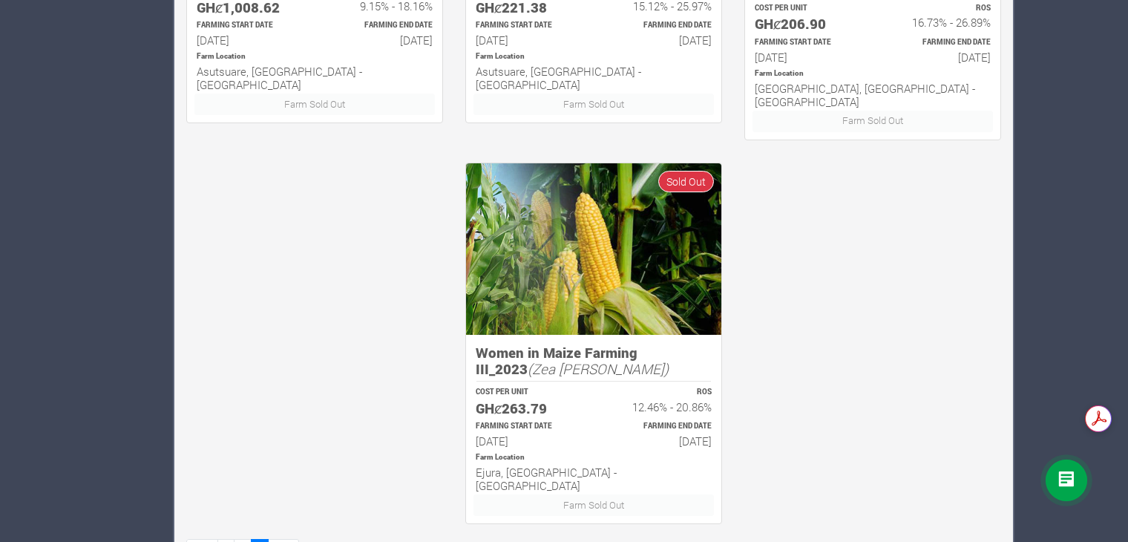
scroll to position [922, 0]
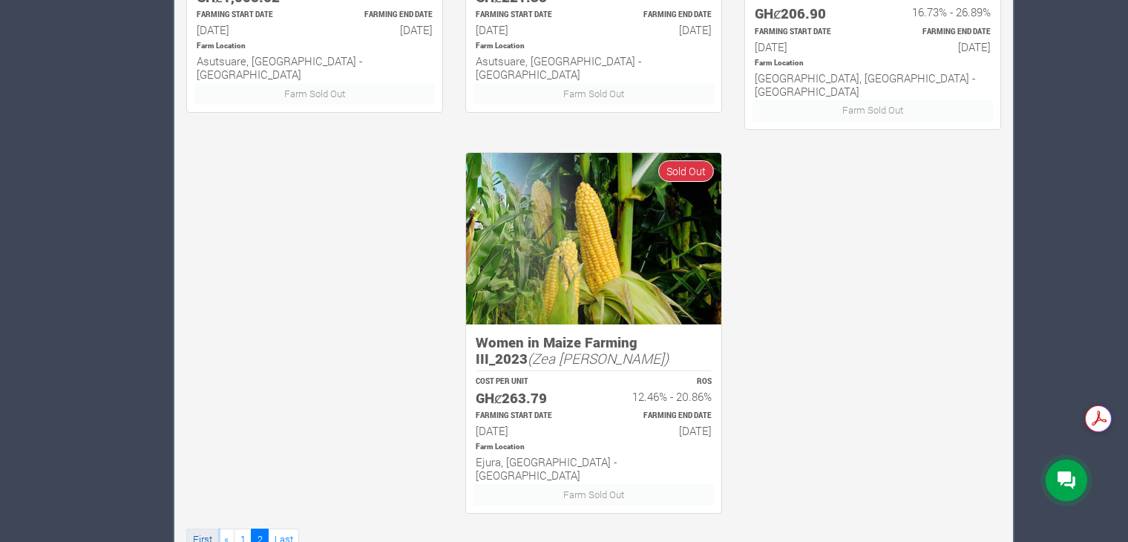
click at [199, 528] on link "First" at bounding box center [202, 539] width 32 height 22
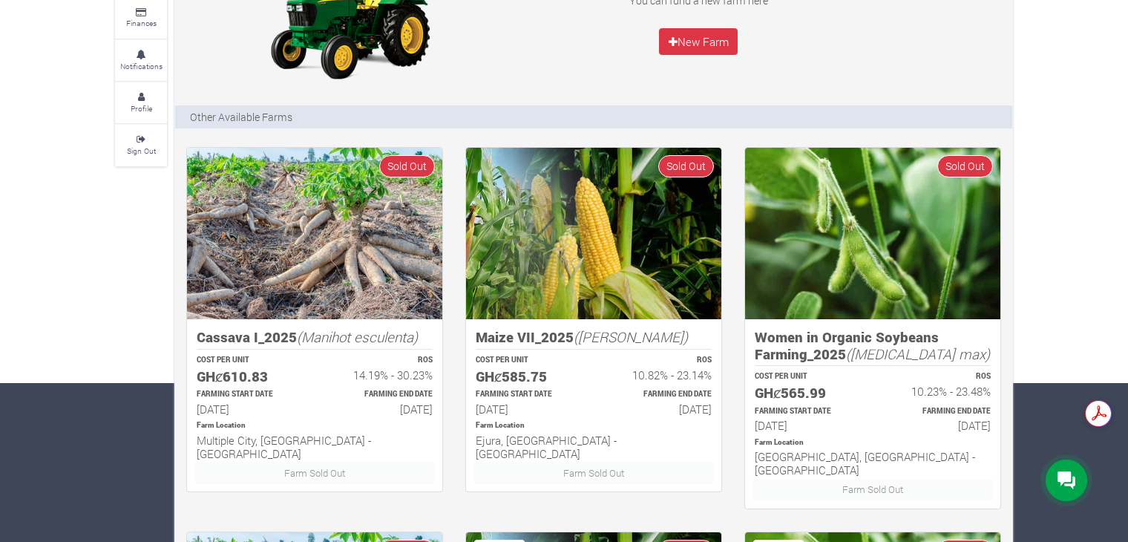
scroll to position [223, 0]
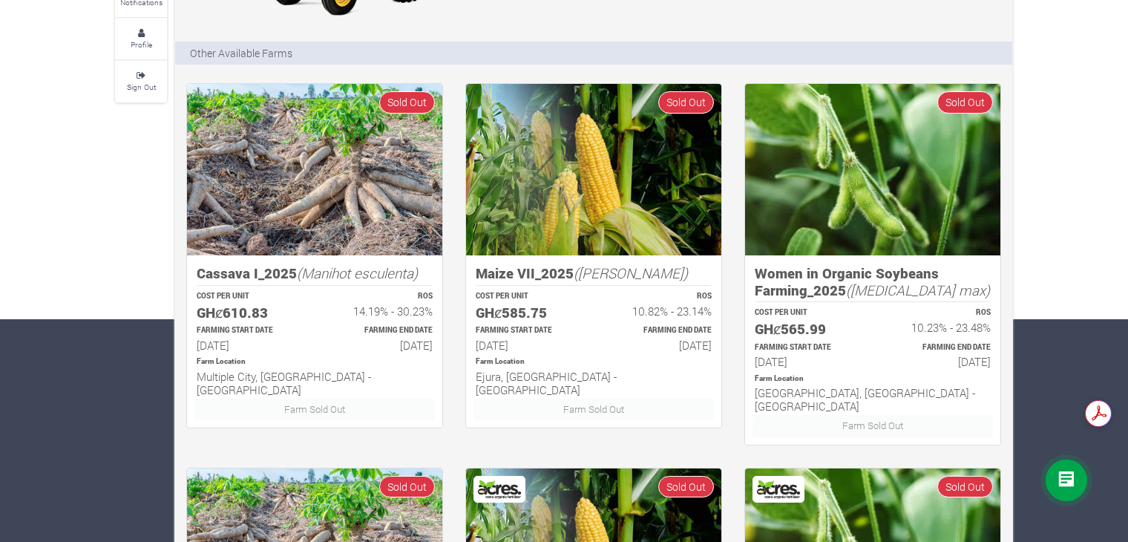
click at [334, 344] on h6 "[DATE]" at bounding box center [380, 344] width 105 height 13
click at [380, 151] on img at bounding box center [314, 169] width 255 height 171
click at [404, 99] on span "Sold Out" at bounding box center [407, 102] width 56 height 22
click at [314, 280] on icon "(Manihot esculenta)" at bounding box center [357, 272] width 121 height 19
click at [231, 285] on hr at bounding box center [314, 285] width 234 height 1
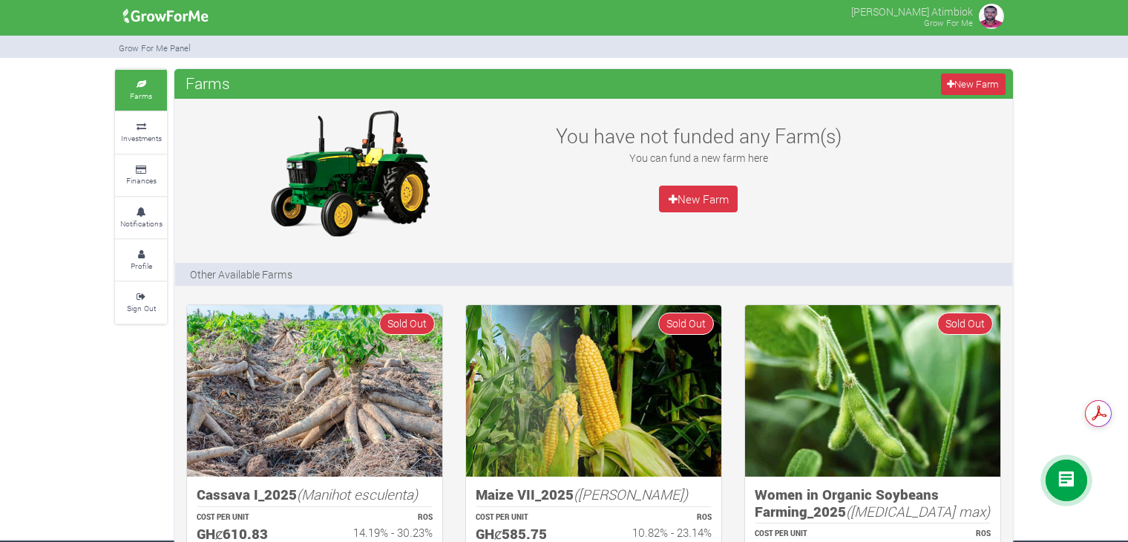
scroll to position [0, 0]
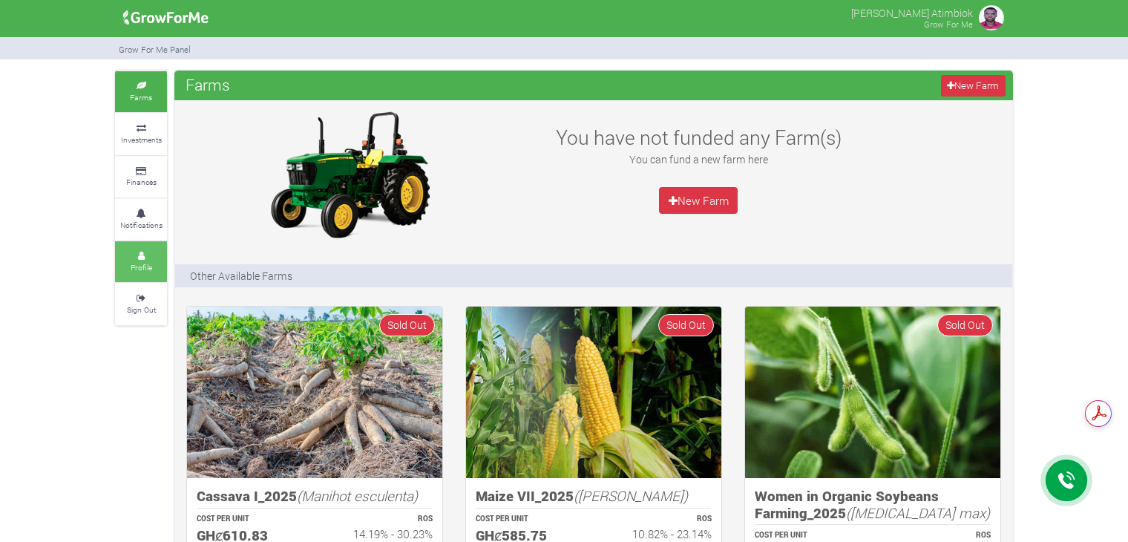
click at [155, 271] on link "Profile" at bounding box center [141, 261] width 52 height 41
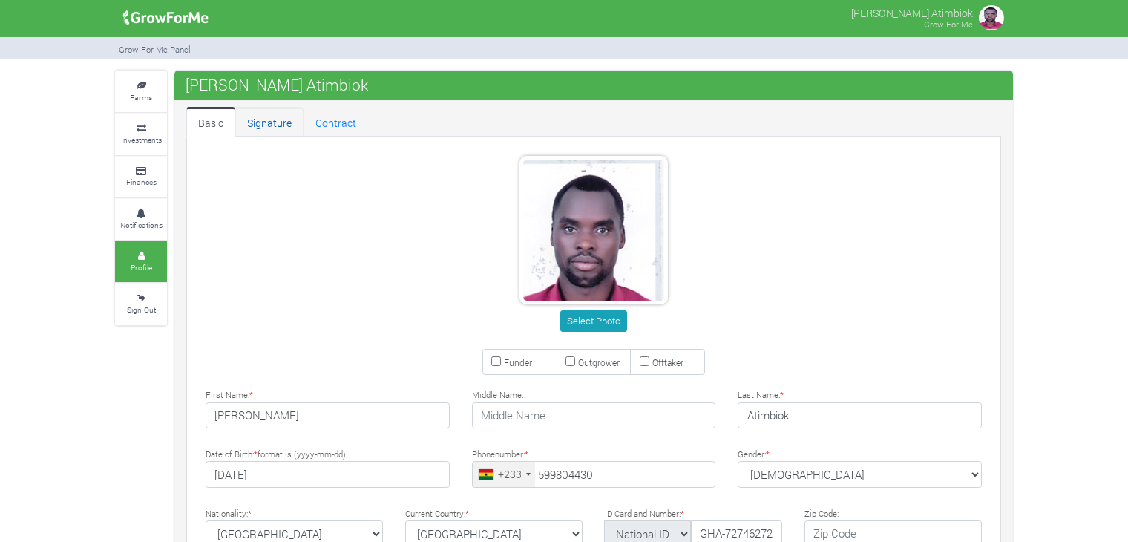
click at [279, 128] on link "Signature" at bounding box center [269, 122] width 68 height 30
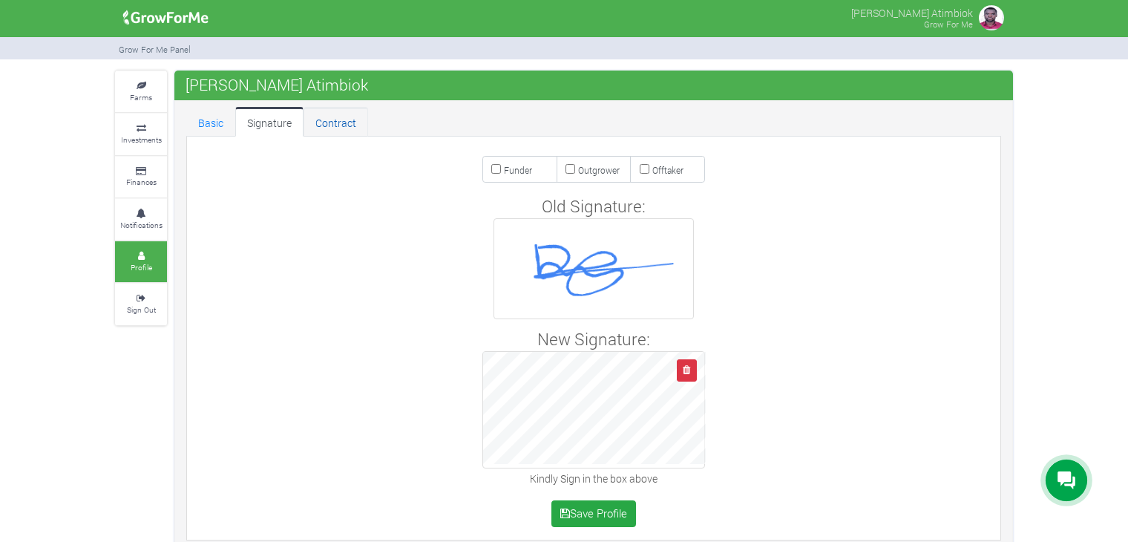
click at [341, 116] on link "Contract" at bounding box center [335, 122] width 65 height 30
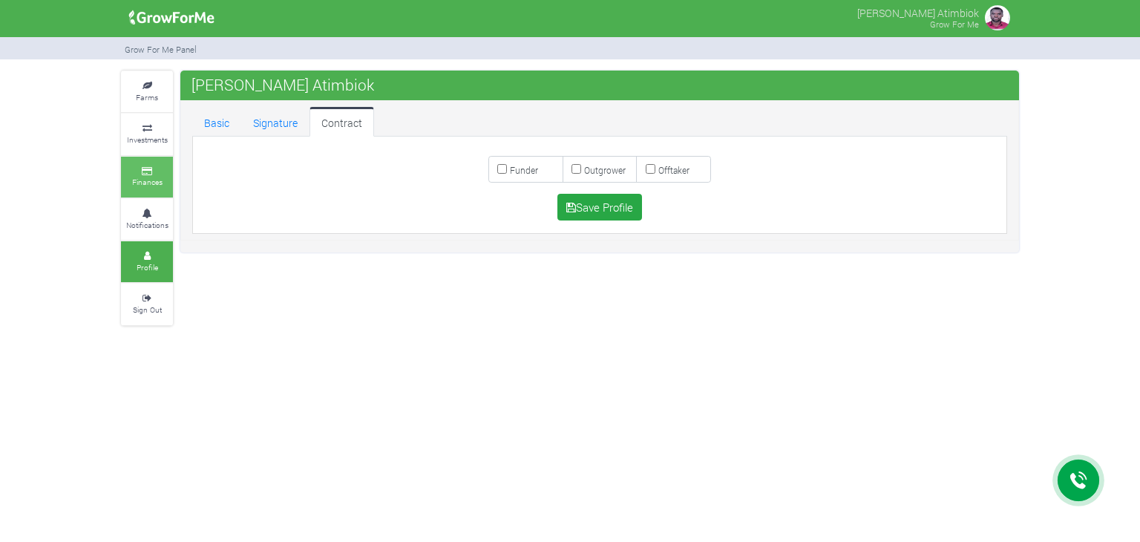
click at [146, 188] on link "Finances" at bounding box center [147, 177] width 52 height 41
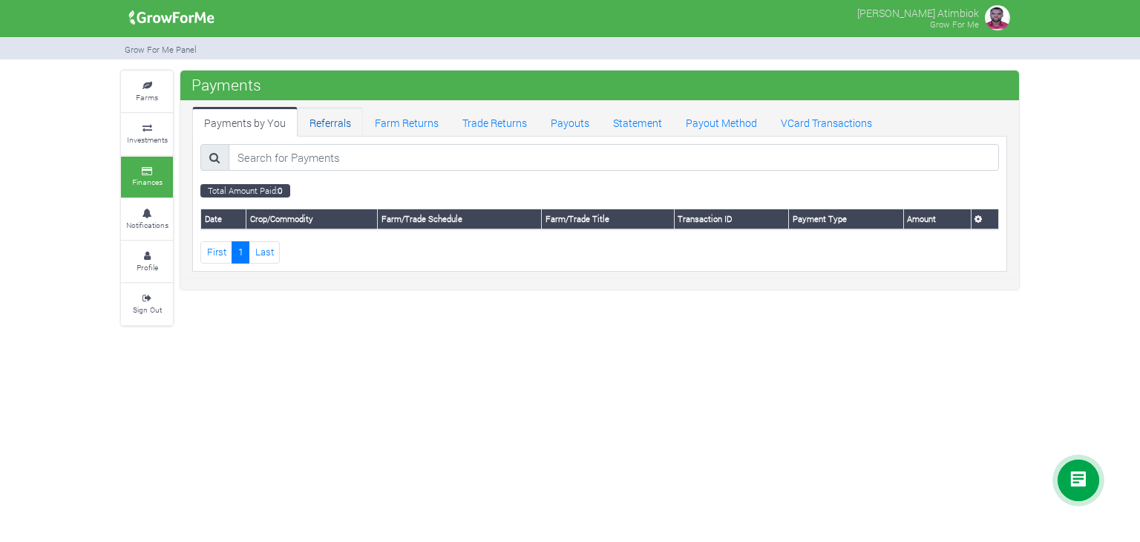
click at [317, 116] on link "Referrals" at bounding box center [330, 122] width 65 height 30
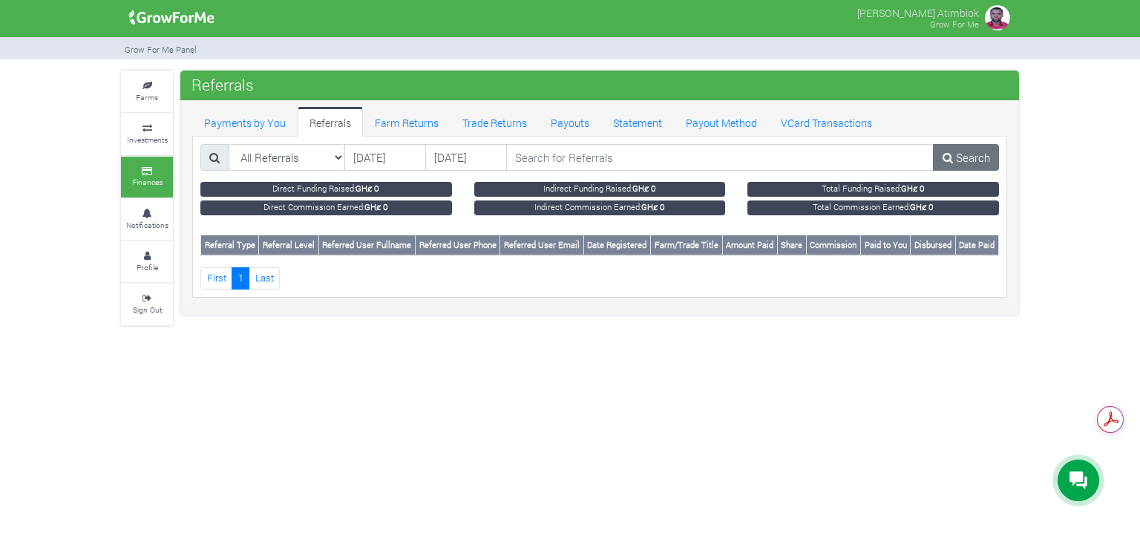
click at [961, 15] on p "[PERSON_NAME] Atimbiok" at bounding box center [918, 12] width 122 height 18
click at [971, 13] on p "[PERSON_NAME] Atimbiok" at bounding box center [918, 12] width 122 height 18
click at [1008, 15] on img at bounding box center [997, 18] width 30 height 30
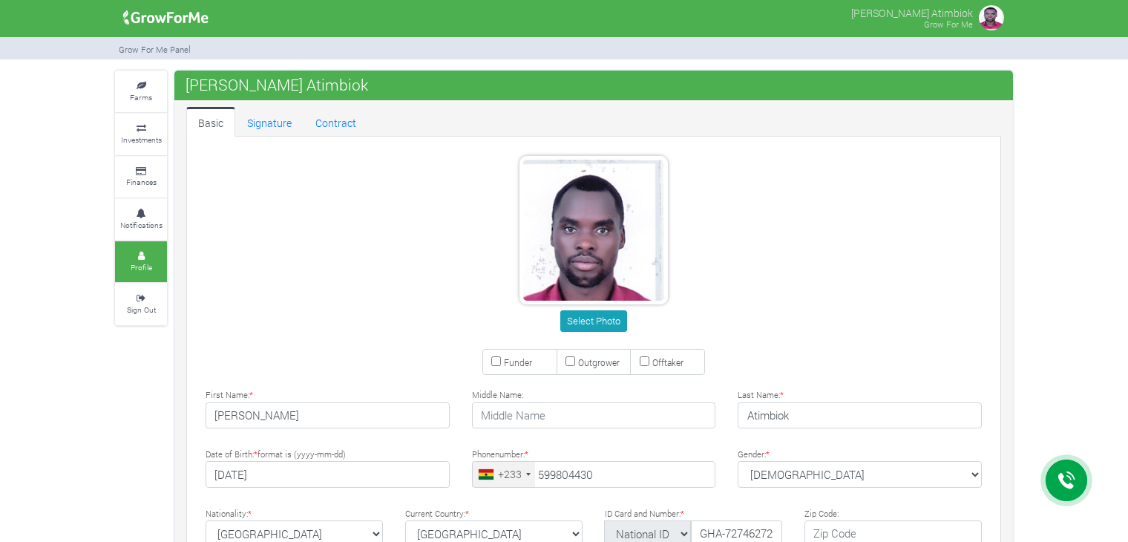
type input "59 980 4430"
click at [140, 92] on small "Farms" at bounding box center [141, 97] width 22 height 10
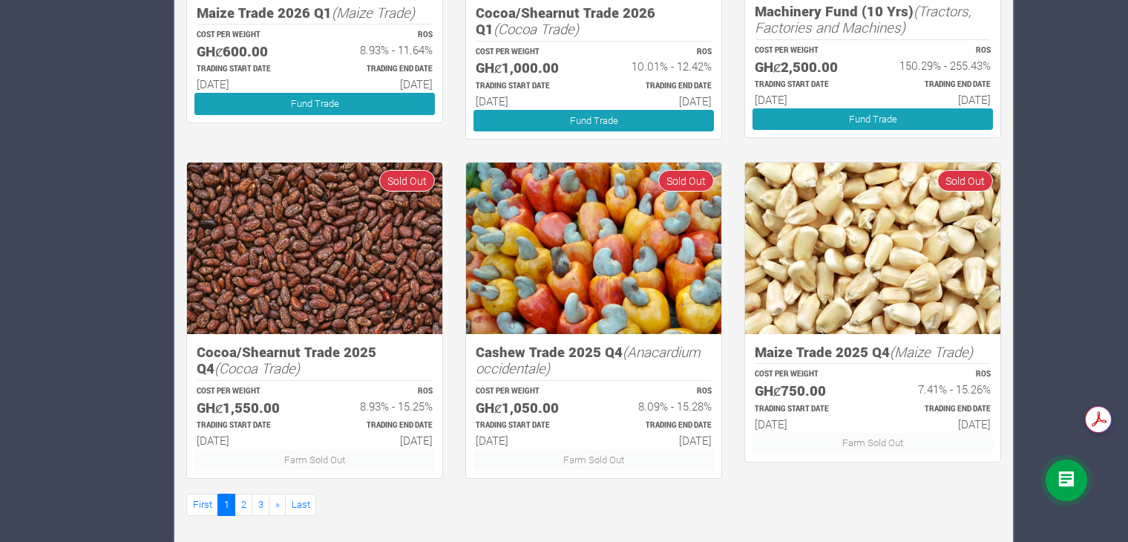
scroll to position [828, 0]
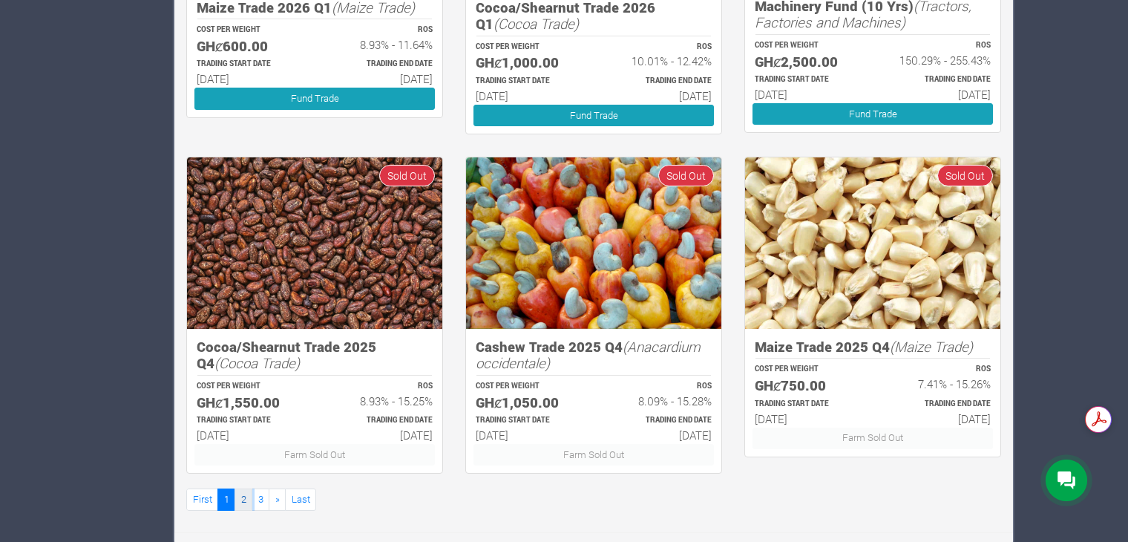
click at [244, 498] on link "2" at bounding box center [243, 499] width 18 height 22
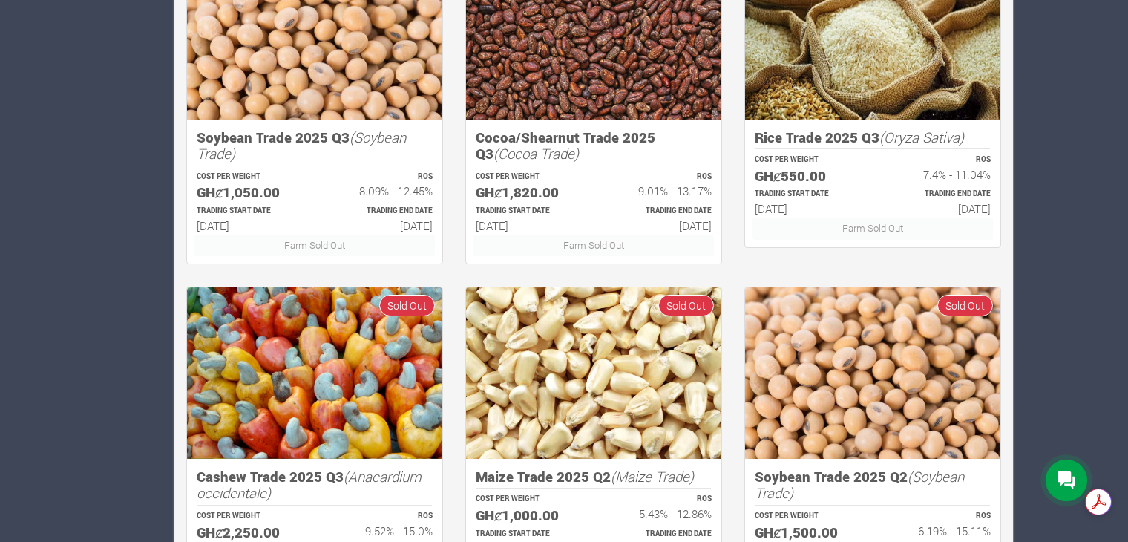
scroll to position [828, 0]
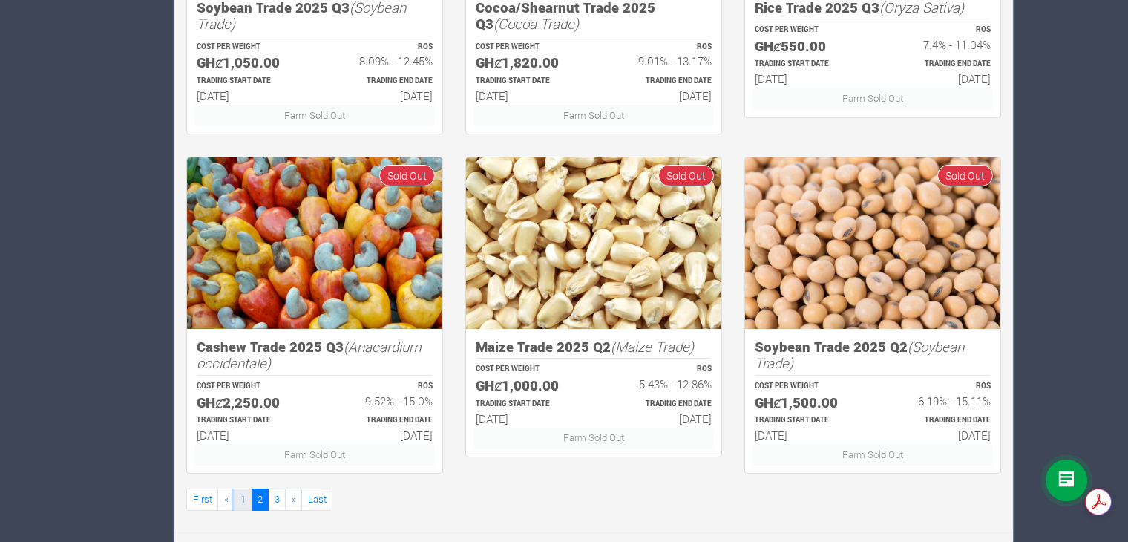
click at [240, 501] on link "1" at bounding box center [243, 499] width 18 height 22
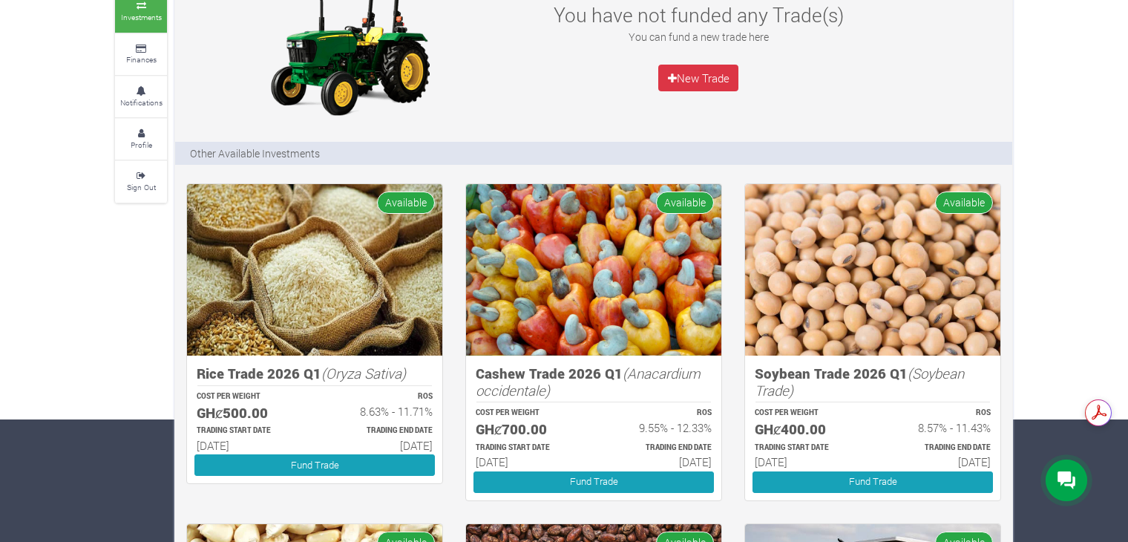
scroll to position [148, 0]
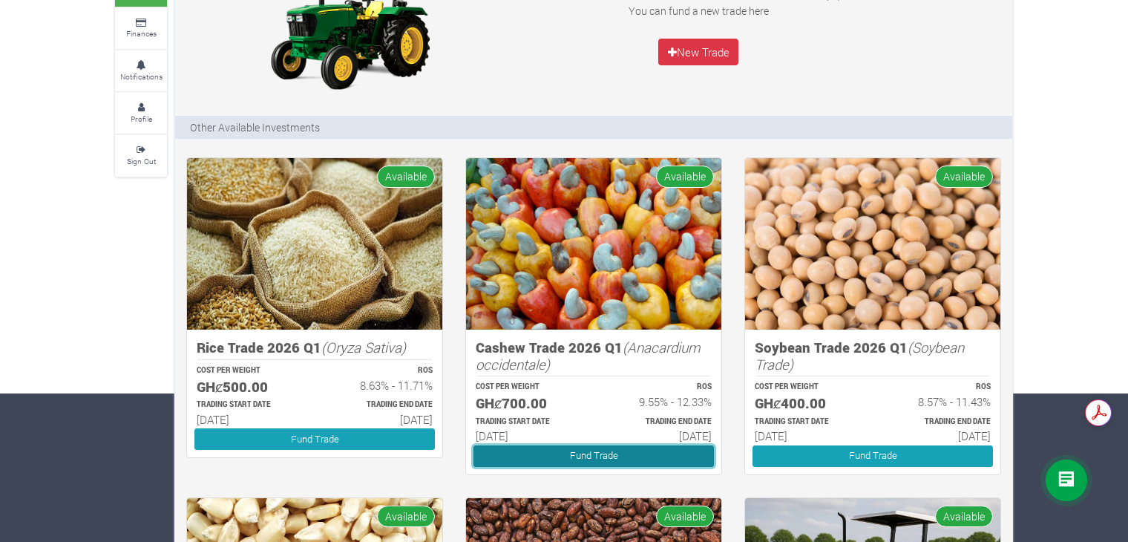
click at [545, 458] on link "Fund Trade" at bounding box center [593, 456] width 240 height 22
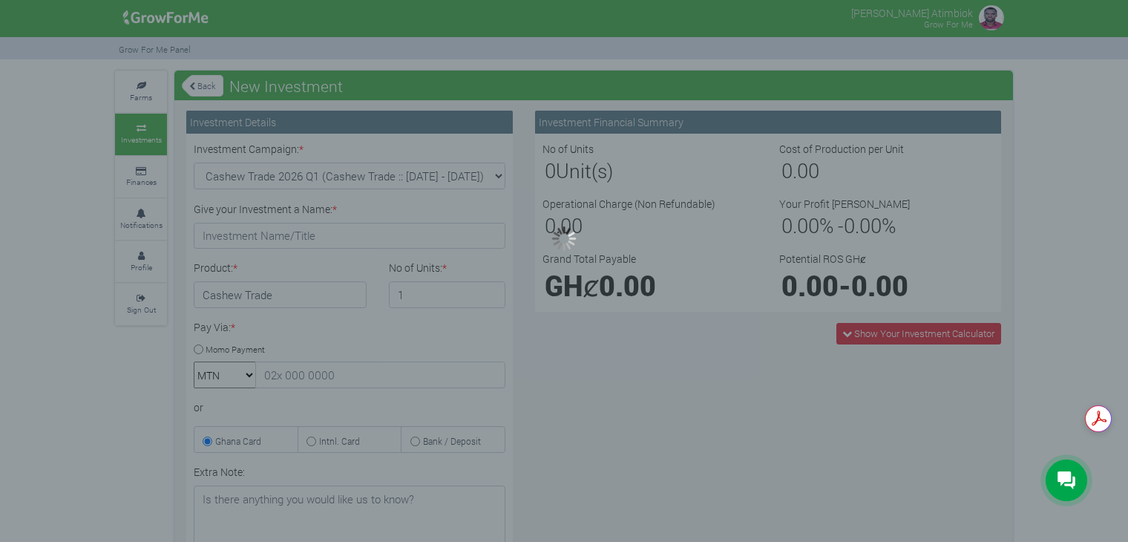
type input "1"
